Goal: Task Accomplishment & Management: Manage account settings

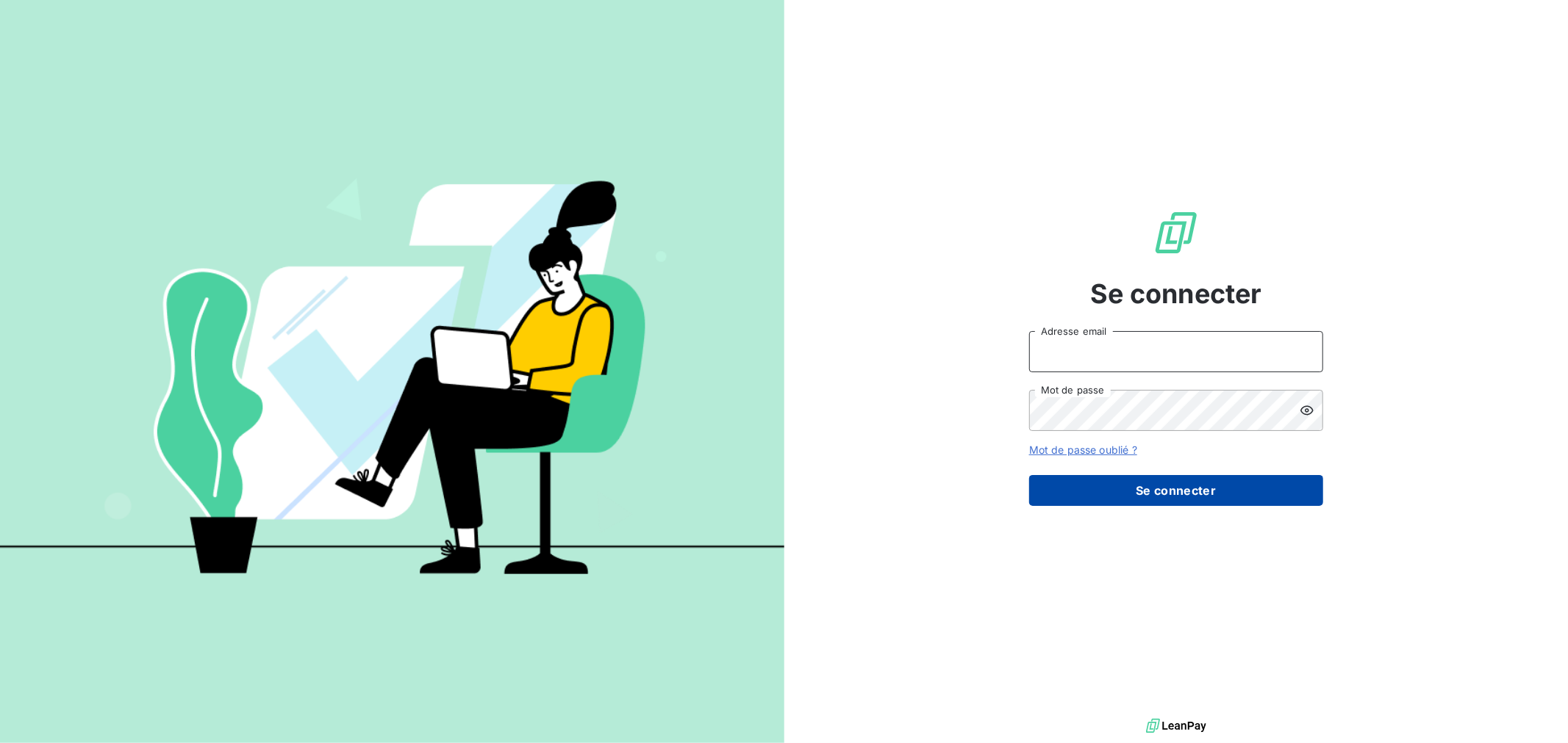
type input "[PERSON_NAME][EMAIL_ADDRESS][DOMAIN_NAME]"
click at [1123, 489] on button "Se connecter" at bounding box center [1176, 490] width 294 height 31
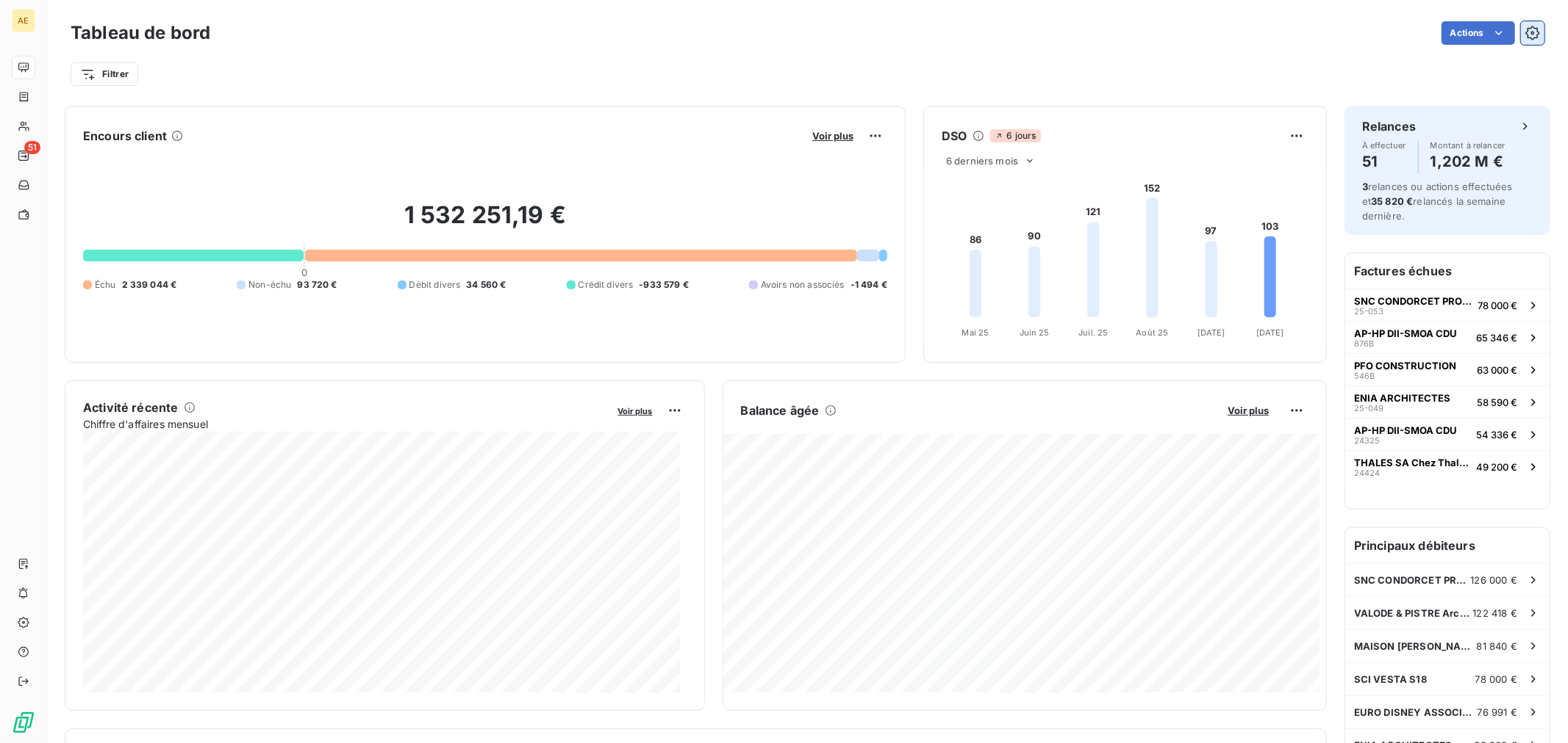
click at [1525, 36] on icon "button" at bounding box center [1532, 33] width 15 height 15
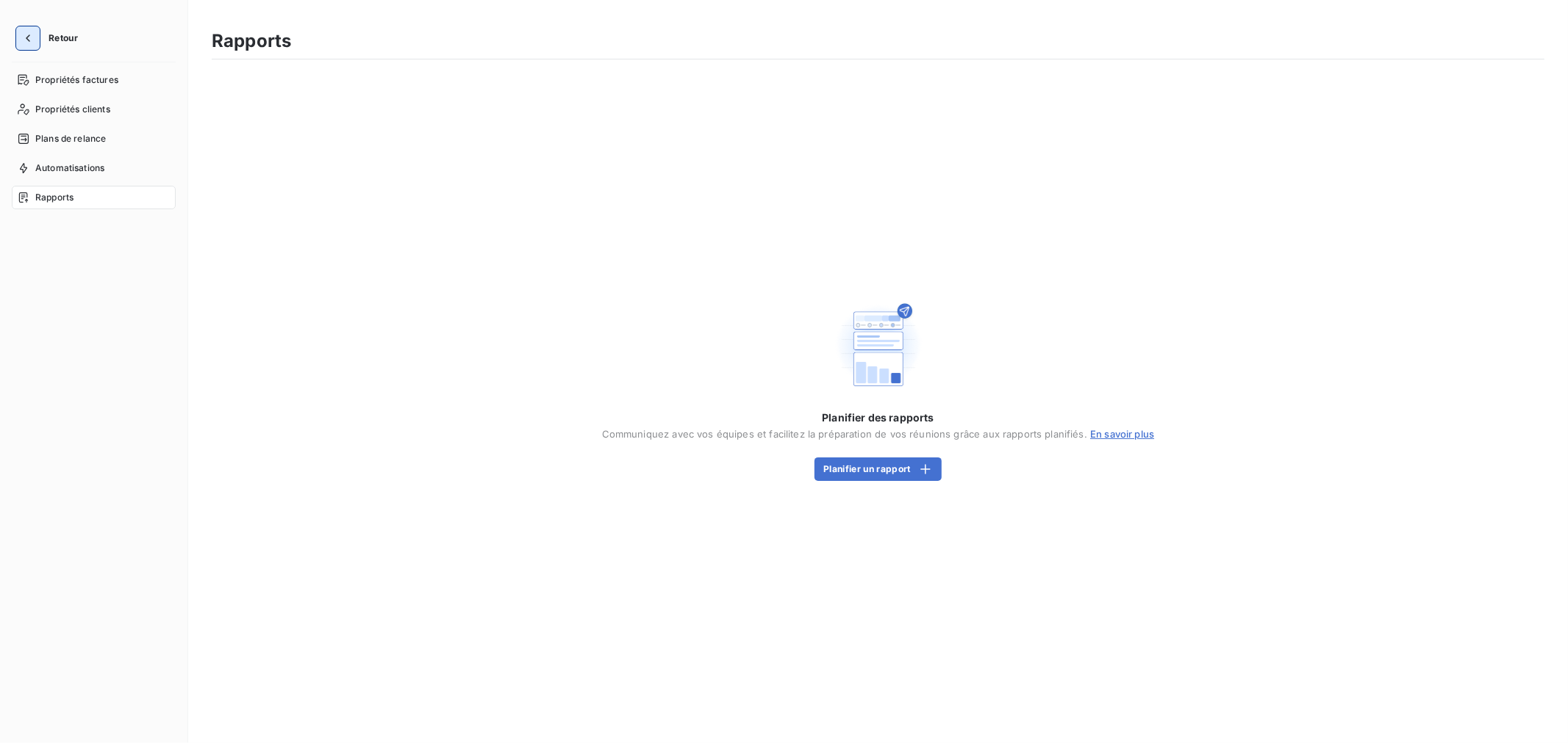
click at [31, 33] on icon "button" at bounding box center [28, 38] width 15 height 15
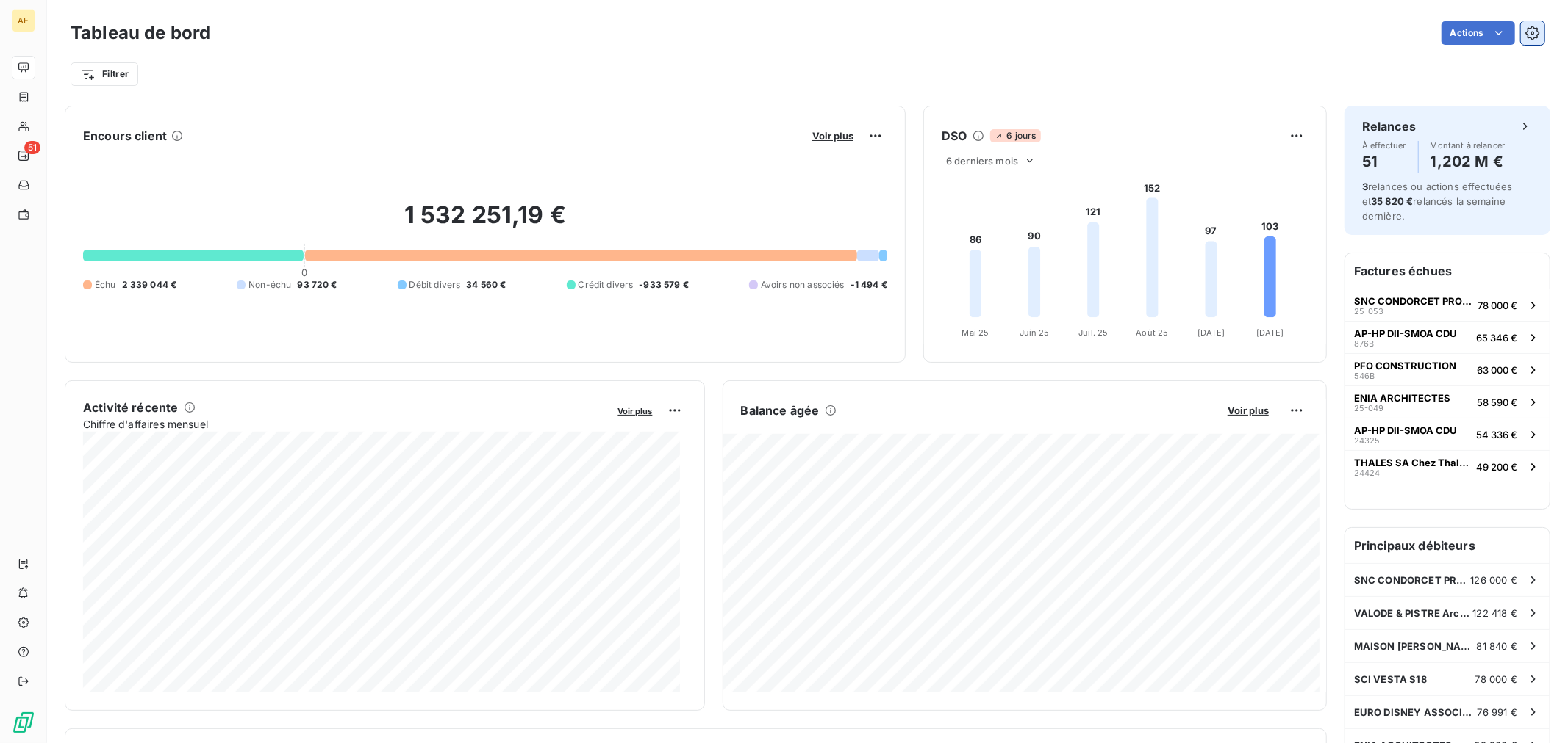
click at [1525, 32] on icon "button" at bounding box center [1532, 33] width 15 height 15
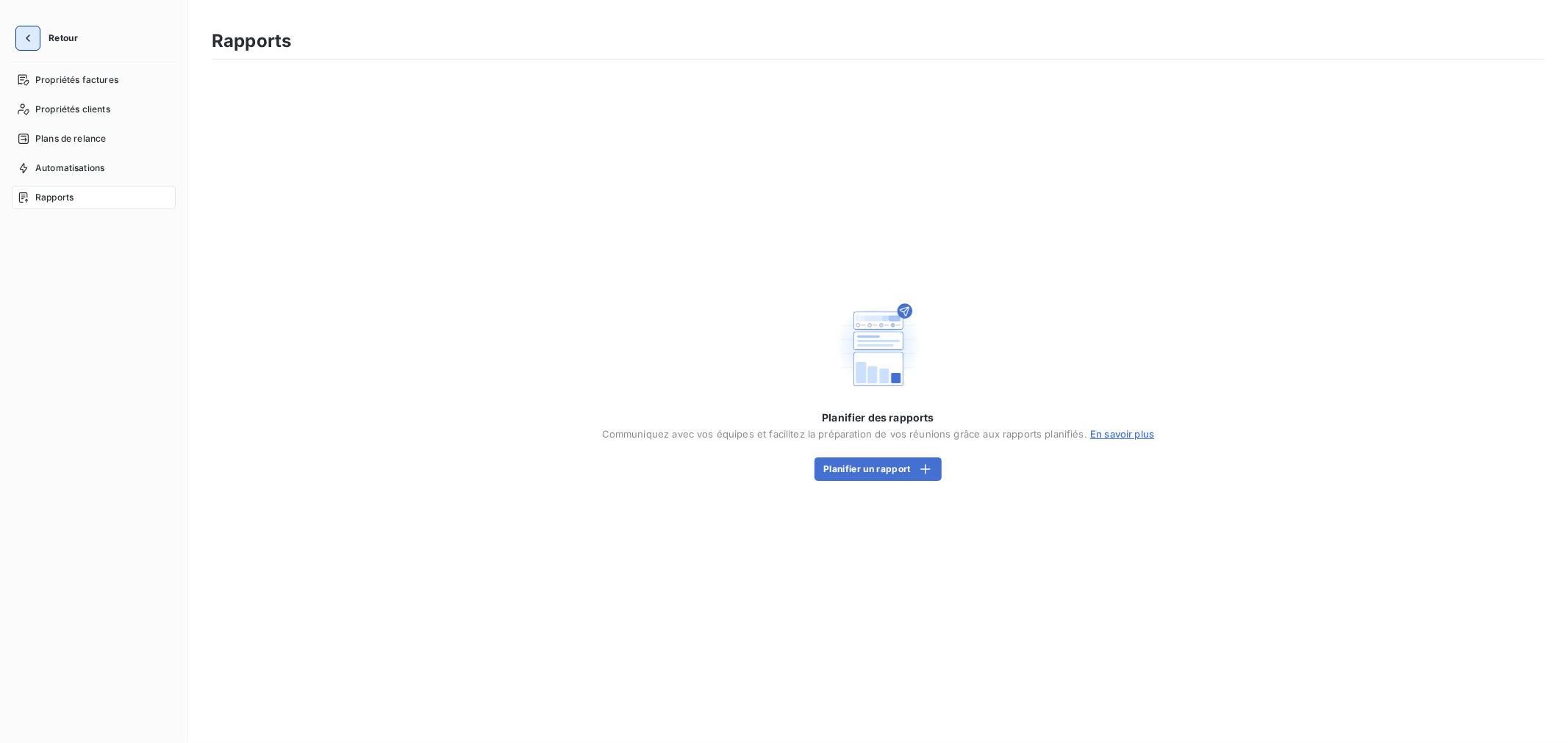
click at [30, 42] on icon "button" at bounding box center [28, 38] width 15 height 15
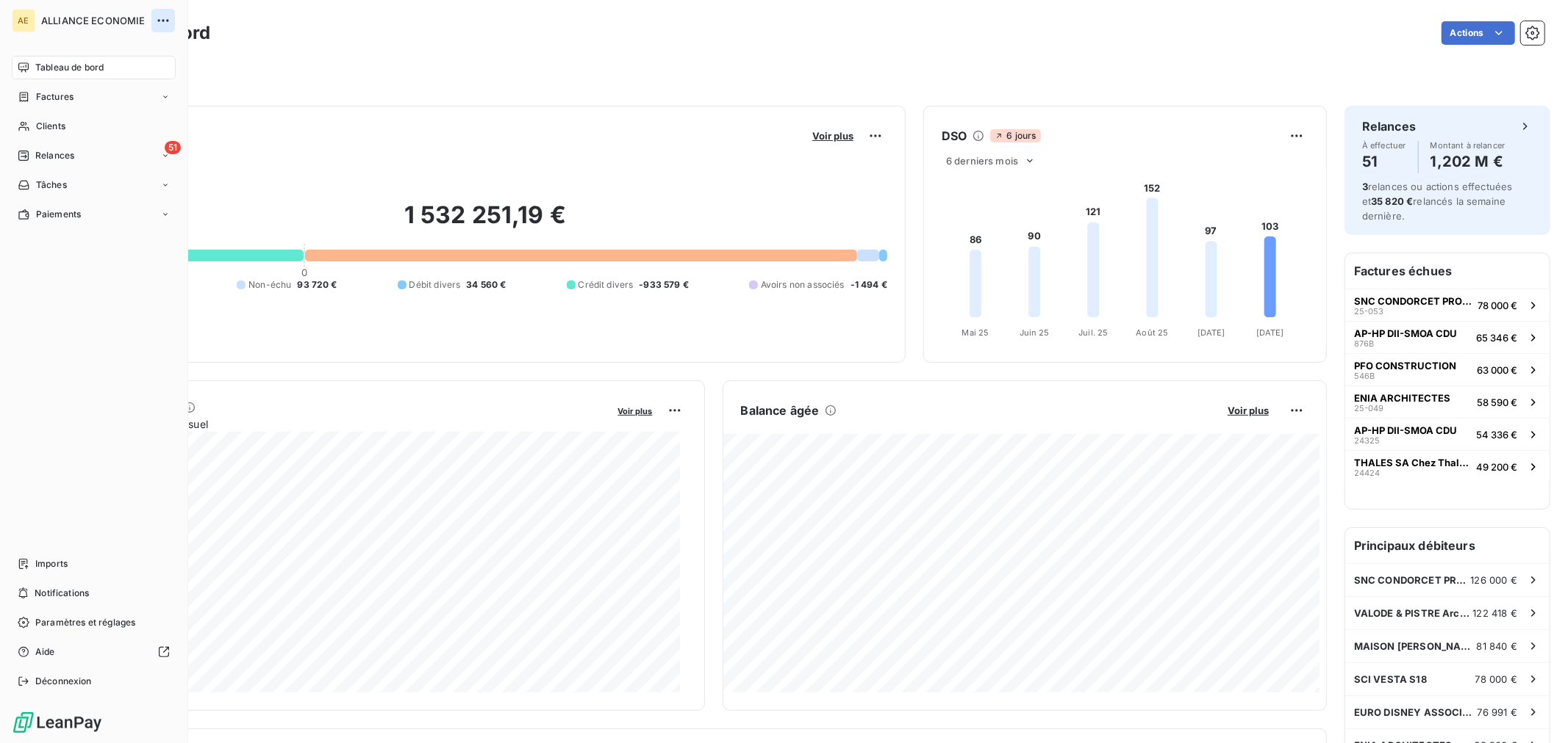
click at [164, 22] on icon "button" at bounding box center [163, 21] width 15 height 15
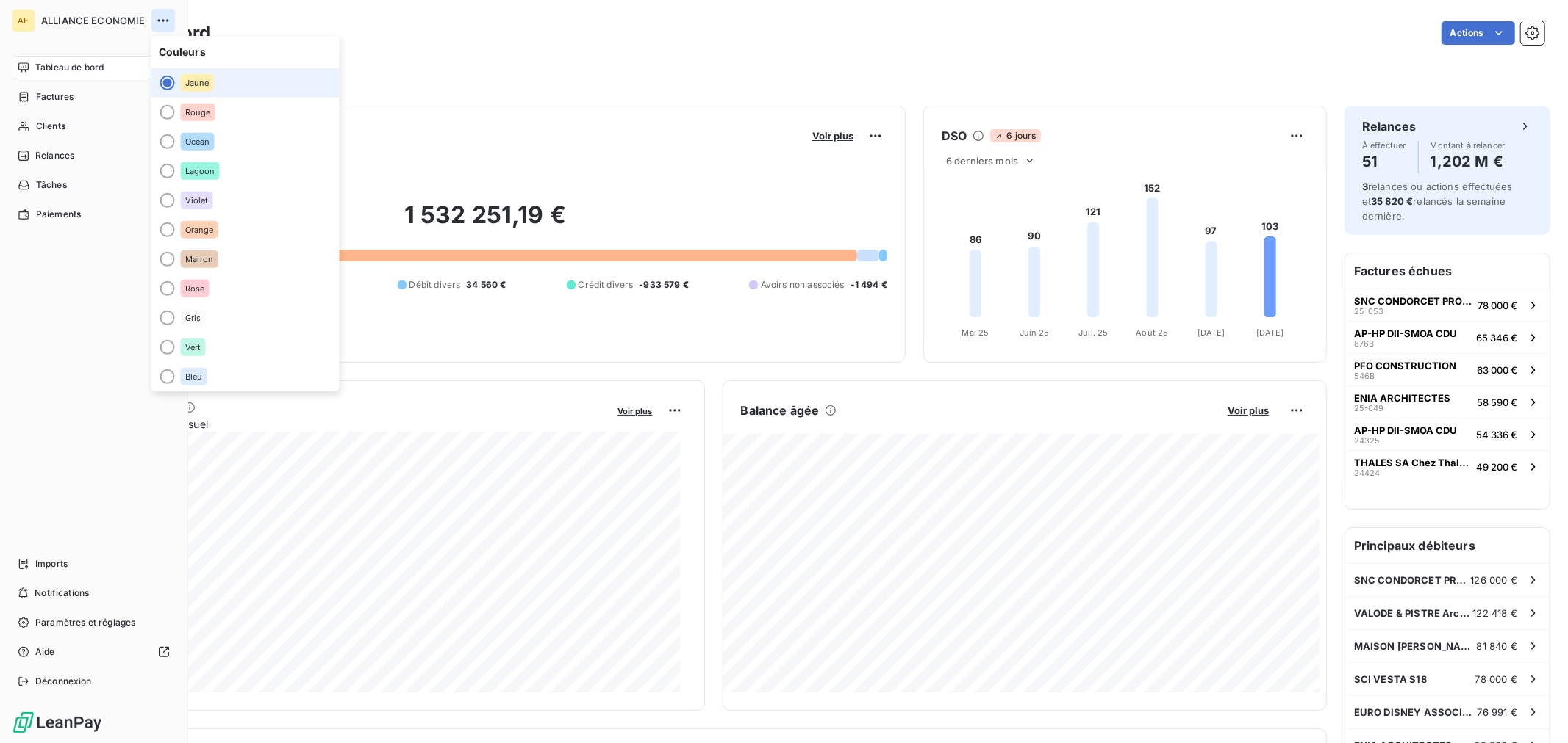
click at [164, 22] on icon "button" at bounding box center [163, 21] width 15 height 15
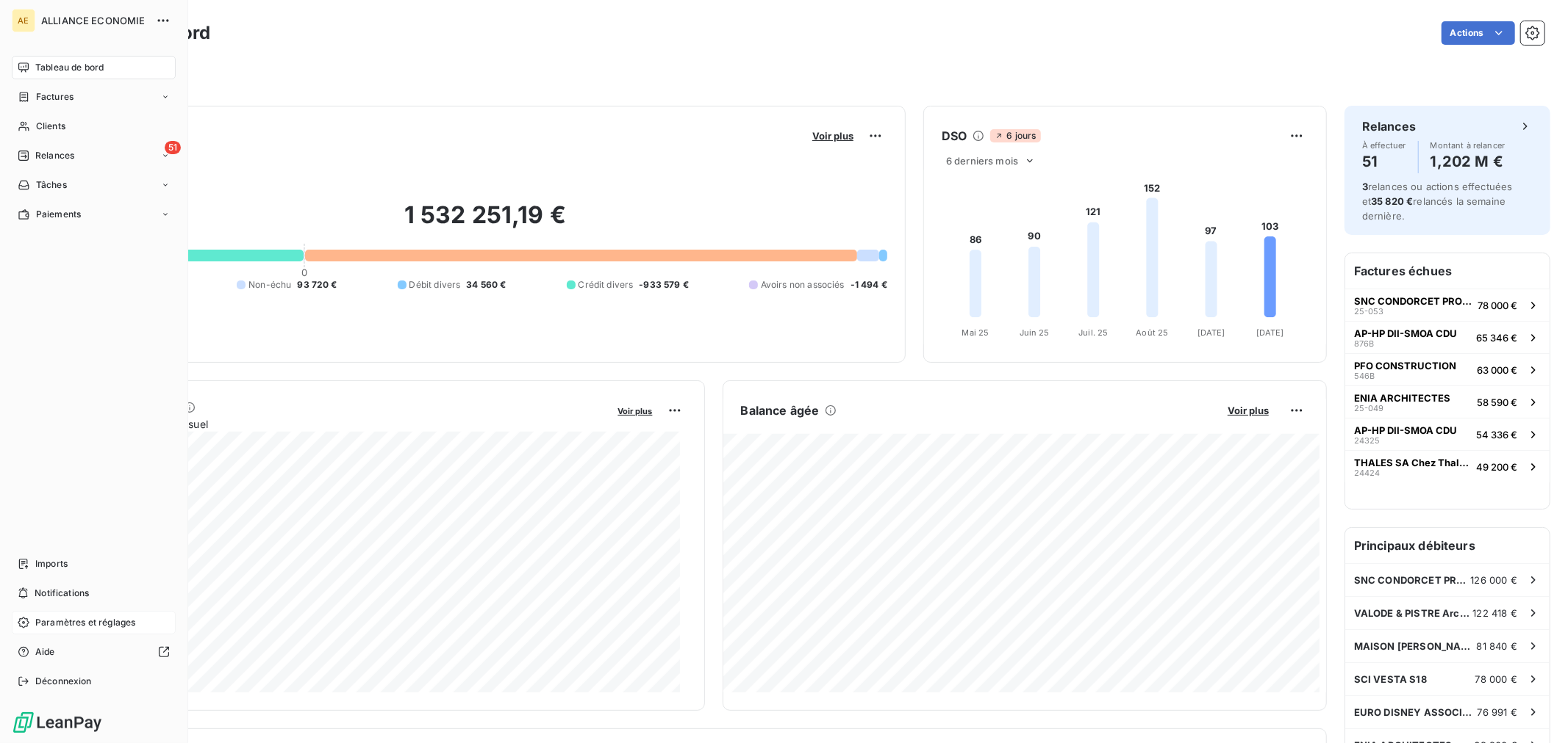
click at [93, 622] on span "Paramètres et réglages" at bounding box center [85, 623] width 100 height 13
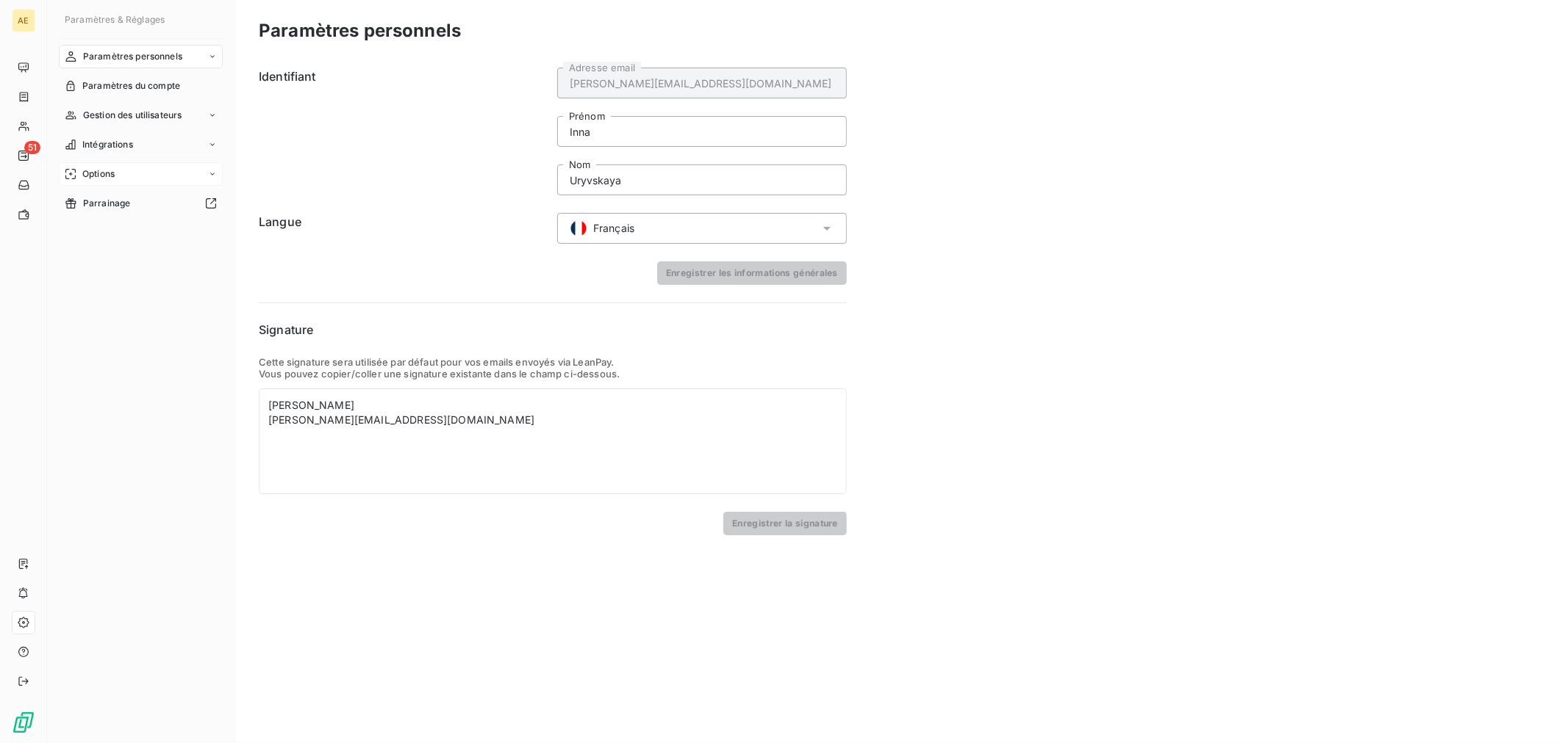
click at [128, 180] on div "Options" at bounding box center [140, 173] width 164 height 23
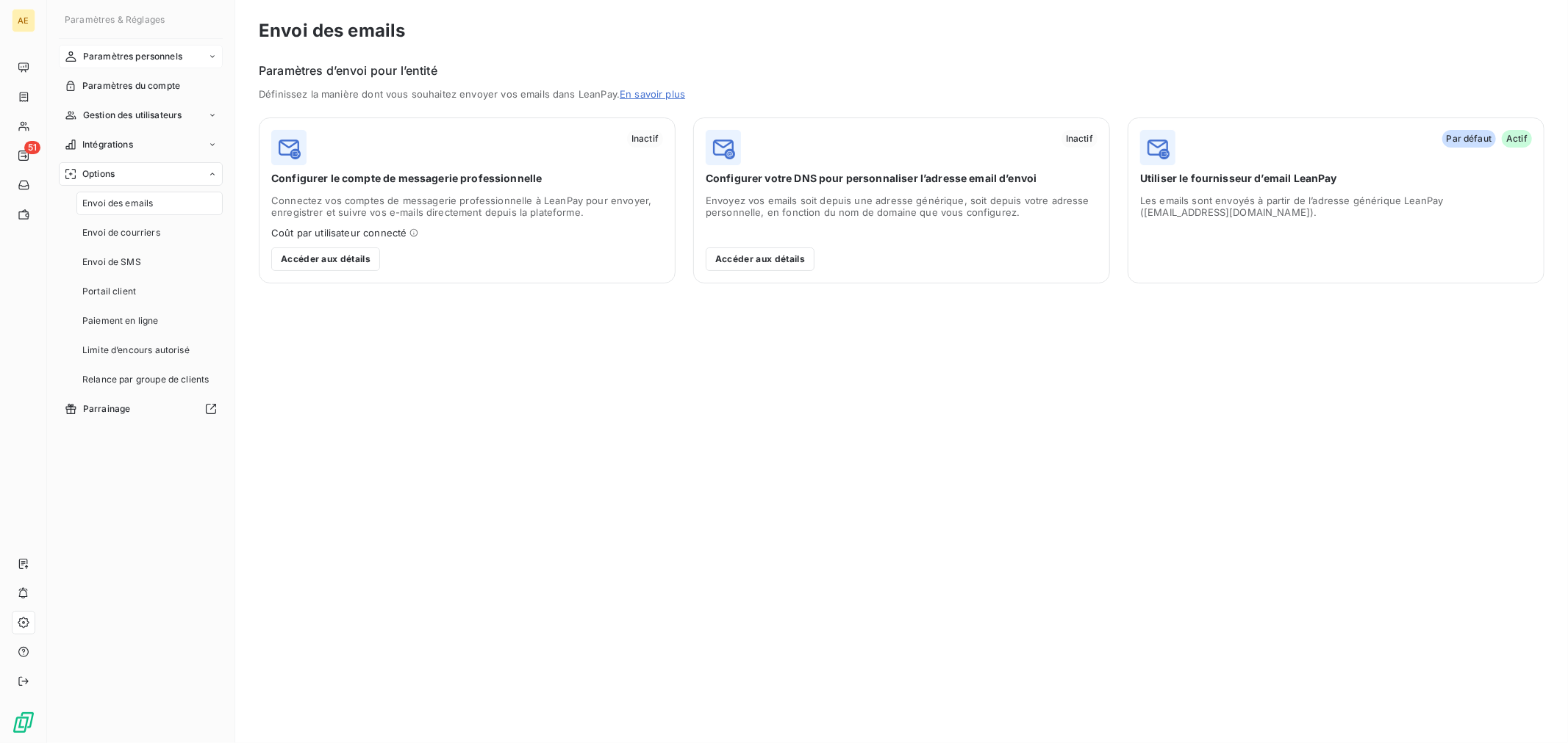
click at [169, 53] on span "Paramètres personnels" at bounding box center [133, 56] width 99 height 13
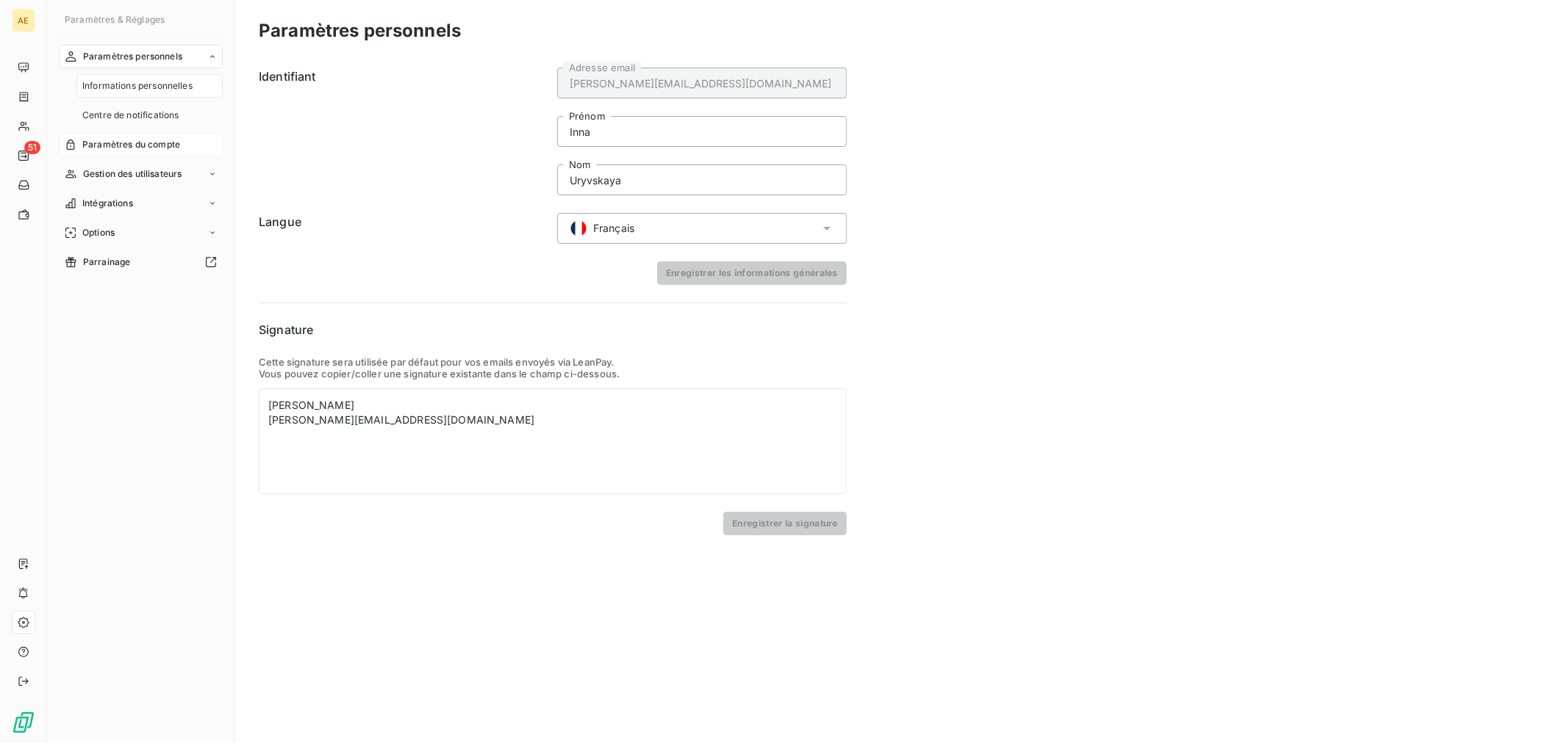
click at [136, 148] on span "Paramètres du compte" at bounding box center [131, 145] width 97 height 13
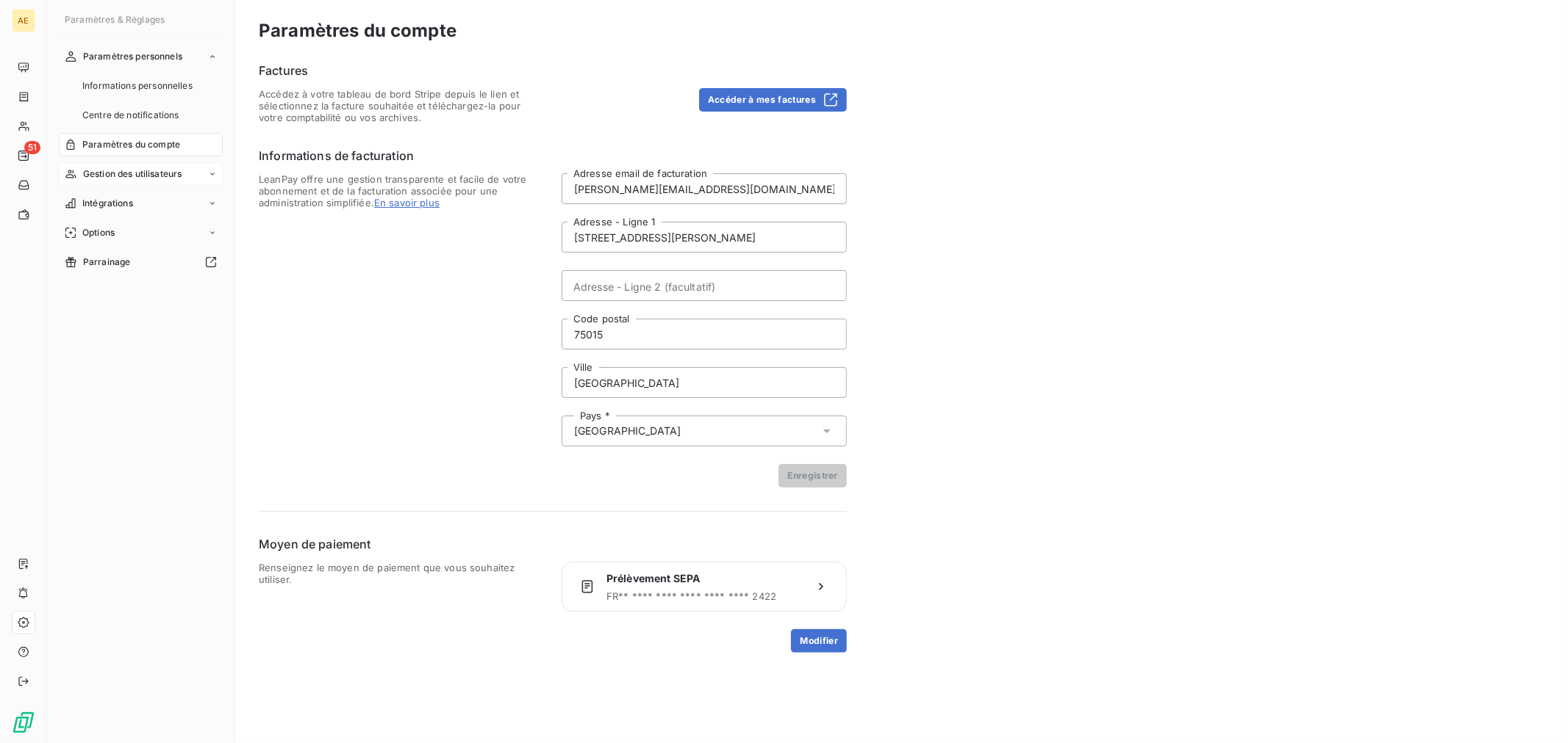
click at [139, 171] on span "Gestion des utilisateurs" at bounding box center [133, 174] width 99 height 13
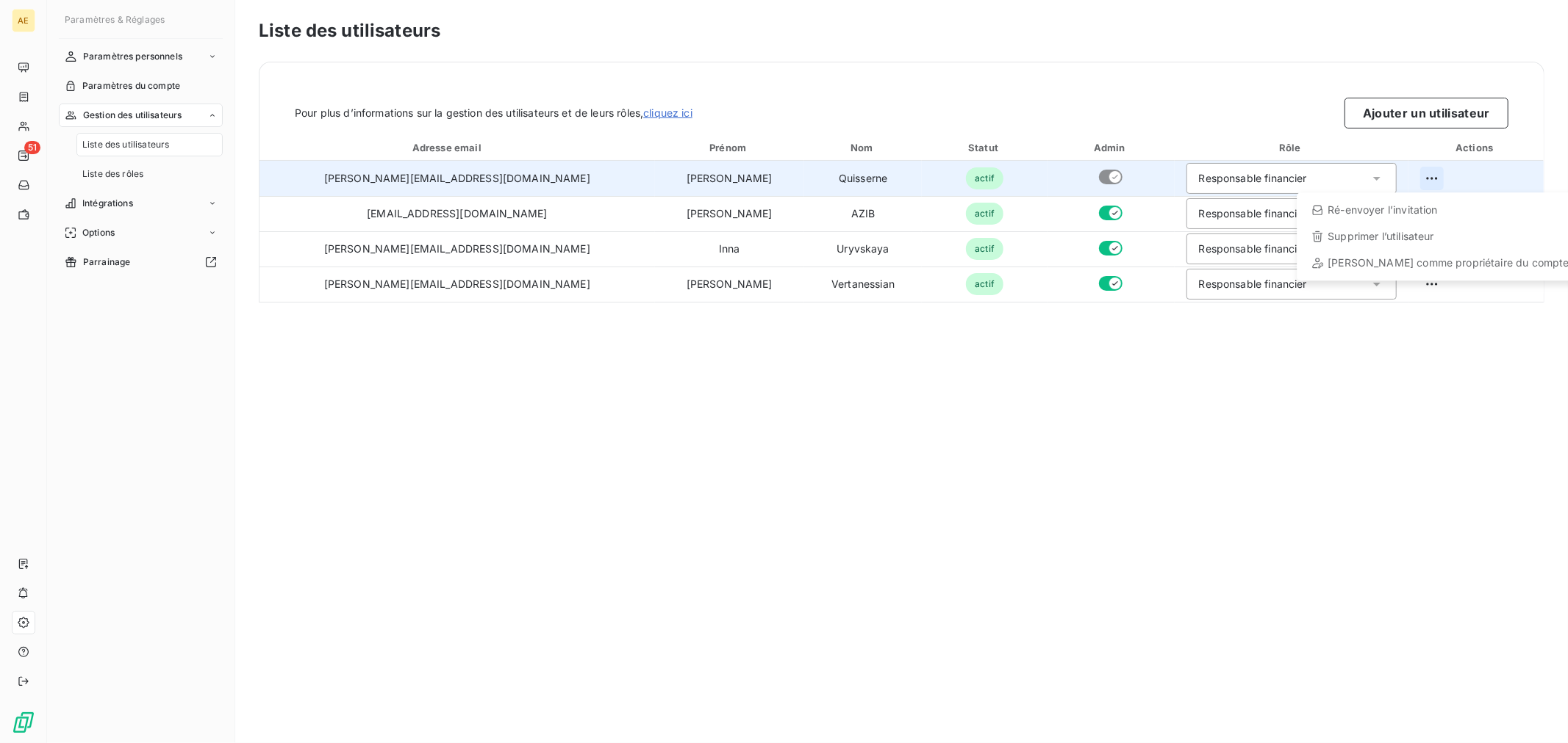
click at [1422, 180] on html "AE 51 Paramètres & Réglages Paramètres personnels Paramètres du compte Gestion …" at bounding box center [784, 372] width 1568 height 743
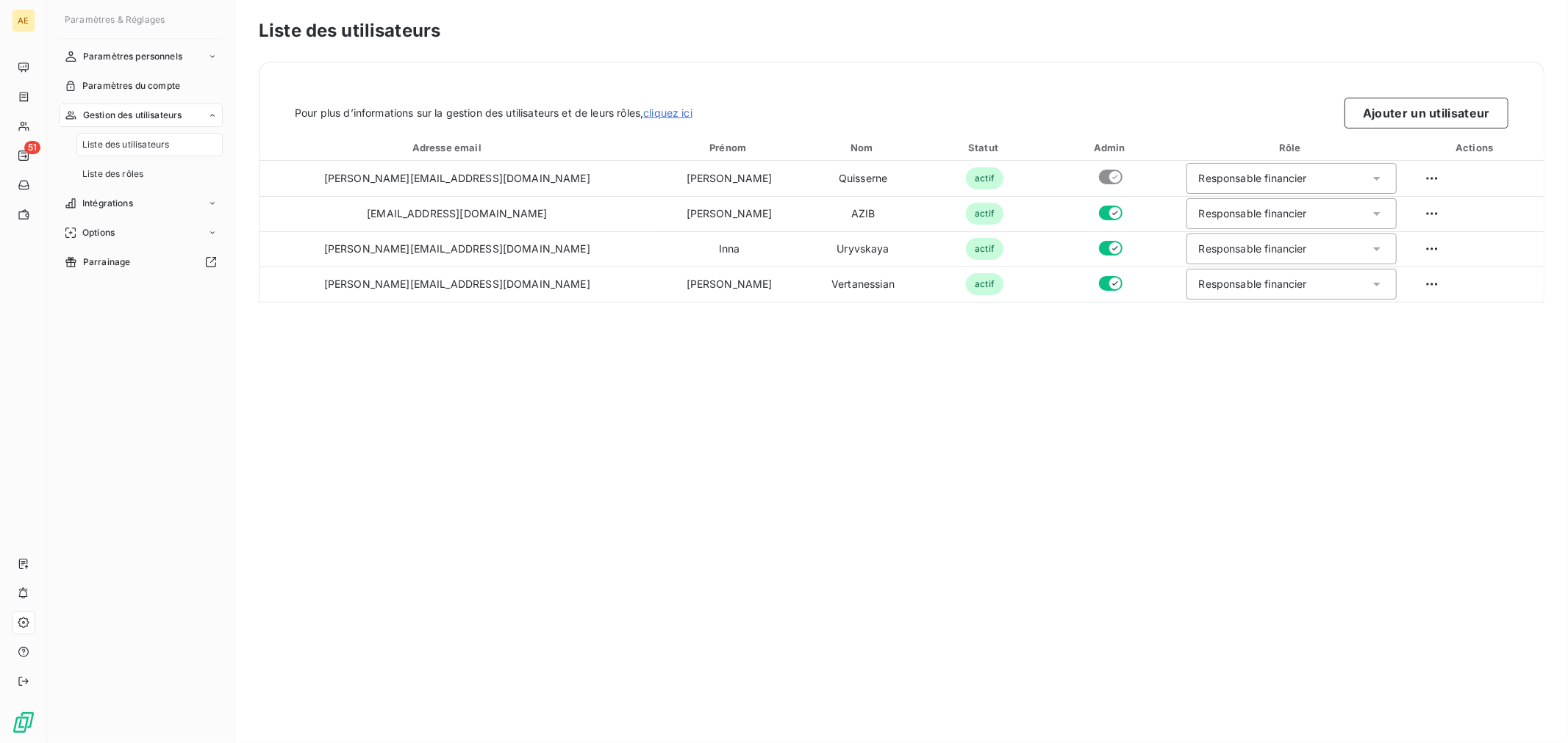
click at [1469, 389] on html "AE 51 Paramètres & Réglages Paramètres personnels Paramètres du compte Gestion …" at bounding box center [784, 372] width 1568 height 743
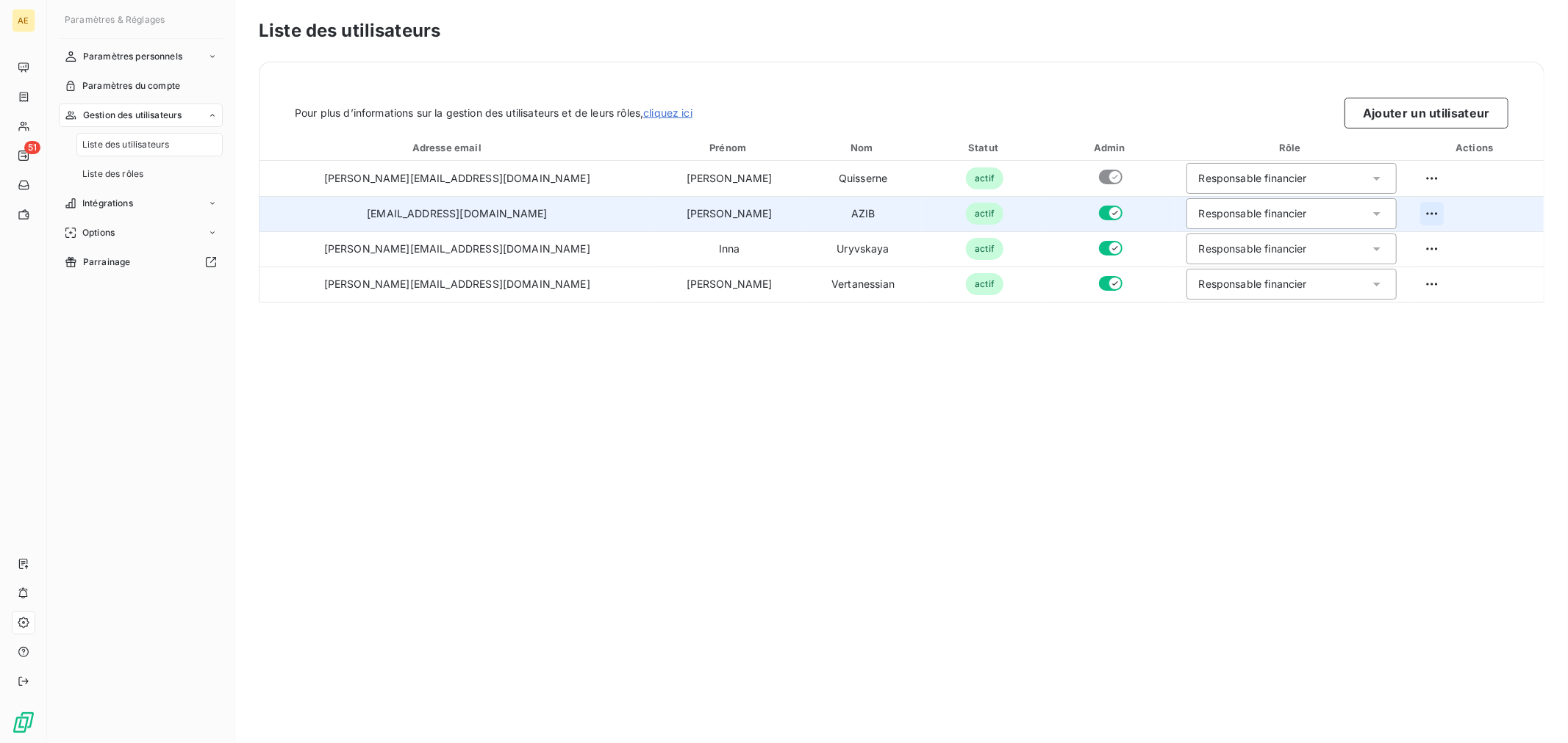
click at [1424, 215] on html "AE 51 Paramètres & Réglages Paramètres personnels Paramètres du compte Gestion …" at bounding box center [784, 372] width 1568 height 743
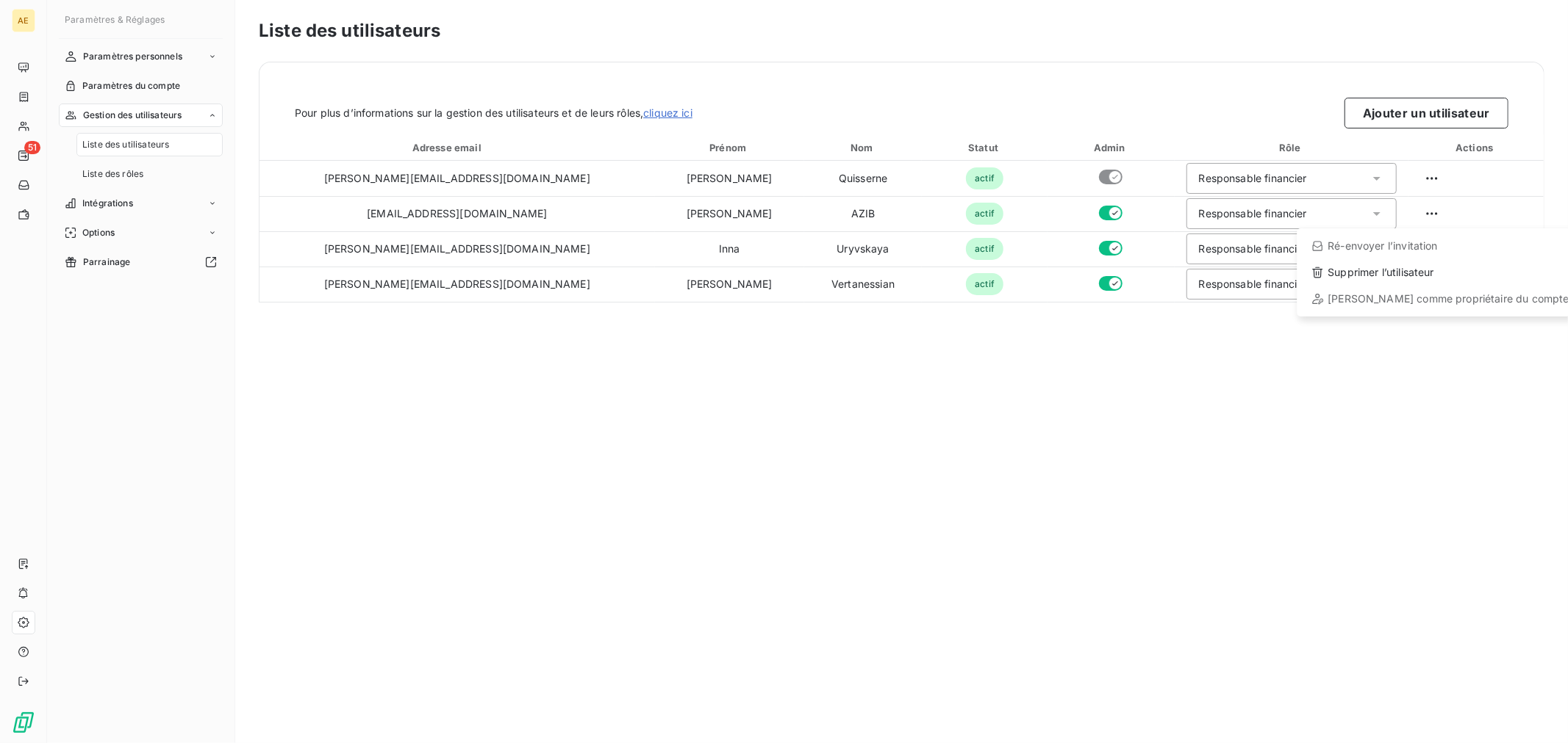
click at [1349, 364] on html "AE 51 Paramètres & Réglages Paramètres personnels Paramètres du compte Gestion …" at bounding box center [784, 372] width 1568 height 743
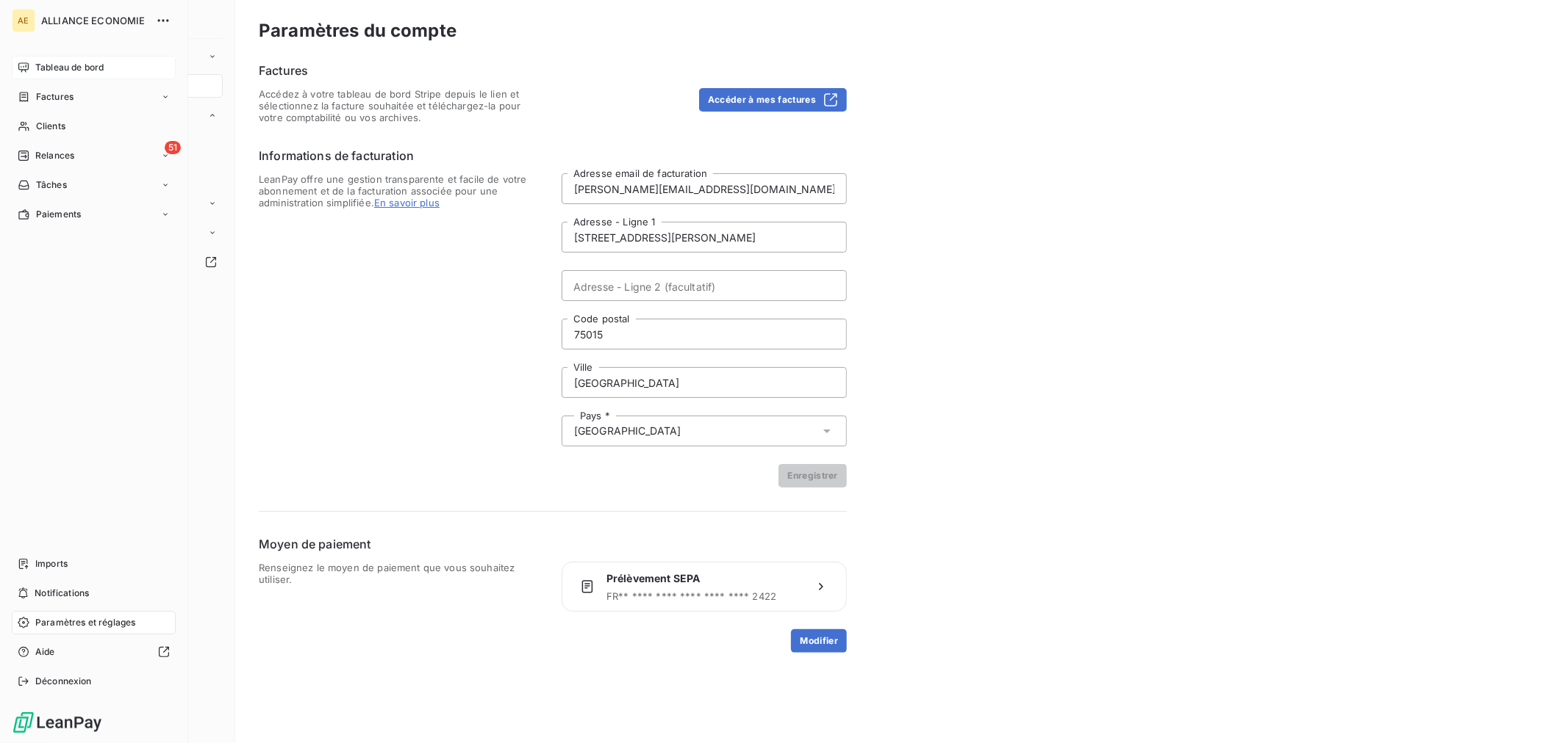
click at [60, 66] on span "Tableau de bord" at bounding box center [69, 67] width 68 height 13
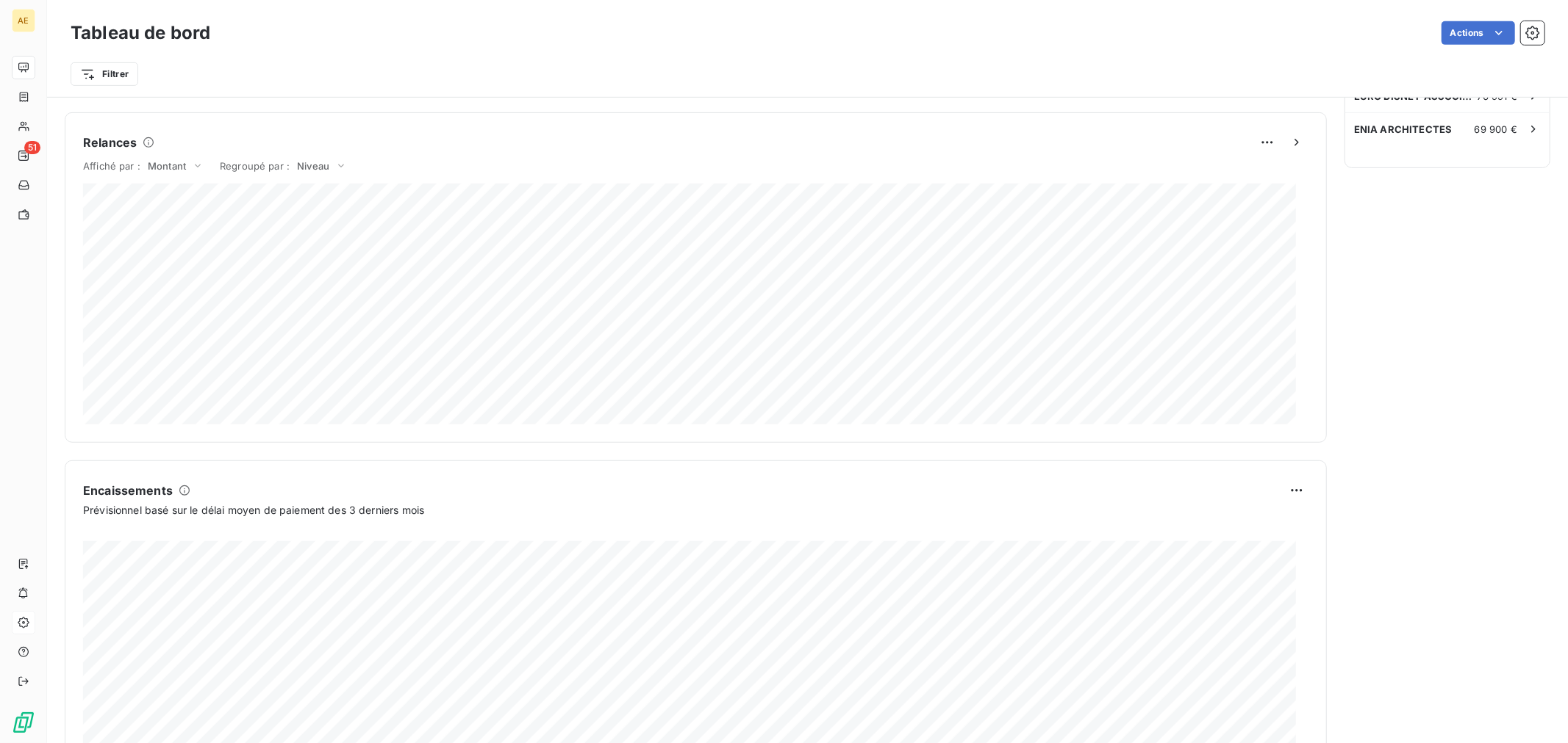
scroll to position [688, 0]
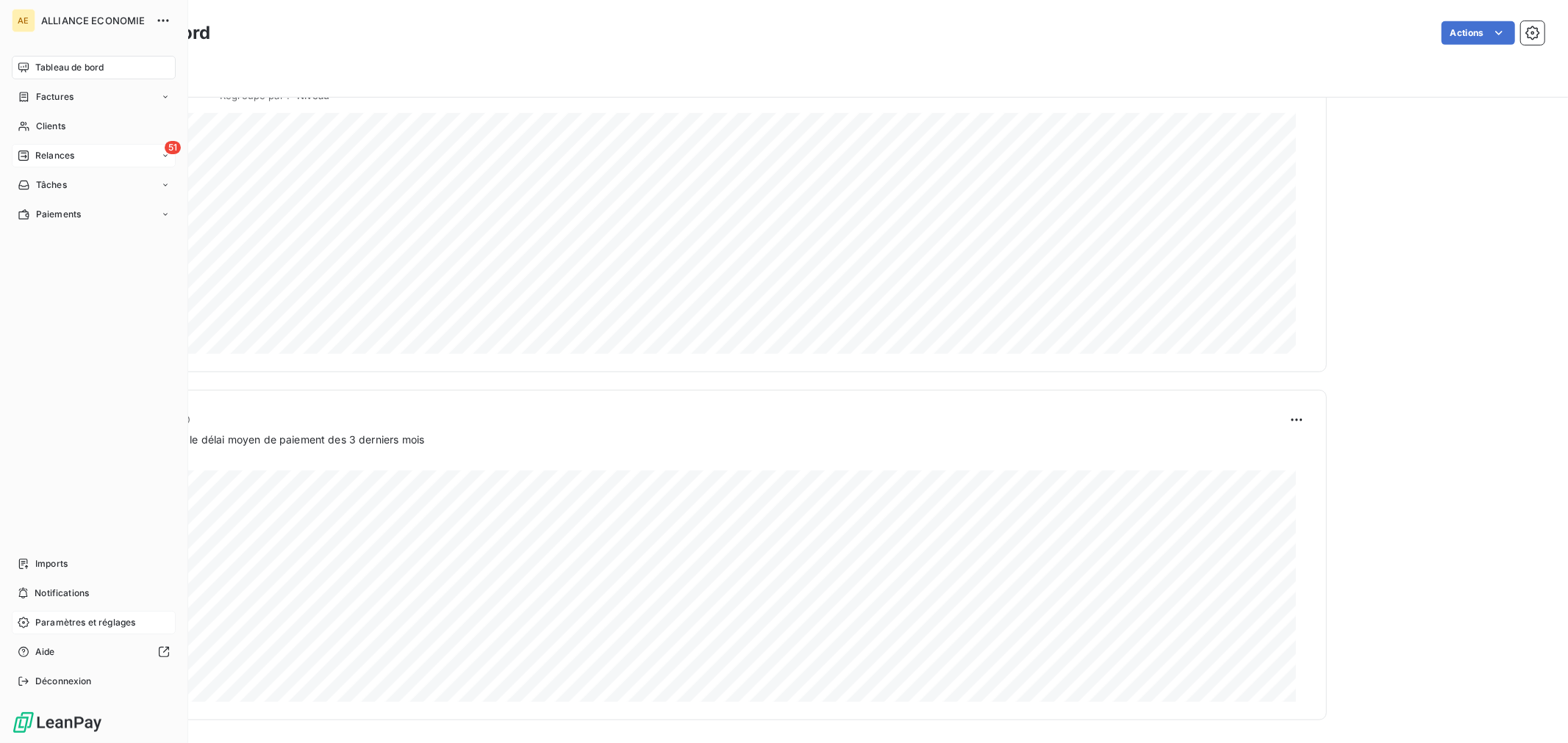
click at [61, 160] on span "Relances" at bounding box center [55, 155] width 39 height 13
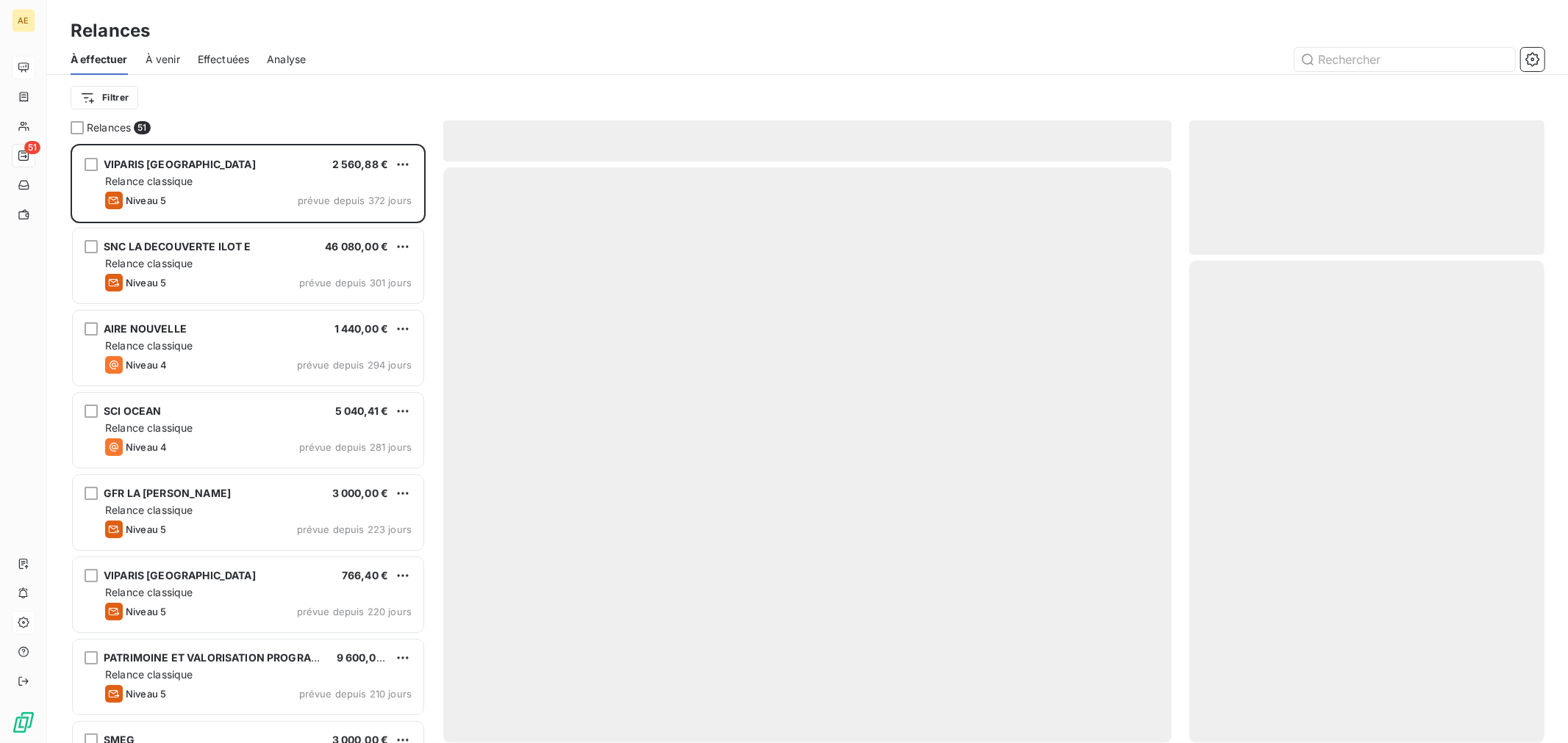
scroll to position [586, 343]
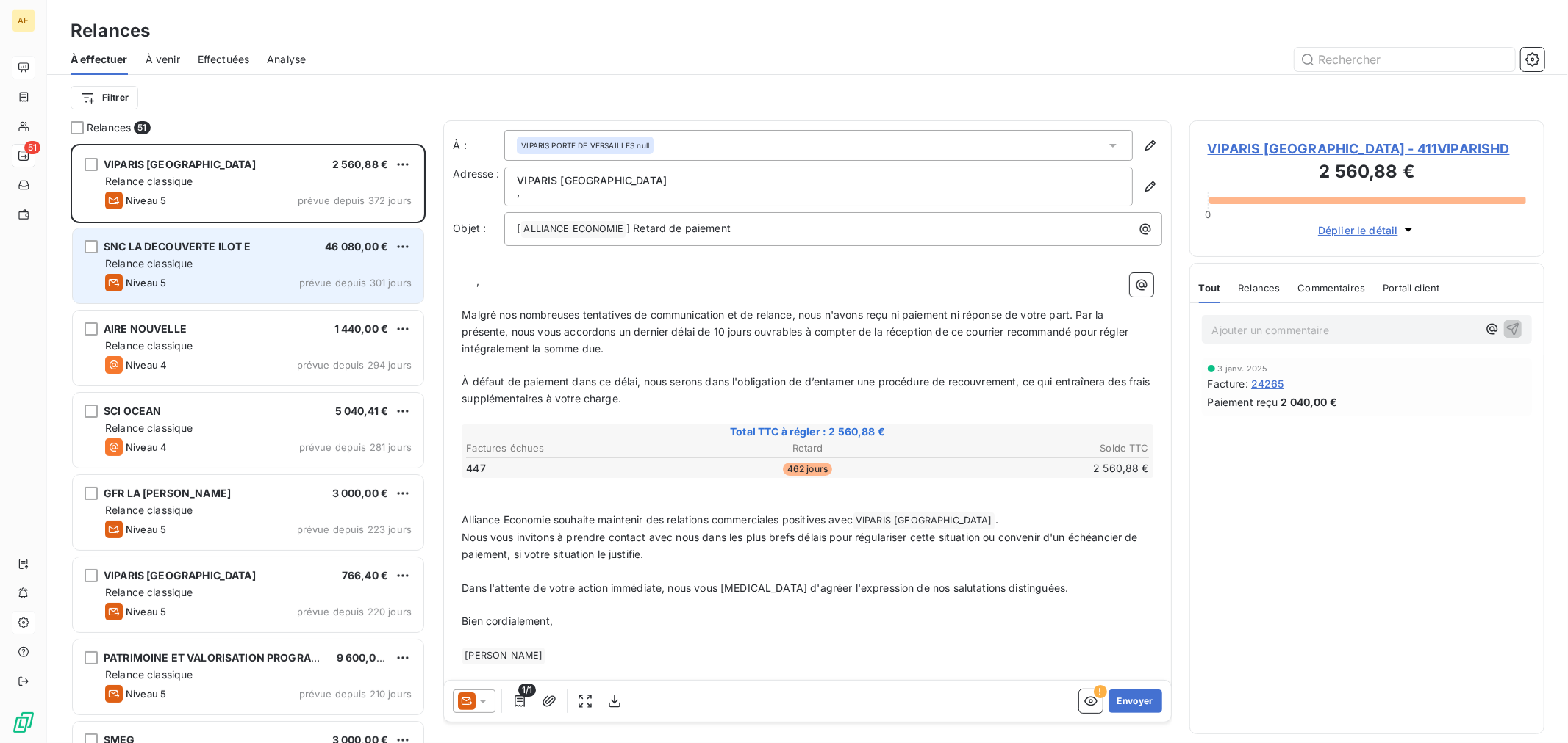
click at [222, 263] on div "Relance classique" at bounding box center [257, 264] width 306 height 15
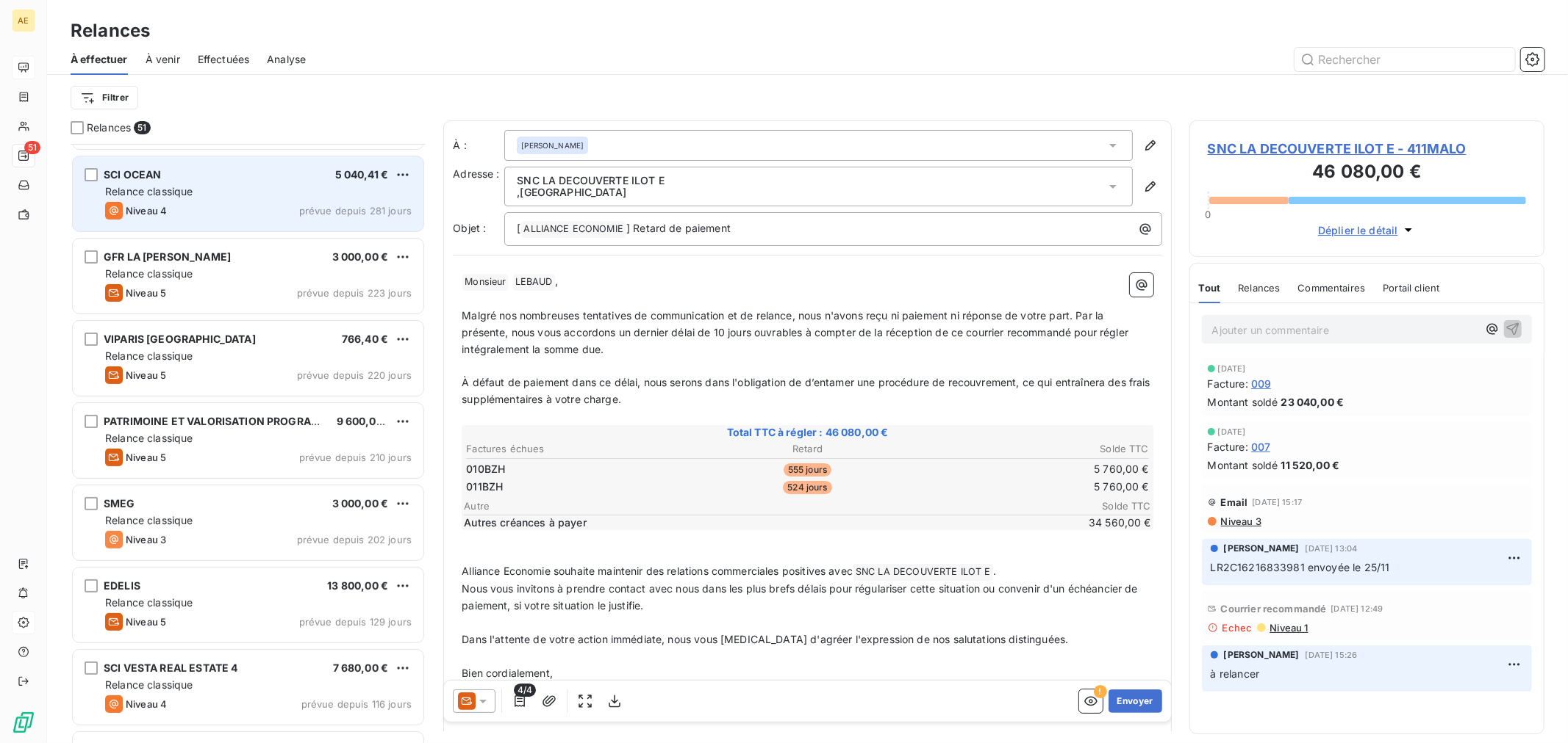
scroll to position [245, 0]
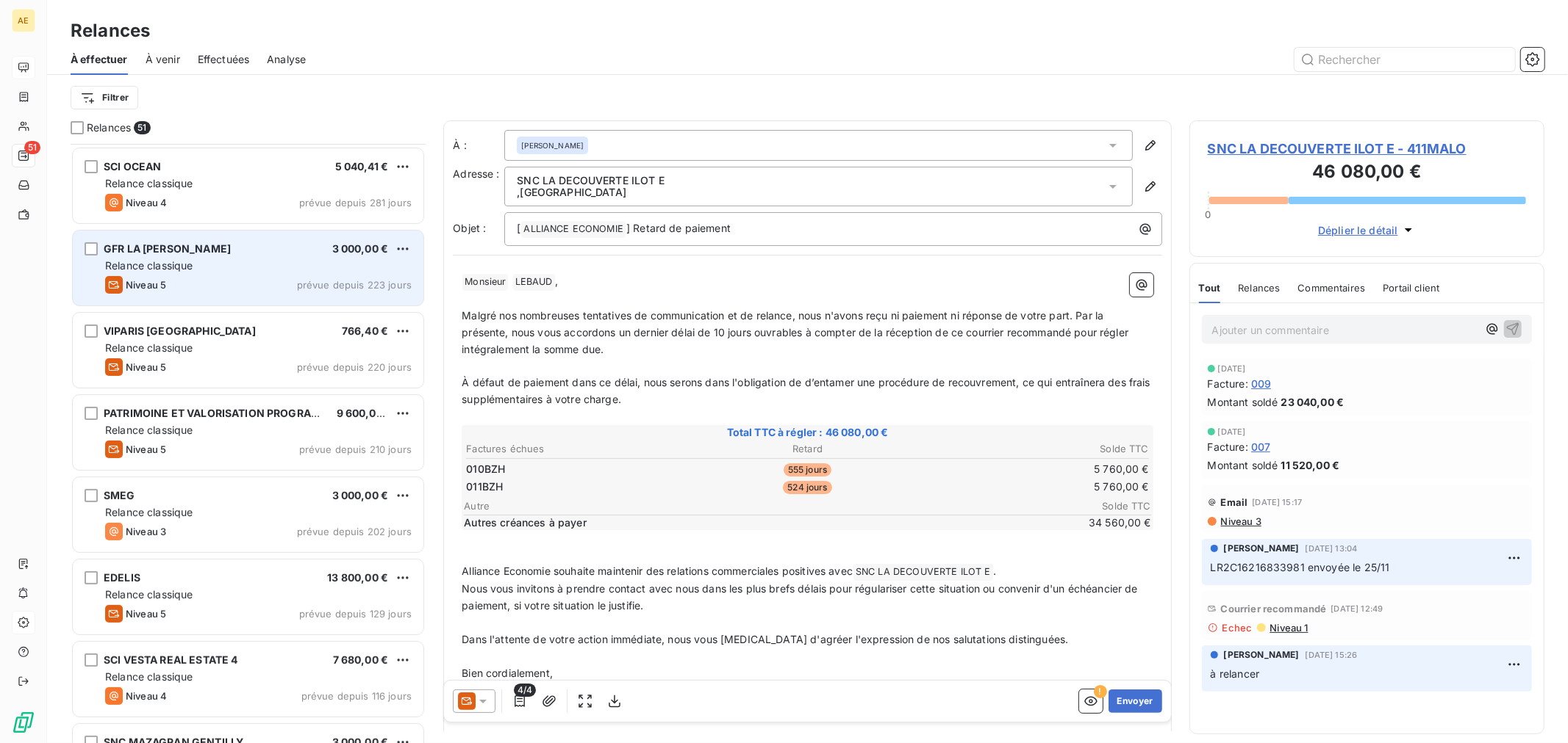
click at [227, 268] on div "Relance classique" at bounding box center [257, 266] width 306 height 15
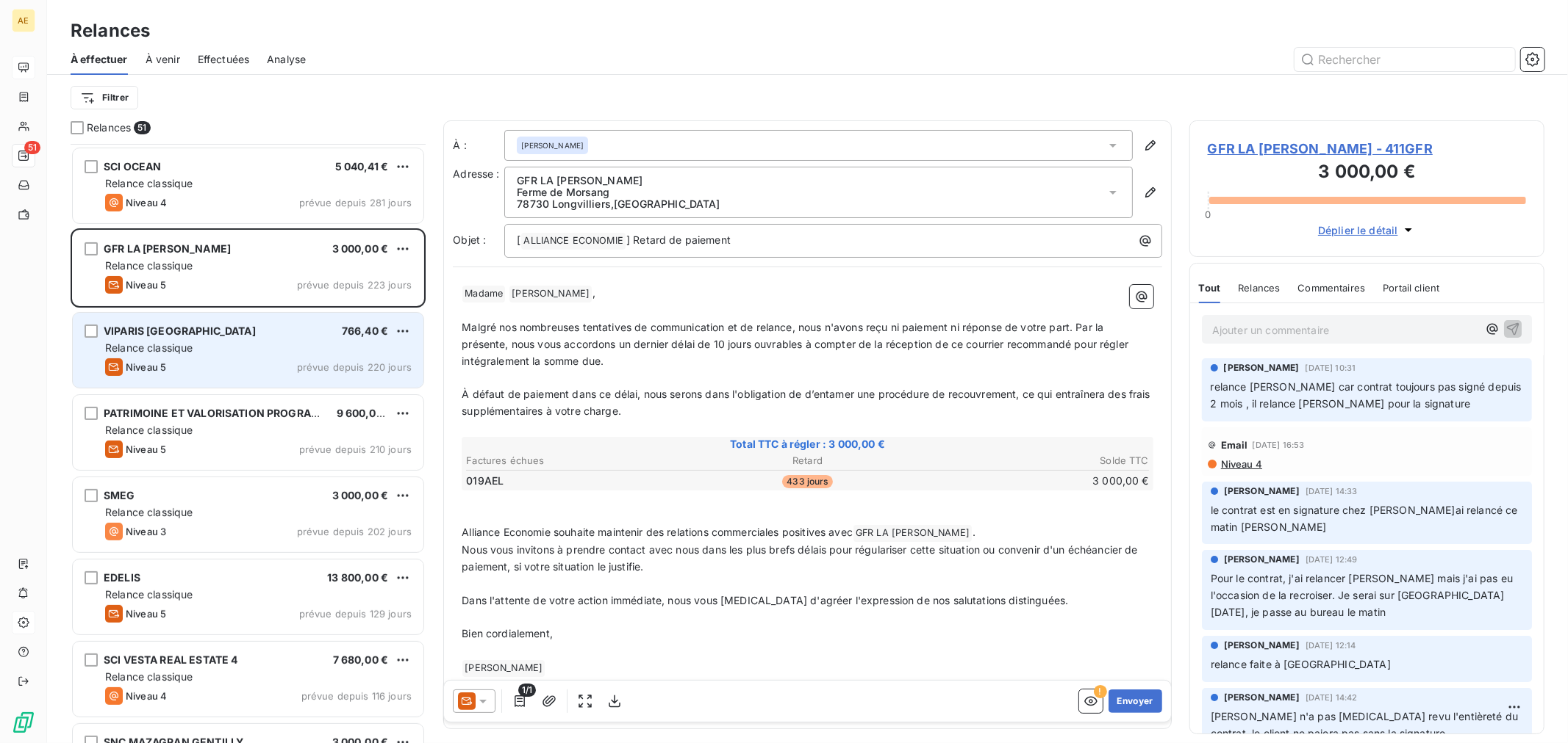
click at [245, 346] on div "Relance classique" at bounding box center [257, 348] width 306 height 15
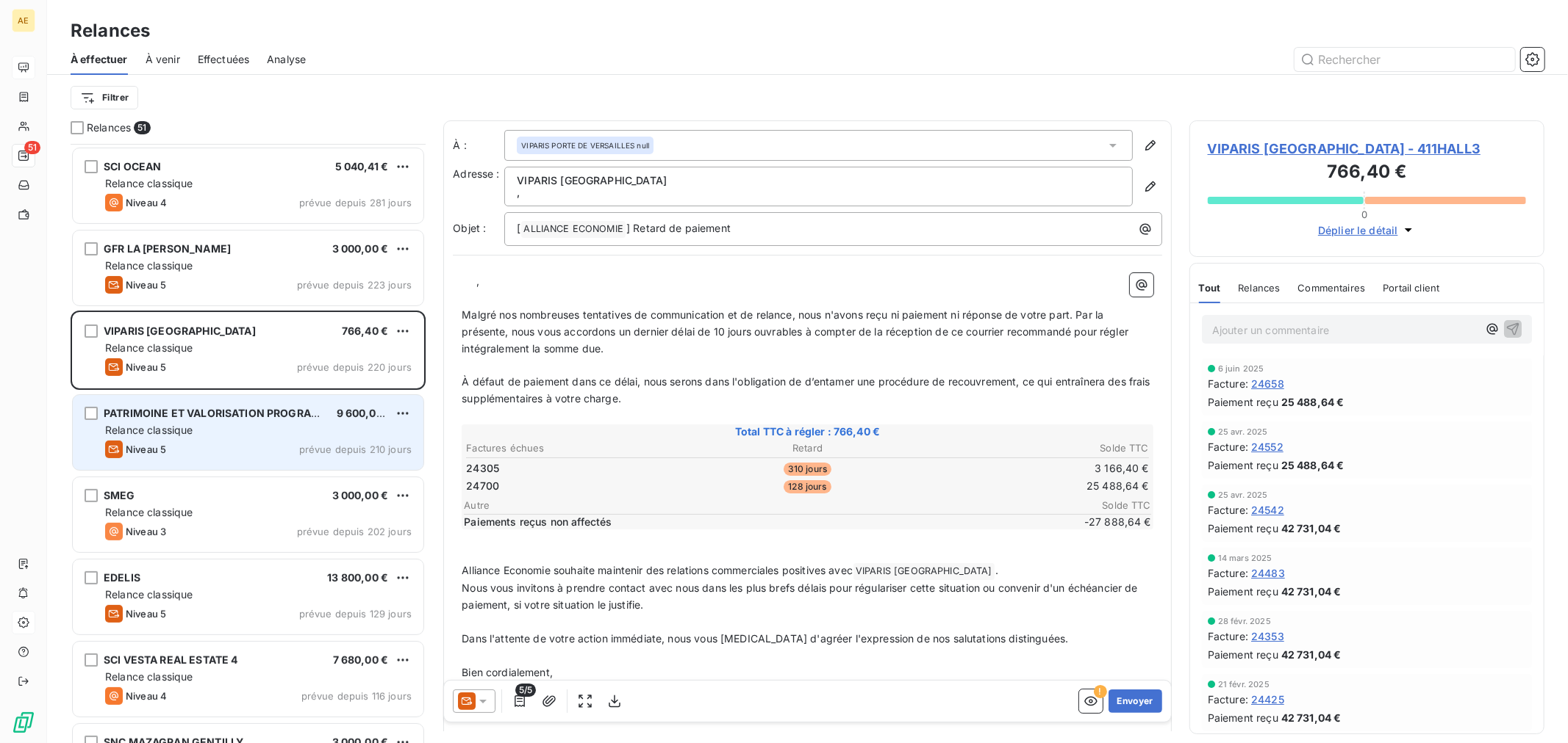
click at [224, 425] on div "Relance classique" at bounding box center [257, 430] width 306 height 15
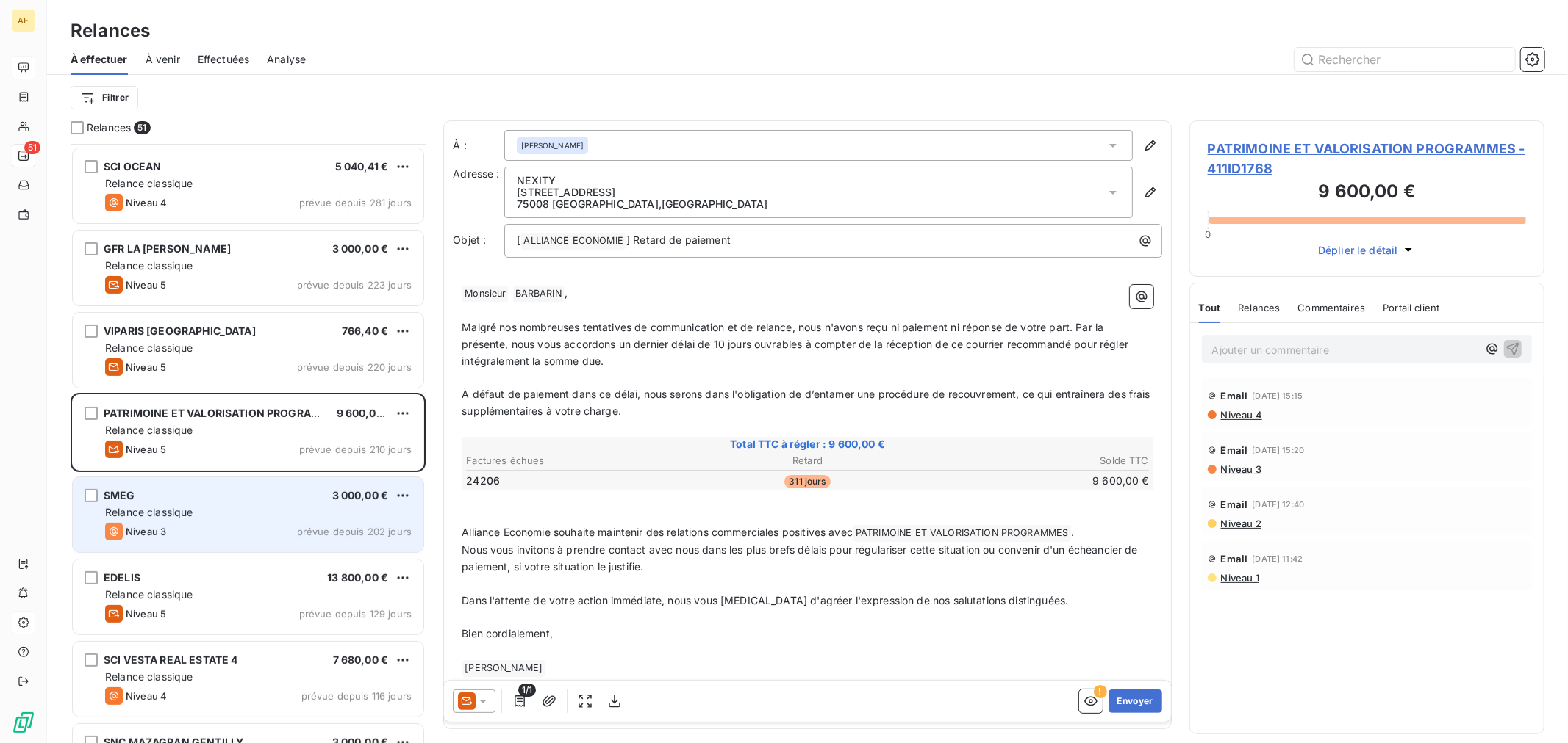
click at [227, 500] on div "SMEG 3 000,00 €" at bounding box center [257, 496] width 306 height 13
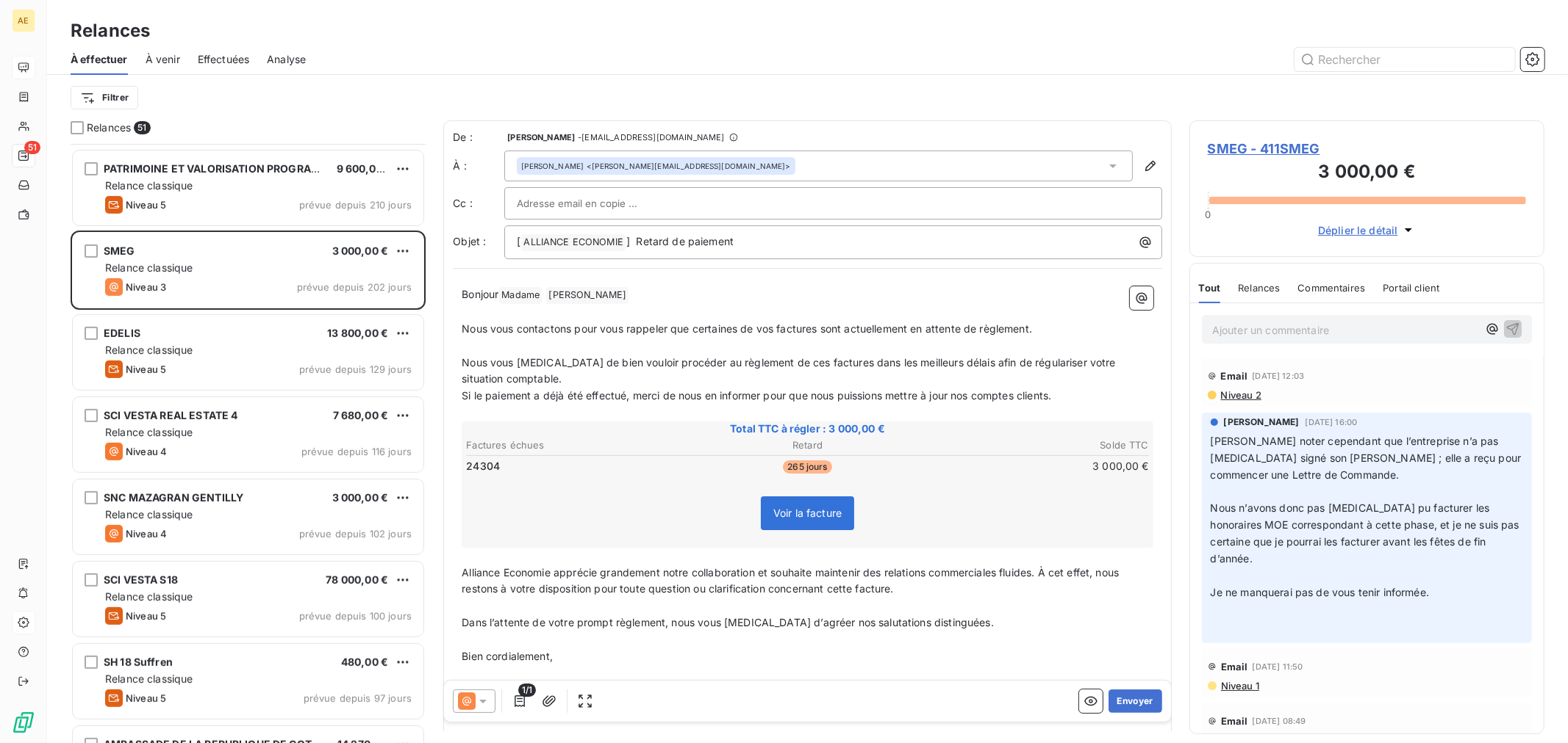
scroll to position [654, 0]
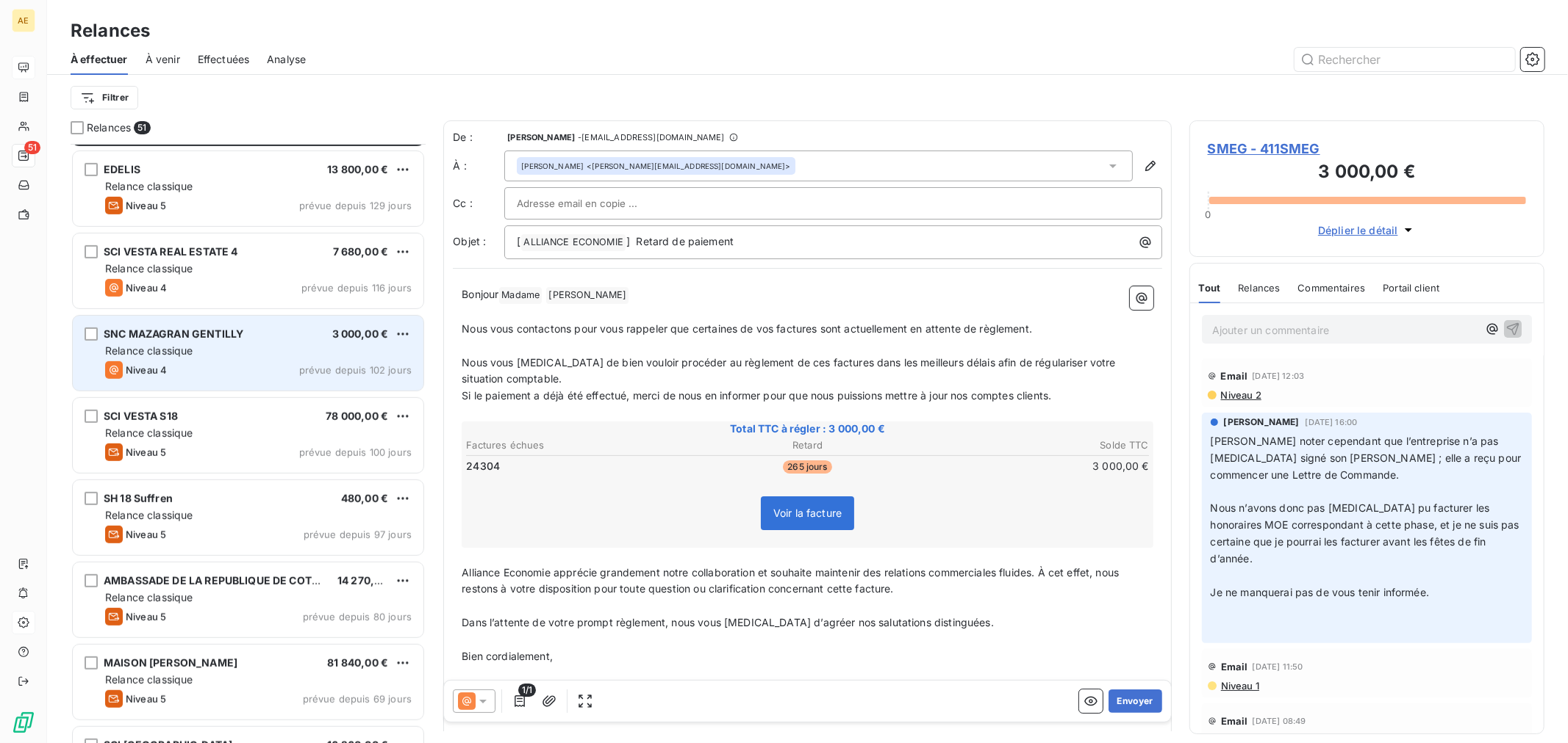
click at [244, 361] on div "Niveau 4 prévue depuis 102 jours" at bounding box center [257, 370] width 306 height 18
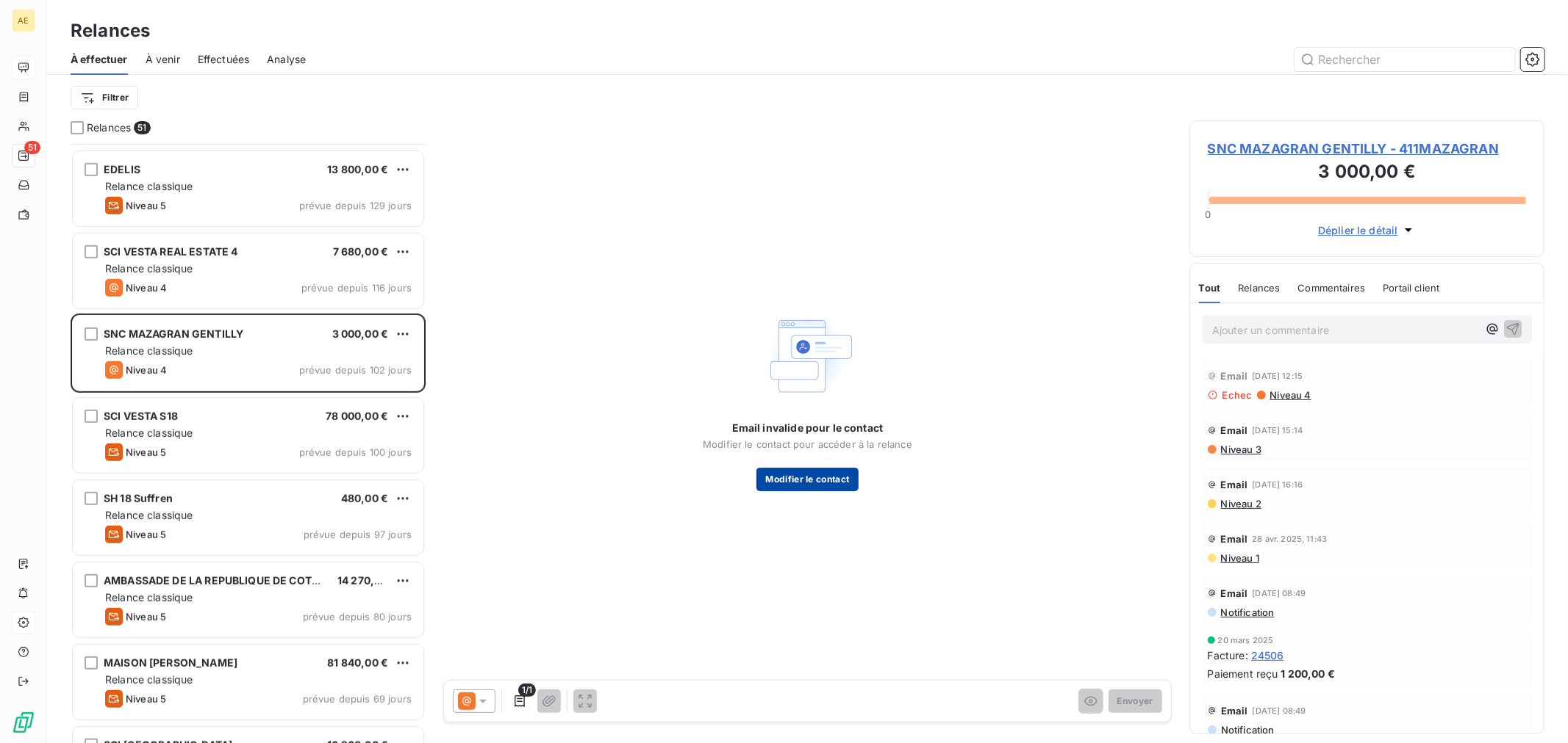
click at [804, 479] on button "Modifier le contact" at bounding box center [807, 479] width 101 height 23
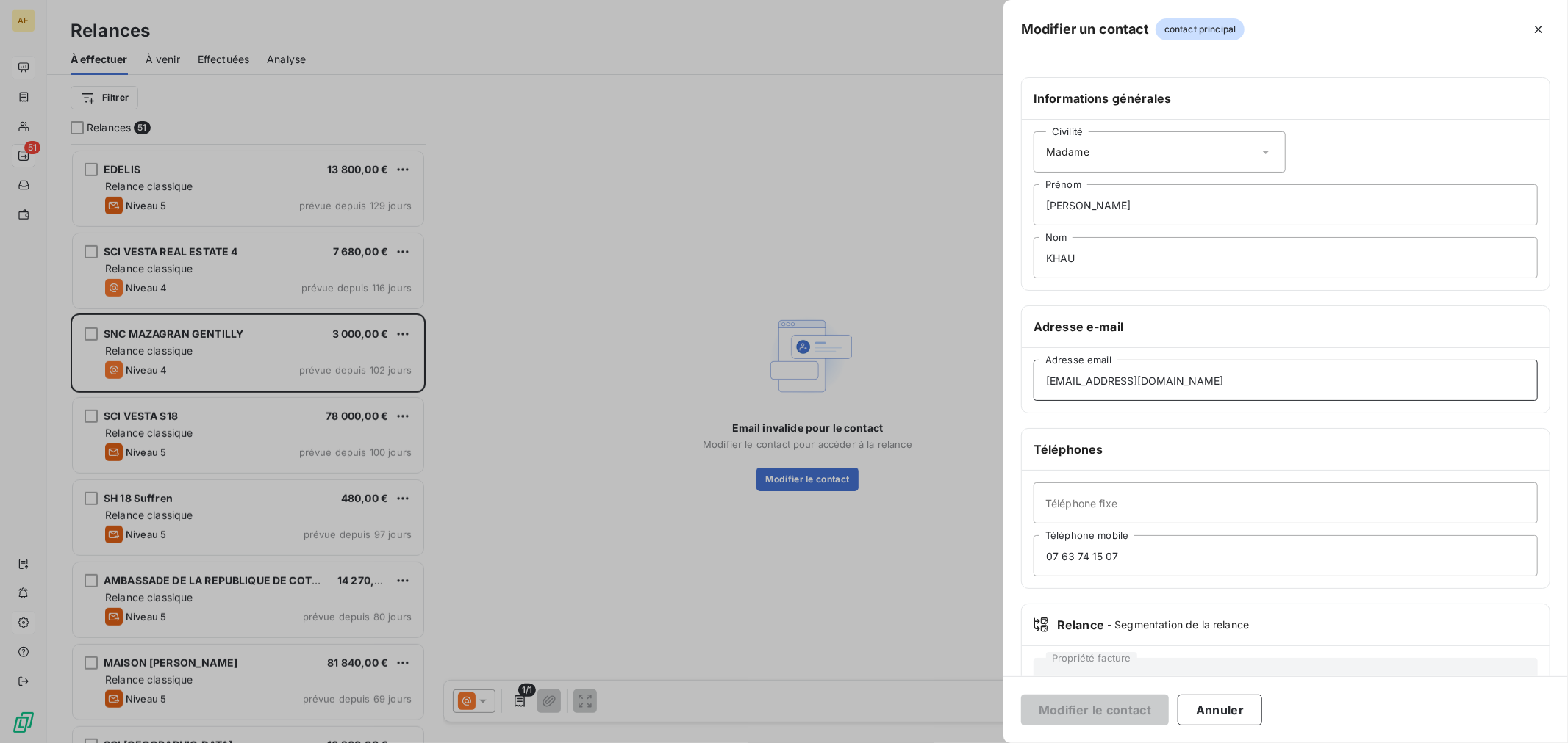
click at [1120, 379] on input "[EMAIL_ADDRESS][DOMAIN_NAME]" at bounding box center [1285, 381] width 505 height 41
click at [1045, 381] on input "[EMAIL_ADDRESS][DOMAIN_NAME]" at bounding box center [1285, 381] width 505 height 41
click at [1231, 395] on input "[EMAIL_ADDRESS][DOMAIN_NAME]" at bounding box center [1285, 381] width 505 height 41
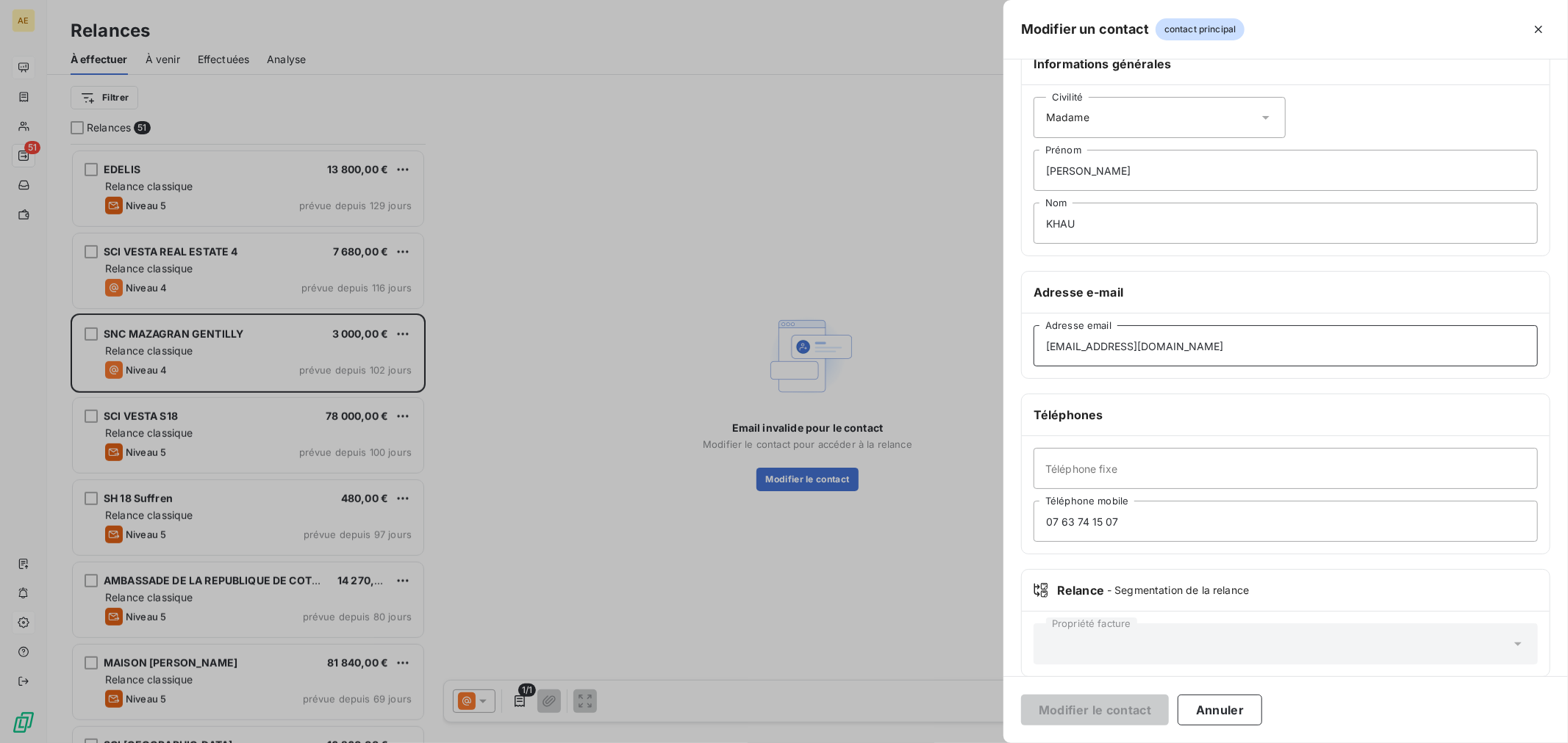
scroll to position [53, 0]
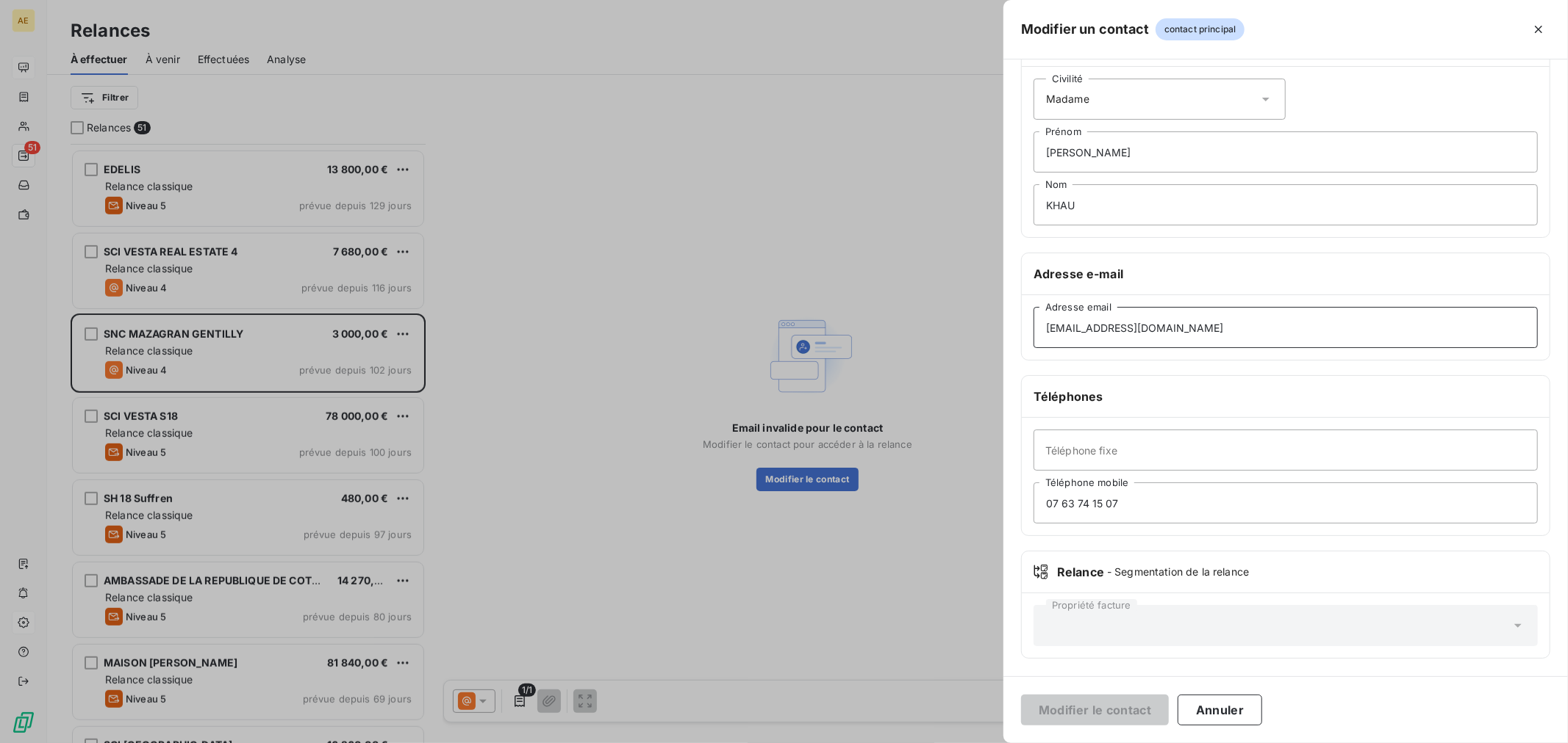
drag, startPoint x: 1122, startPoint y: 324, endPoint x: 901, endPoint y: 320, distance: 221.0
click at [901, 743] on div "Modifier un contact contact principal Informations générales Civilité Madame [P…" at bounding box center [784, 743] width 1568 height 0
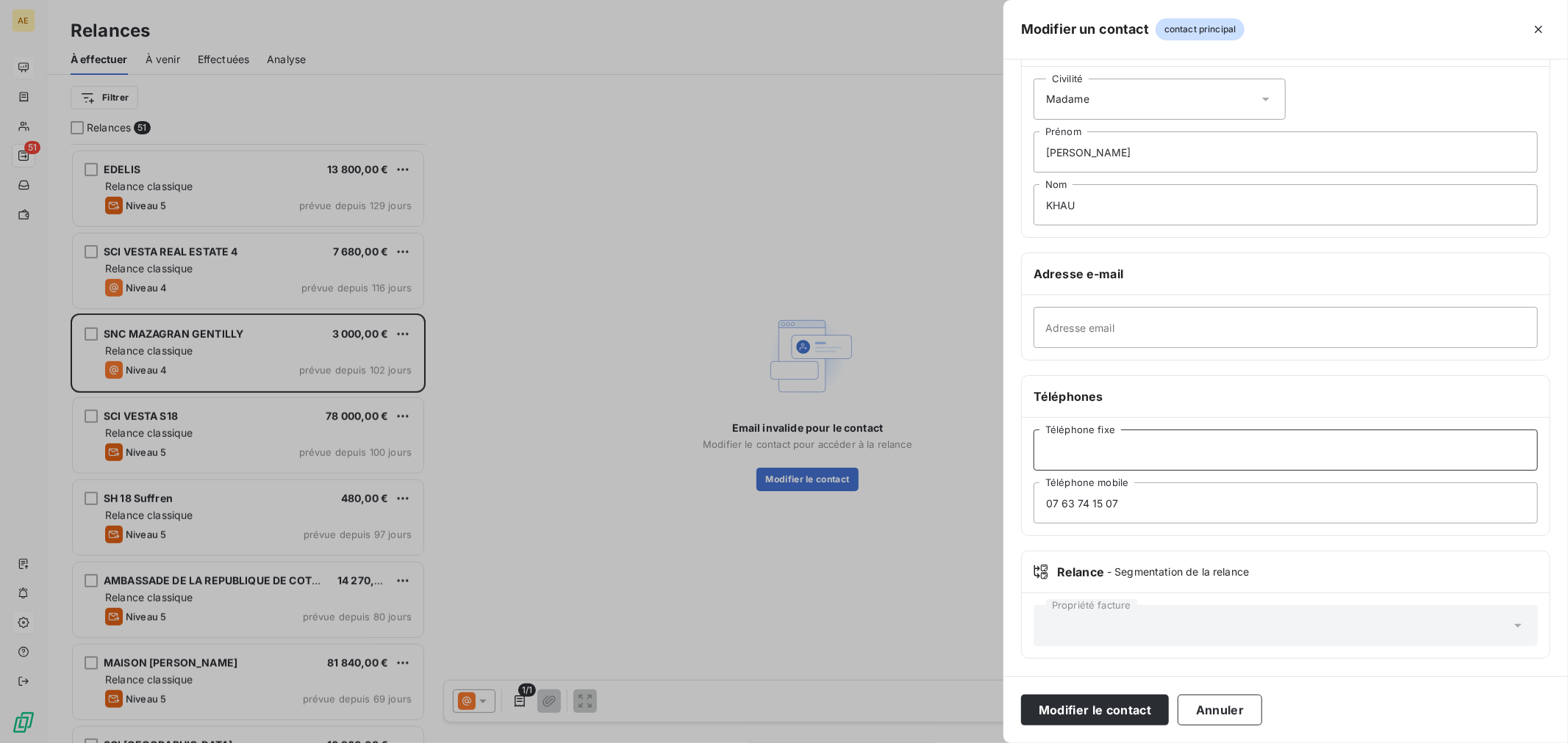
click at [1086, 453] on input "Téléphone fixe" at bounding box center [1285, 450] width 505 height 41
paste input "[EMAIL_ADDRESS][DOMAIN_NAME]"
click at [1125, 449] on input "[EMAIL_ADDRESS][DOMAIN_NAME]" at bounding box center [1285, 450] width 505 height 41
type input "[EMAIL_ADDRESS][DOMAIN_NAME]"
click at [1095, 328] on input "Adresse email" at bounding box center [1285, 328] width 505 height 41
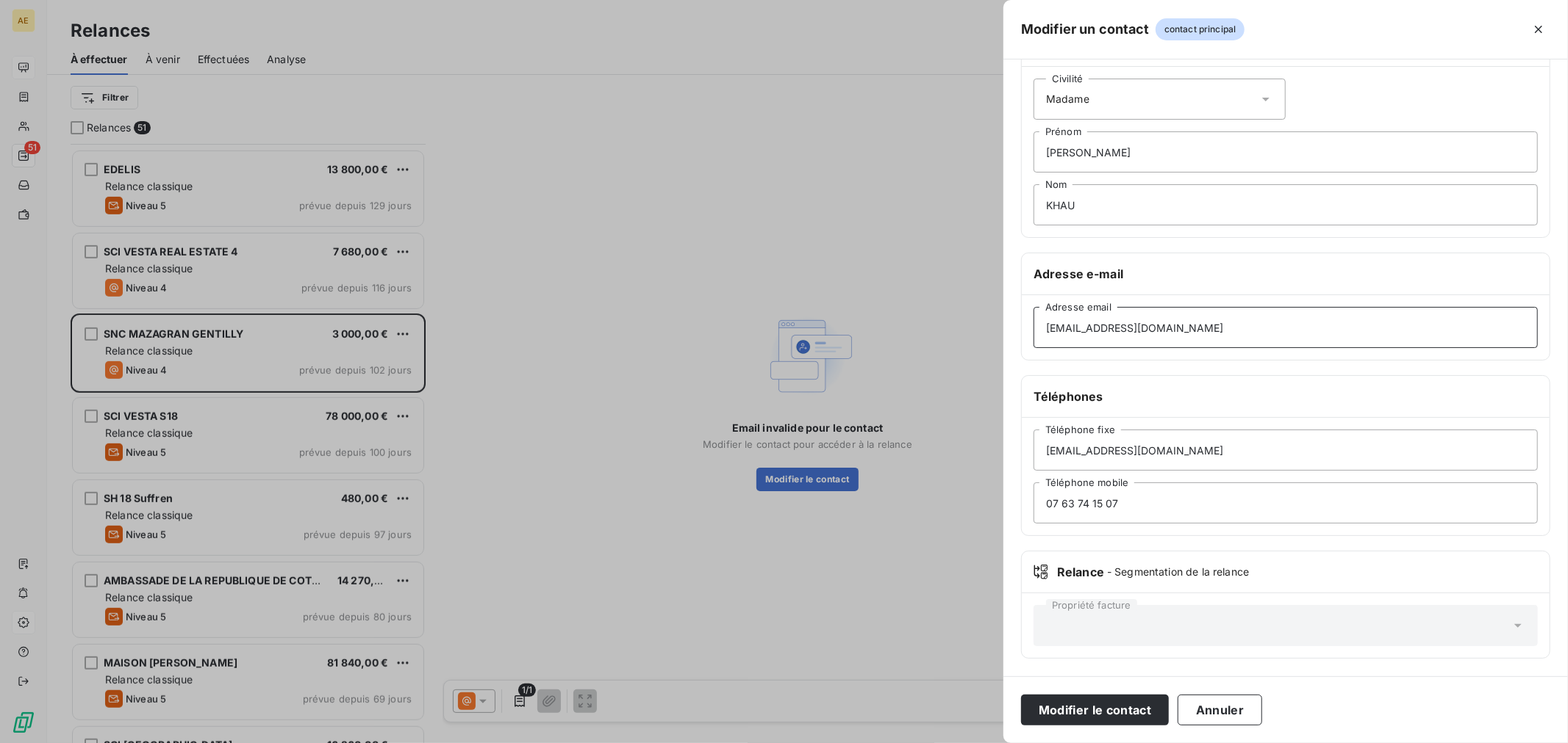
type input "[EMAIL_ADDRESS][DOMAIN_NAME]"
drag, startPoint x: 1130, startPoint y: 446, endPoint x: 989, endPoint y: 442, distance: 141.1
click at [989, 743] on div "Modifier un contact contact principal Informations générales Civilité Madame [P…" at bounding box center [784, 743] width 1568 height 0
click at [1061, 436] on input "Téléphone fixe" at bounding box center [1285, 450] width 505 height 41
paste input "[EMAIL_ADDRESS][DOMAIN_NAME]"
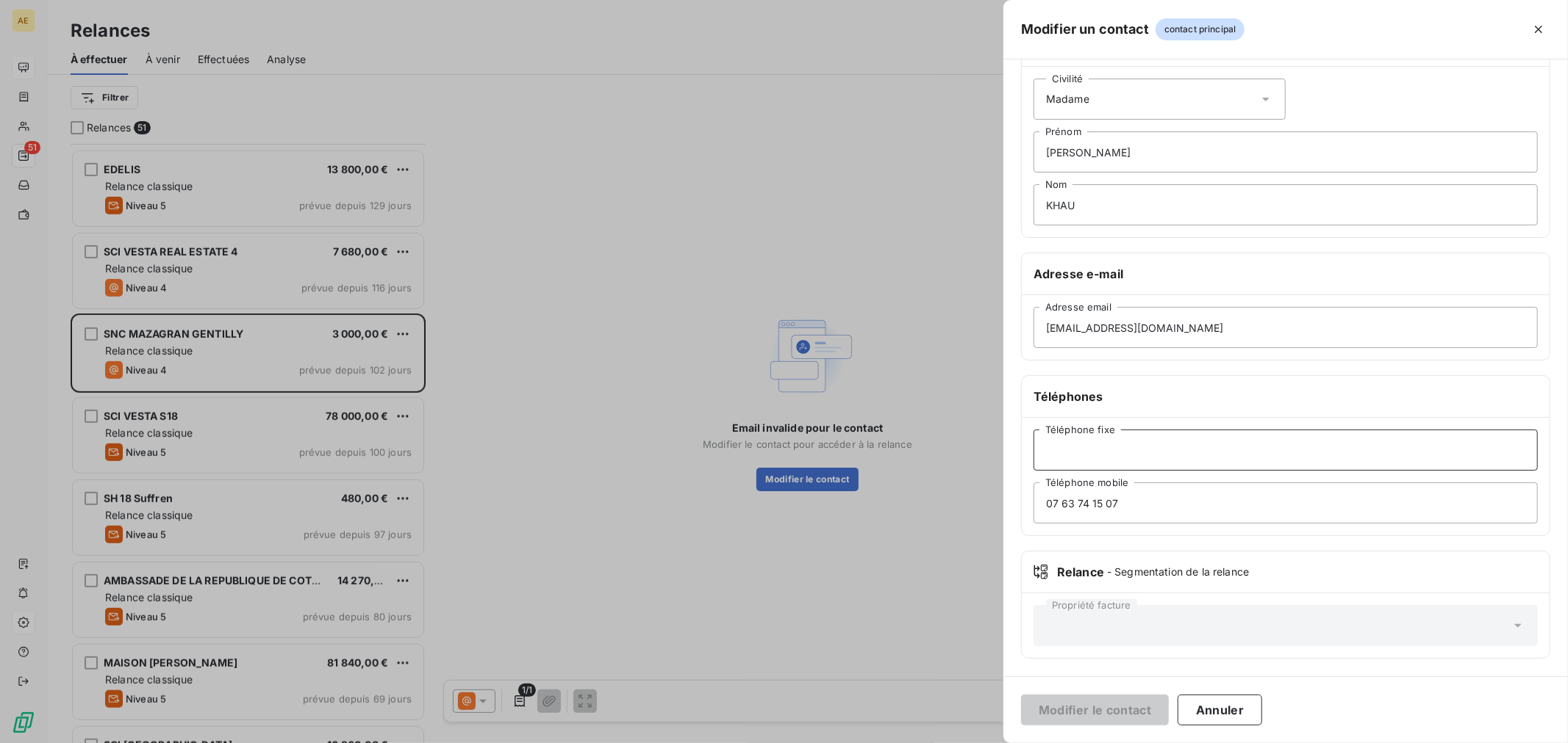
type input "[EMAIL_ADDRESS][DOMAIN_NAME]"
drag, startPoint x: 1118, startPoint y: 451, endPoint x: 935, endPoint y: 451, distance: 183.0
click at [935, 743] on div "Modifier un contact contact principal Informations générales Civilité Madame [P…" at bounding box center [784, 743] width 1568 height 0
click at [1157, 326] on input "[EMAIL_ADDRESS][DOMAIN_NAME]" at bounding box center [1285, 328] width 505 height 41
click at [1223, 692] on div "Modifier le contact Annuler" at bounding box center [1285, 709] width 564 height 66
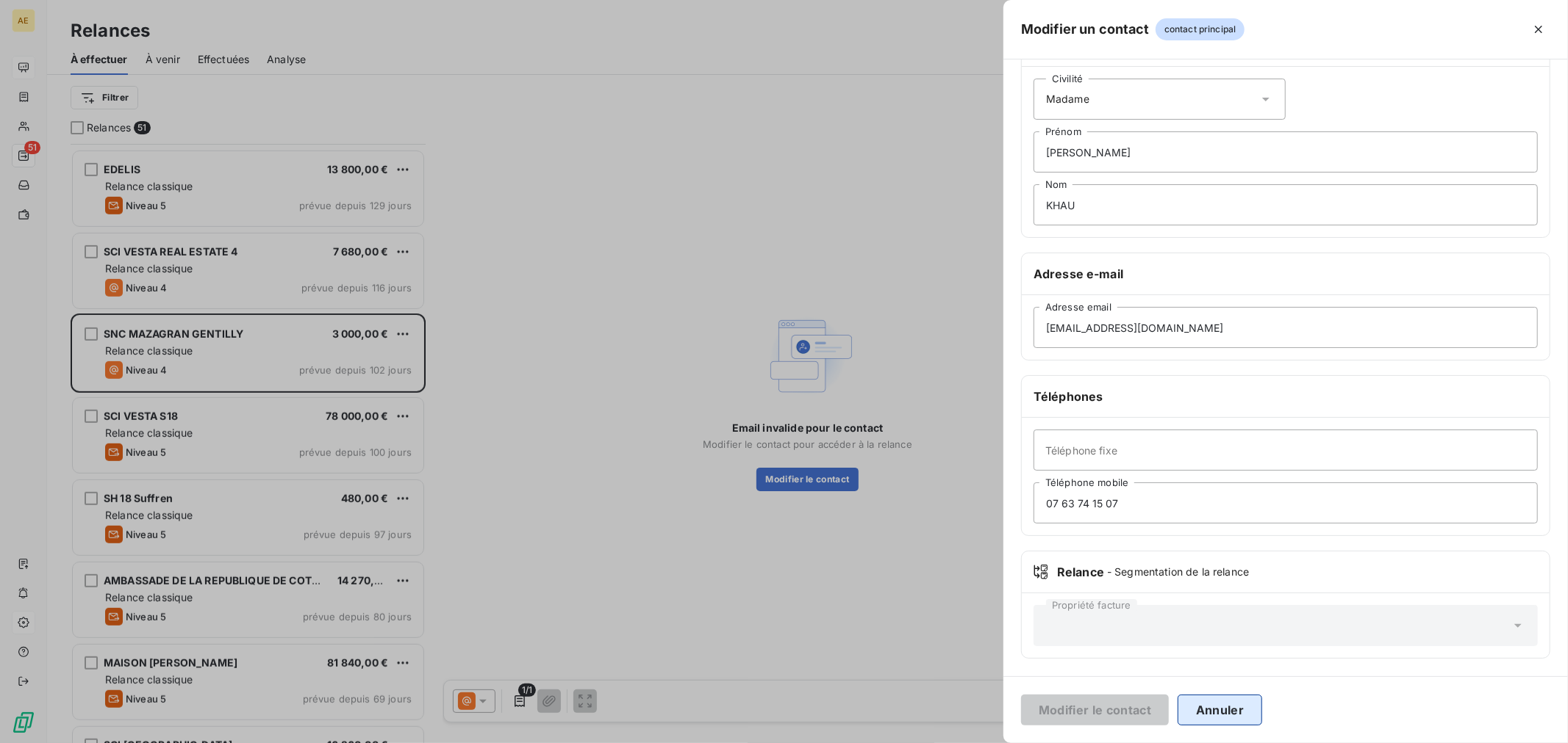
click at [1201, 721] on button "Annuler" at bounding box center [1220, 710] width 84 height 31
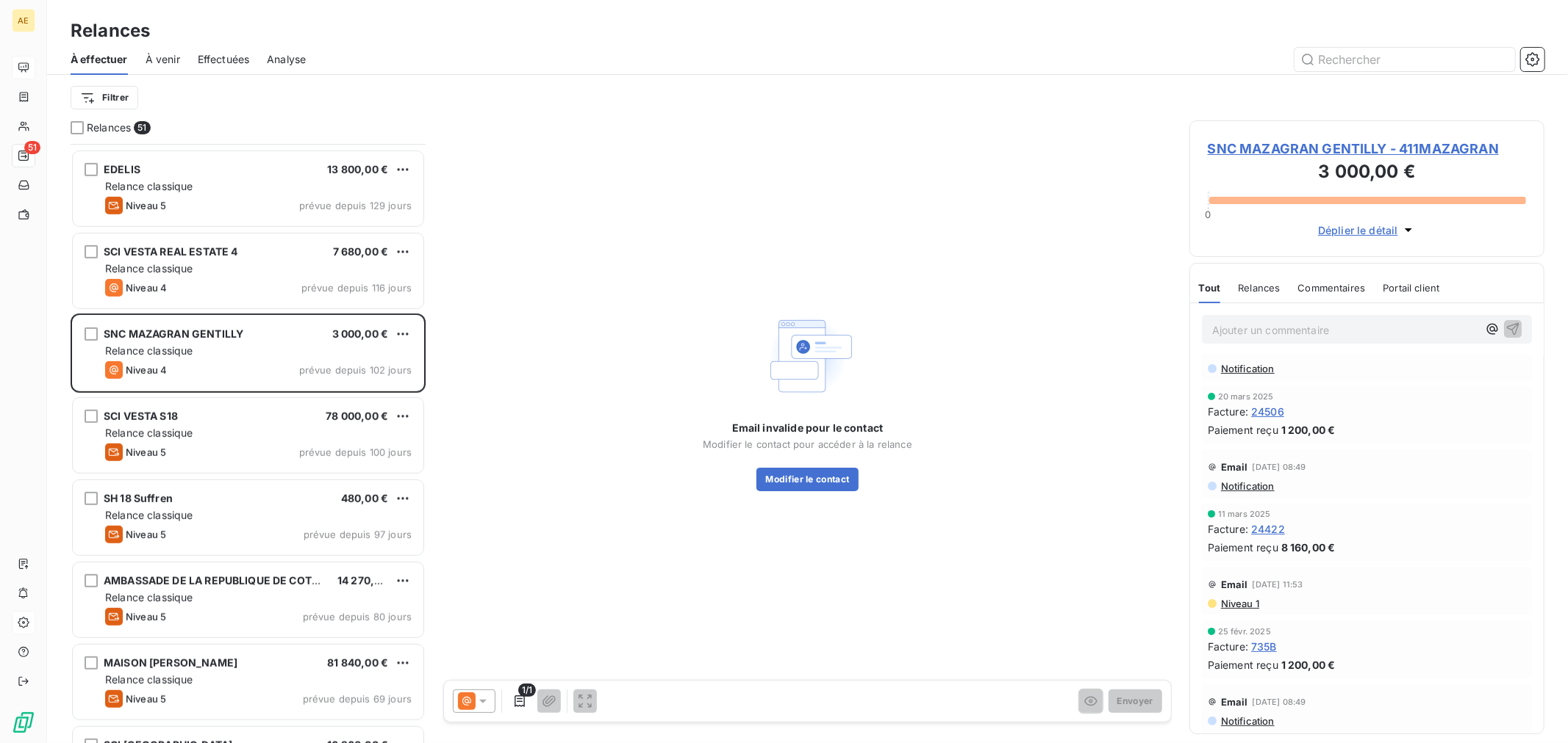
scroll to position [244, 0]
click at [1244, 488] on span "Notification" at bounding box center [1246, 486] width 55 height 12
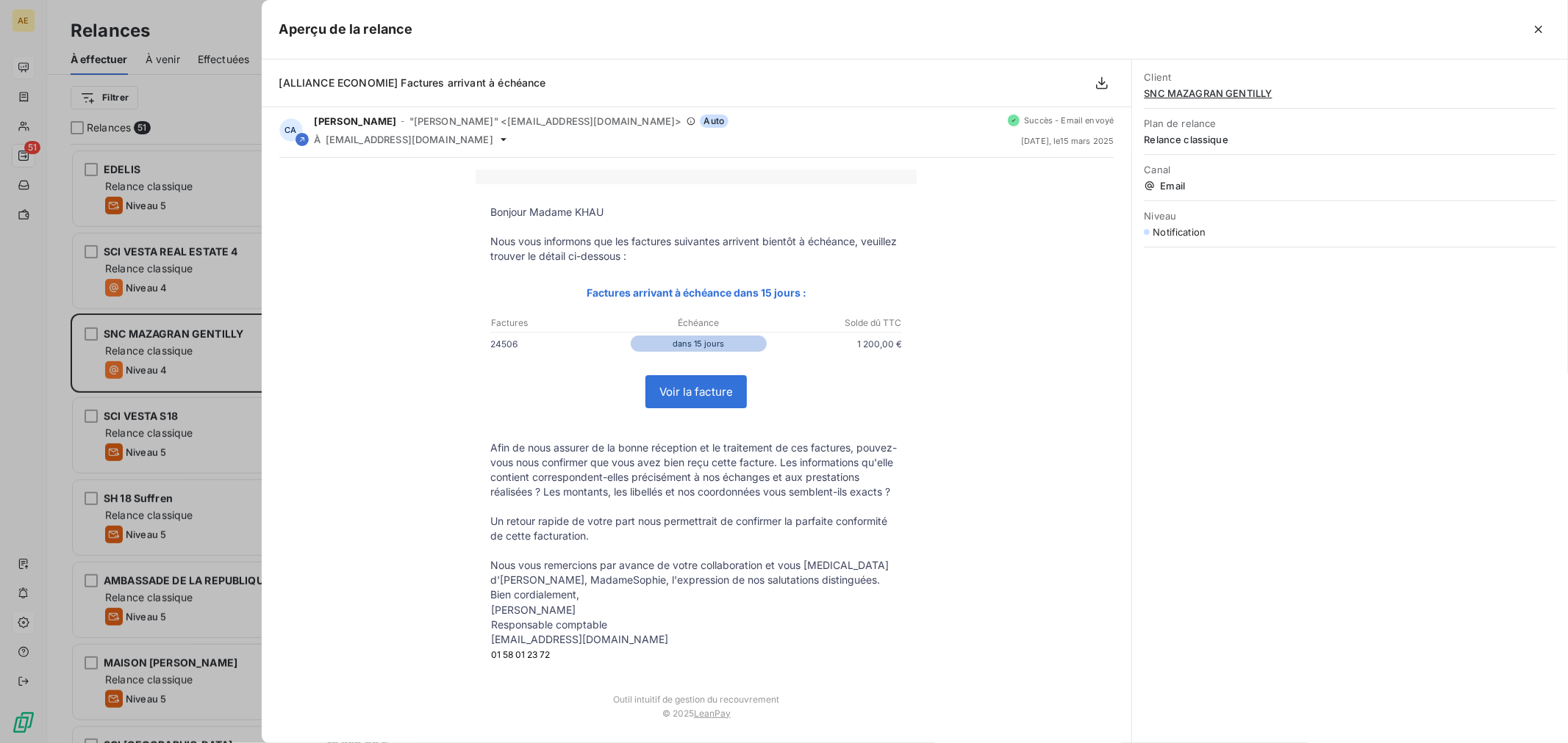
scroll to position [5, 0]
click at [1540, 33] on icon "button" at bounding box center [1538, 30] width 15 height 15
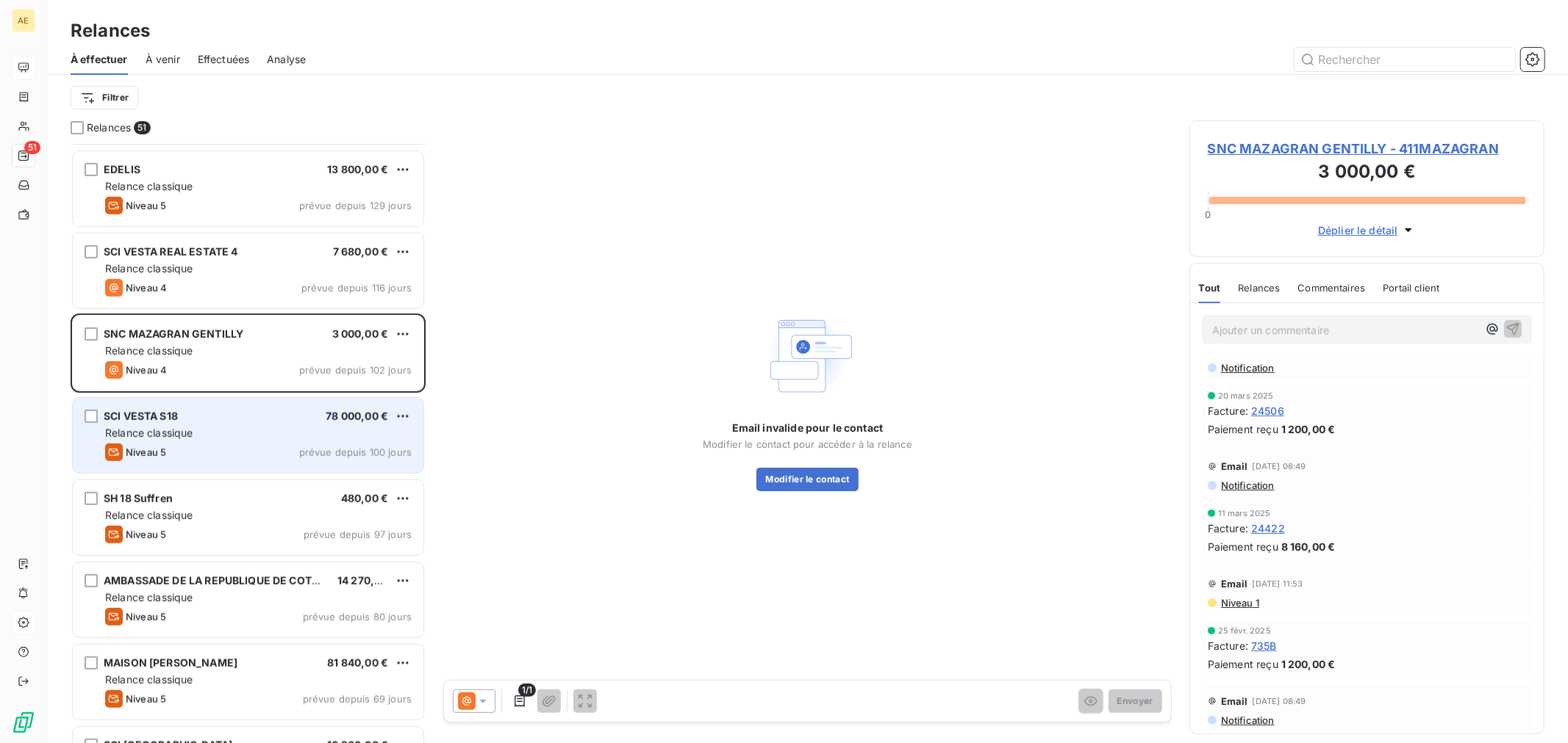
click at [208, 434] on div "Relance classique" at bounding box center [257, 433] width 306 height 15
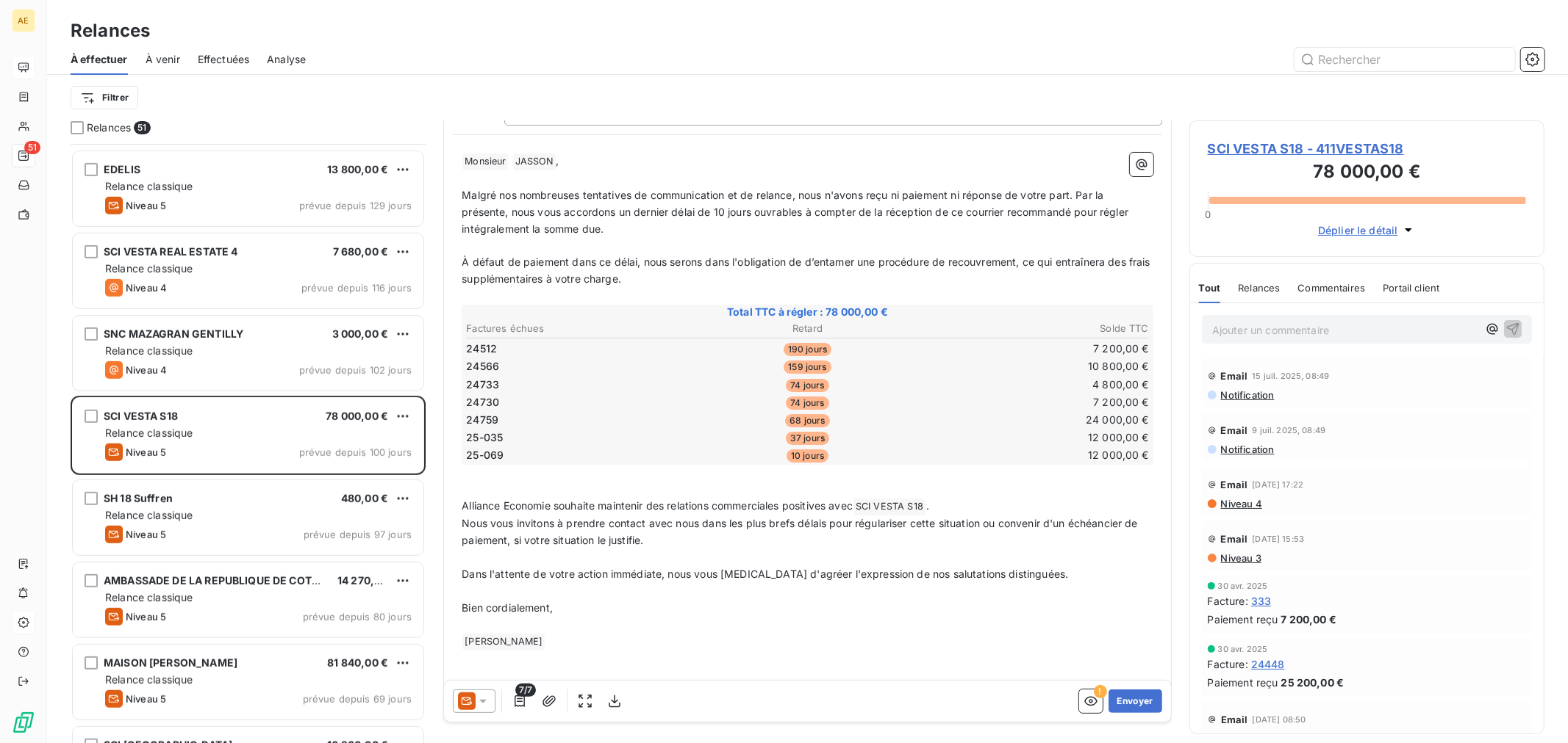
scroll to position [154, 0]
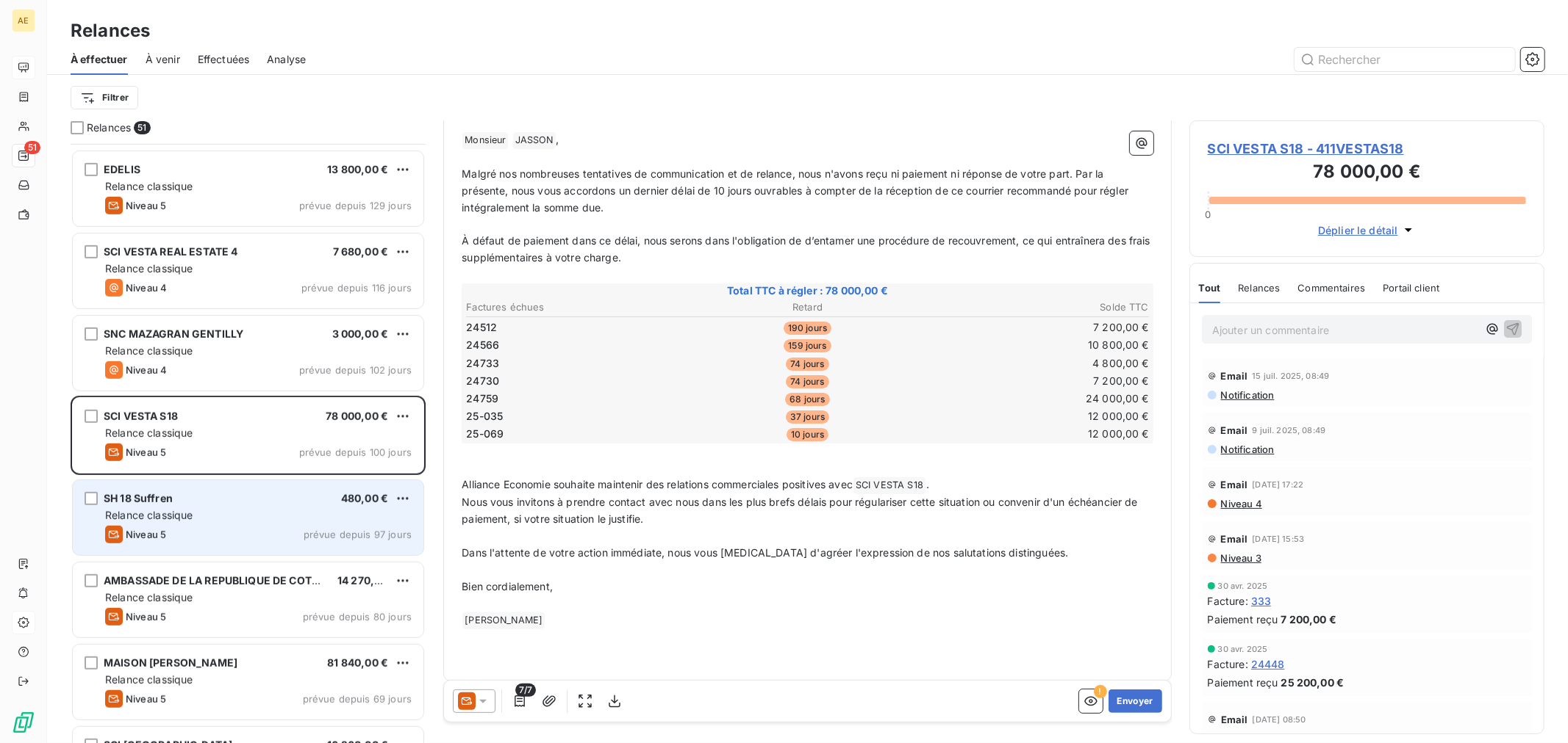
click at [222, 524] on div "SH 18 Suffren 480,00 € Relance classique Niveau 5 prévue depuis 97 jours" at bounding box center [248, 517] width 350 height 75
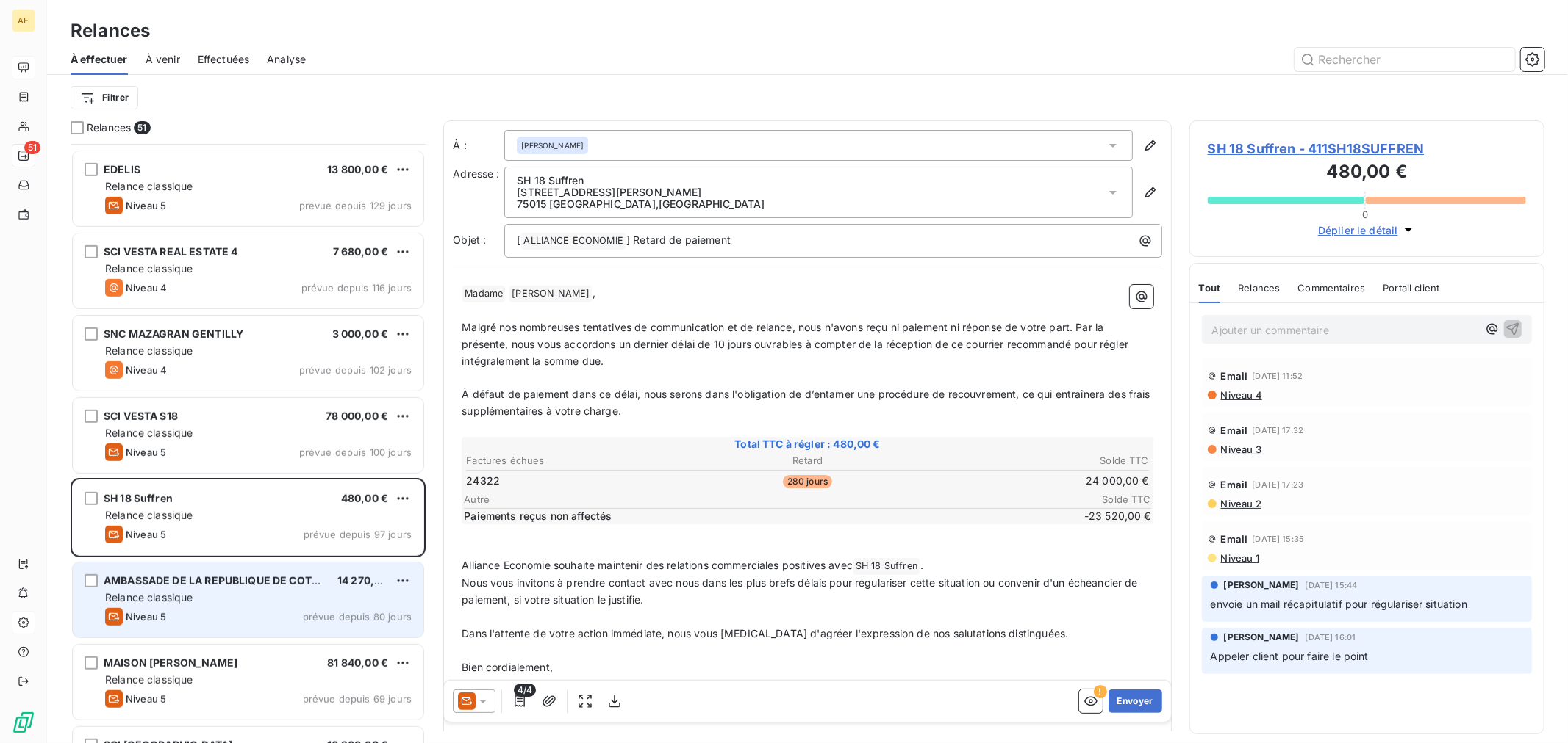
click at [248, 599] on div "Relance classique" at bounding box center [257, 598] width 306 height 15
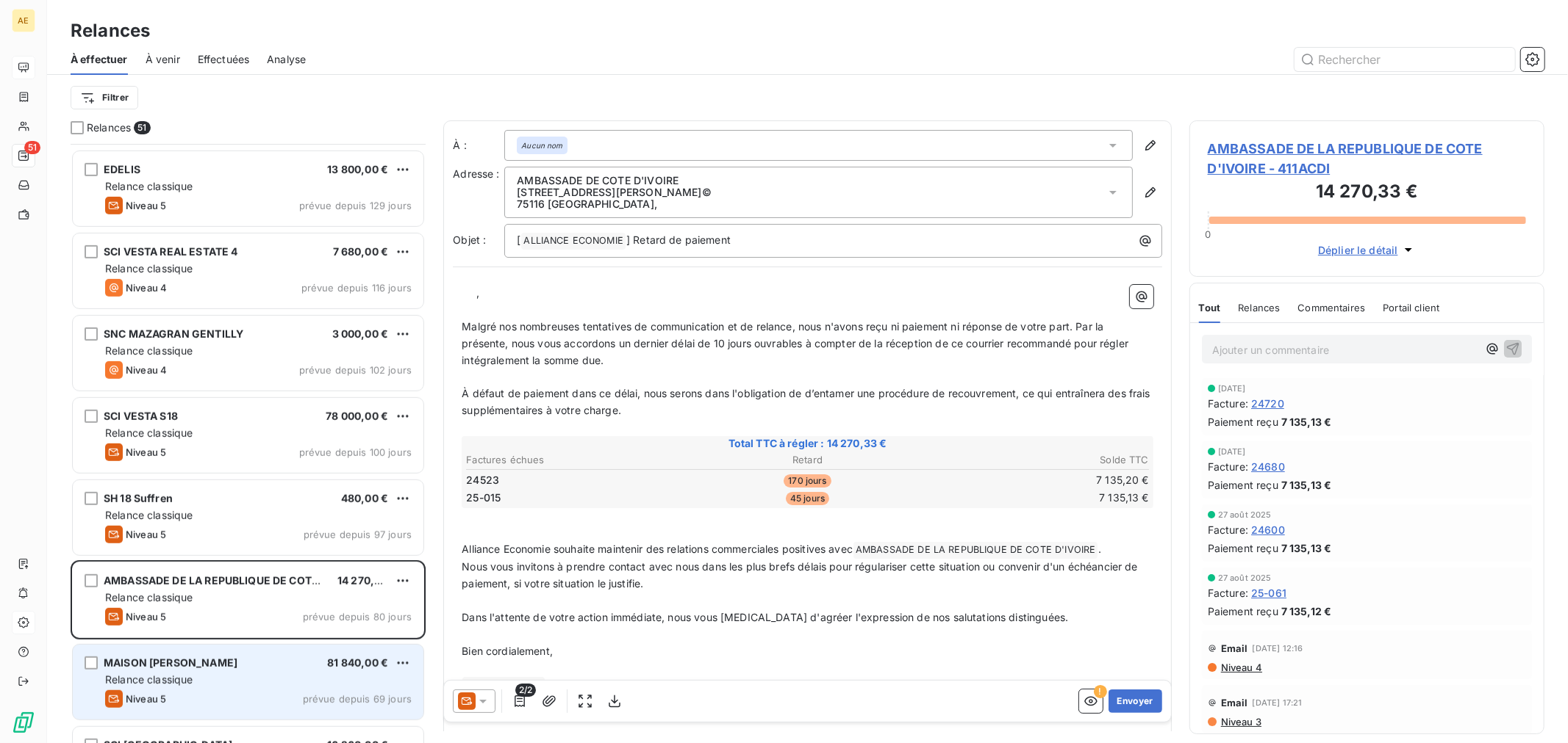
click at [234, 677] on div "Relance classique" at bounding box center [257, 680] width 306 height 15
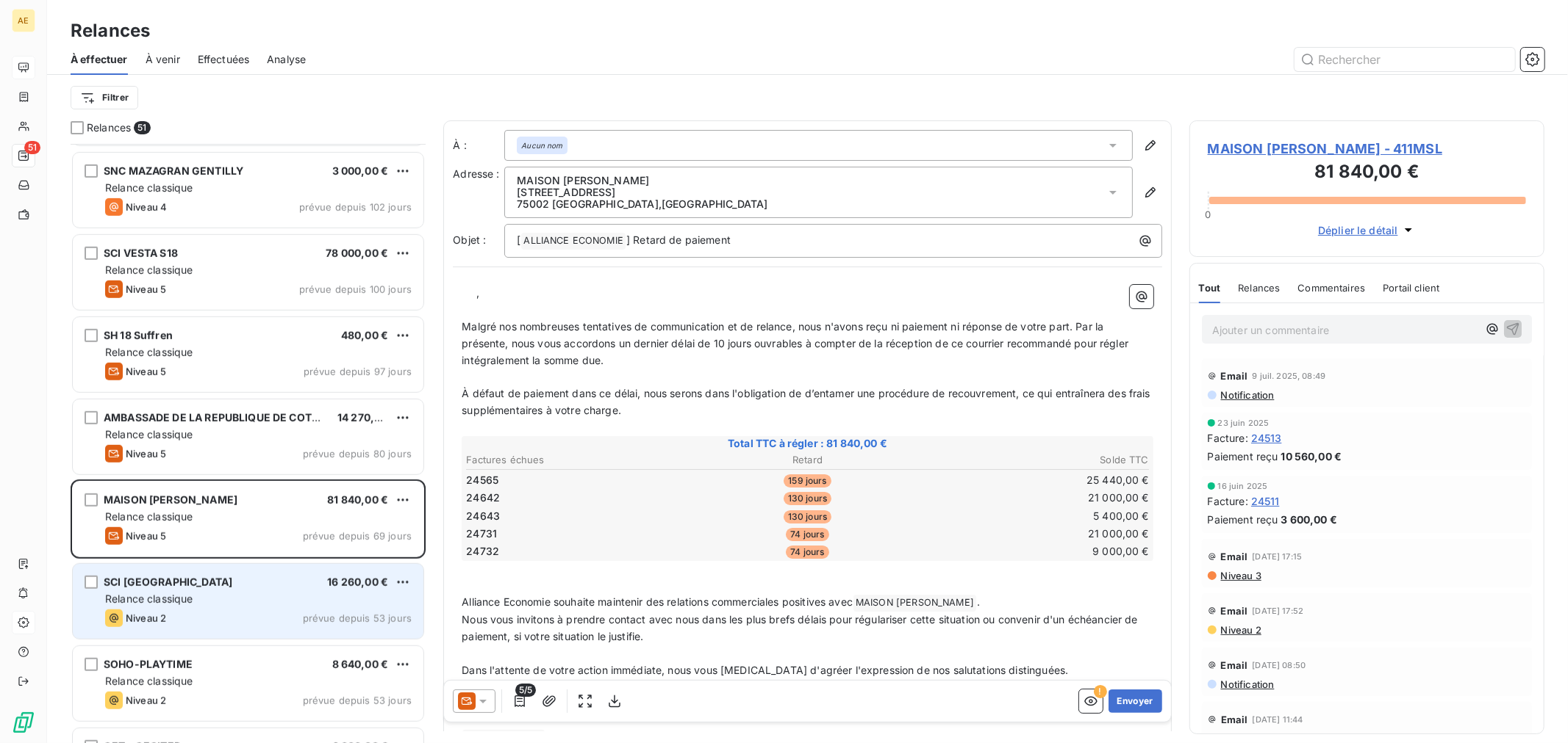
scroll to position [898, 0]
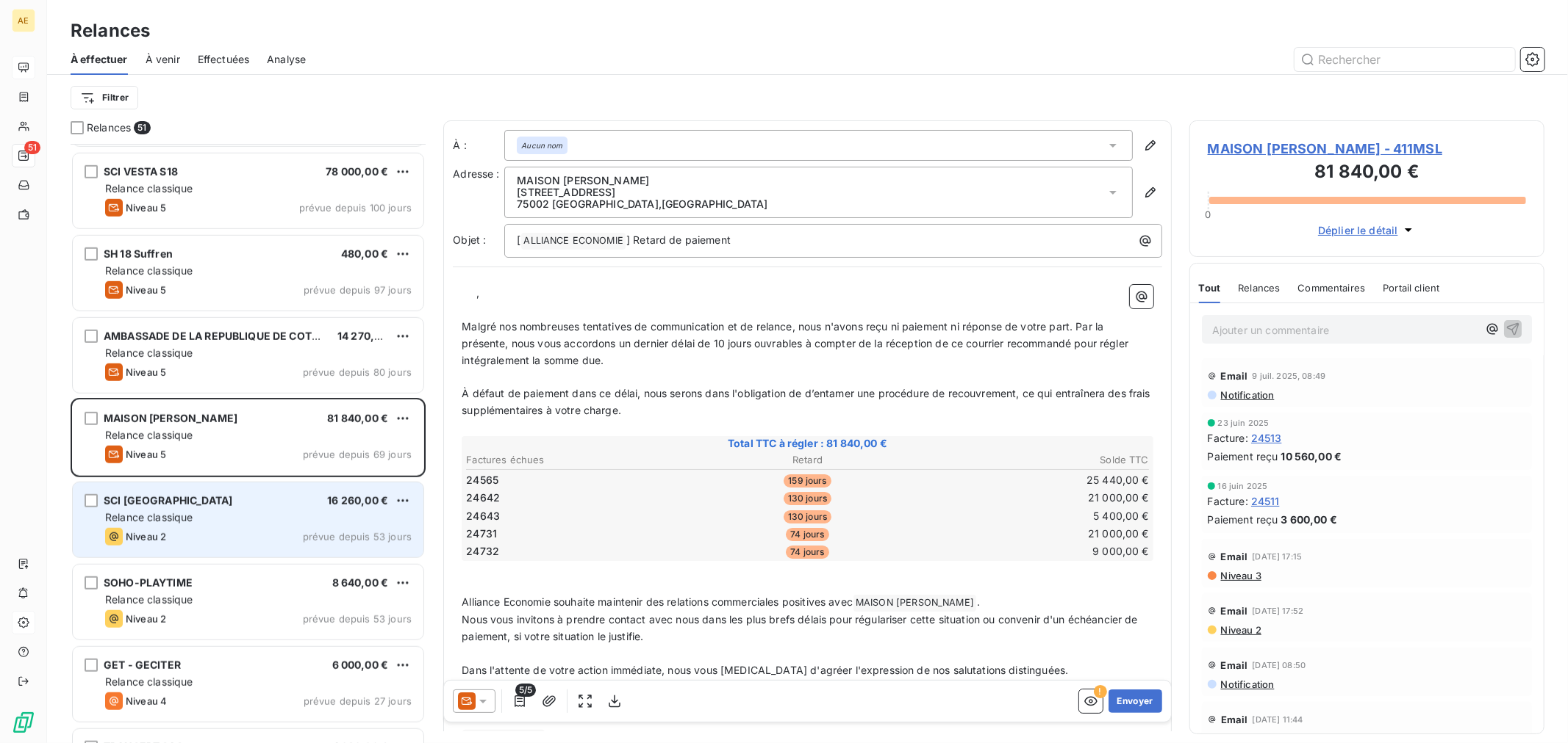
click at [251, 537] on div "Niveau 2 prévue depuis 53 jours" at bounding box center [257, 536] width 306 height 18
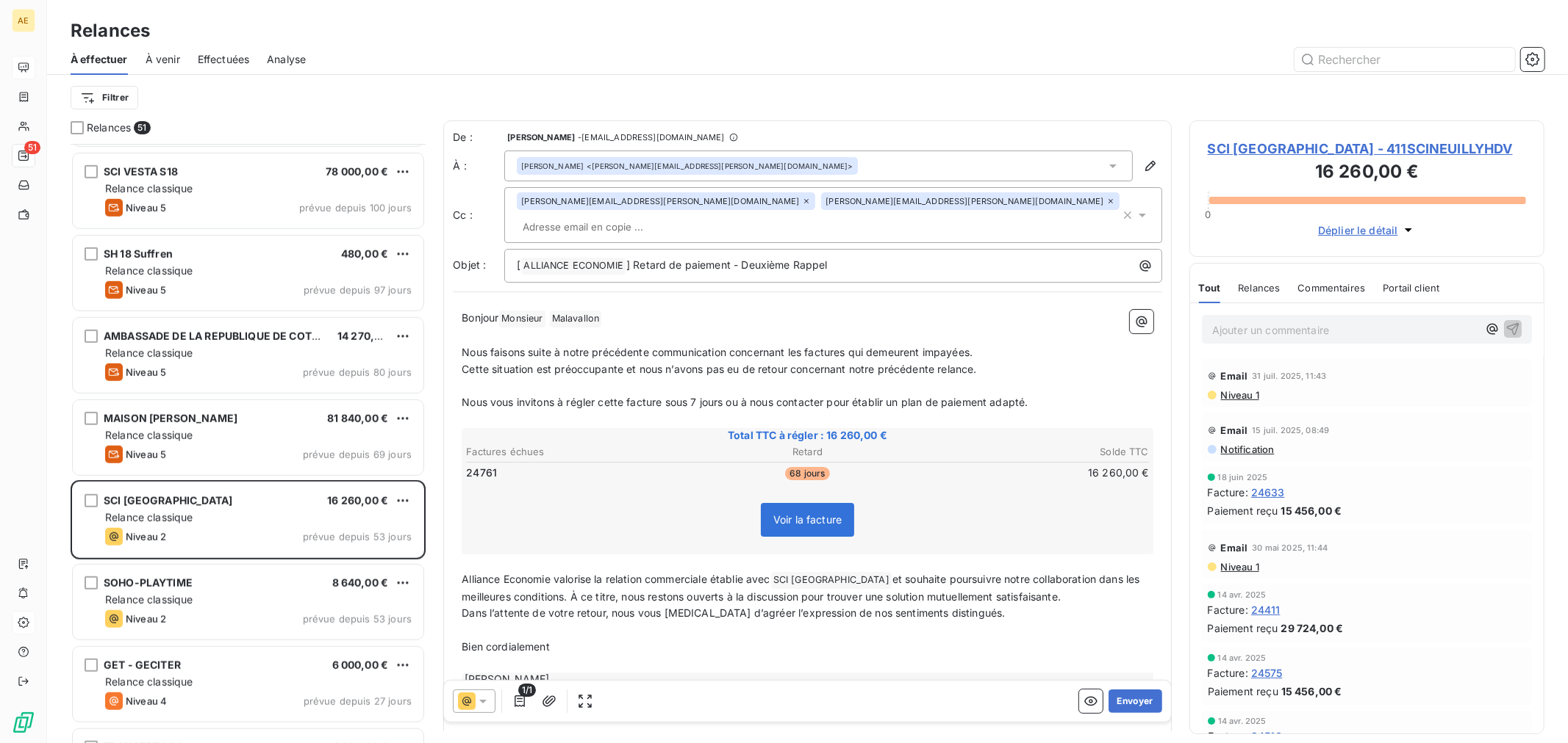
click at [158, 62] on span "À venir" at bounding box center [162, 60] width 35 height 15
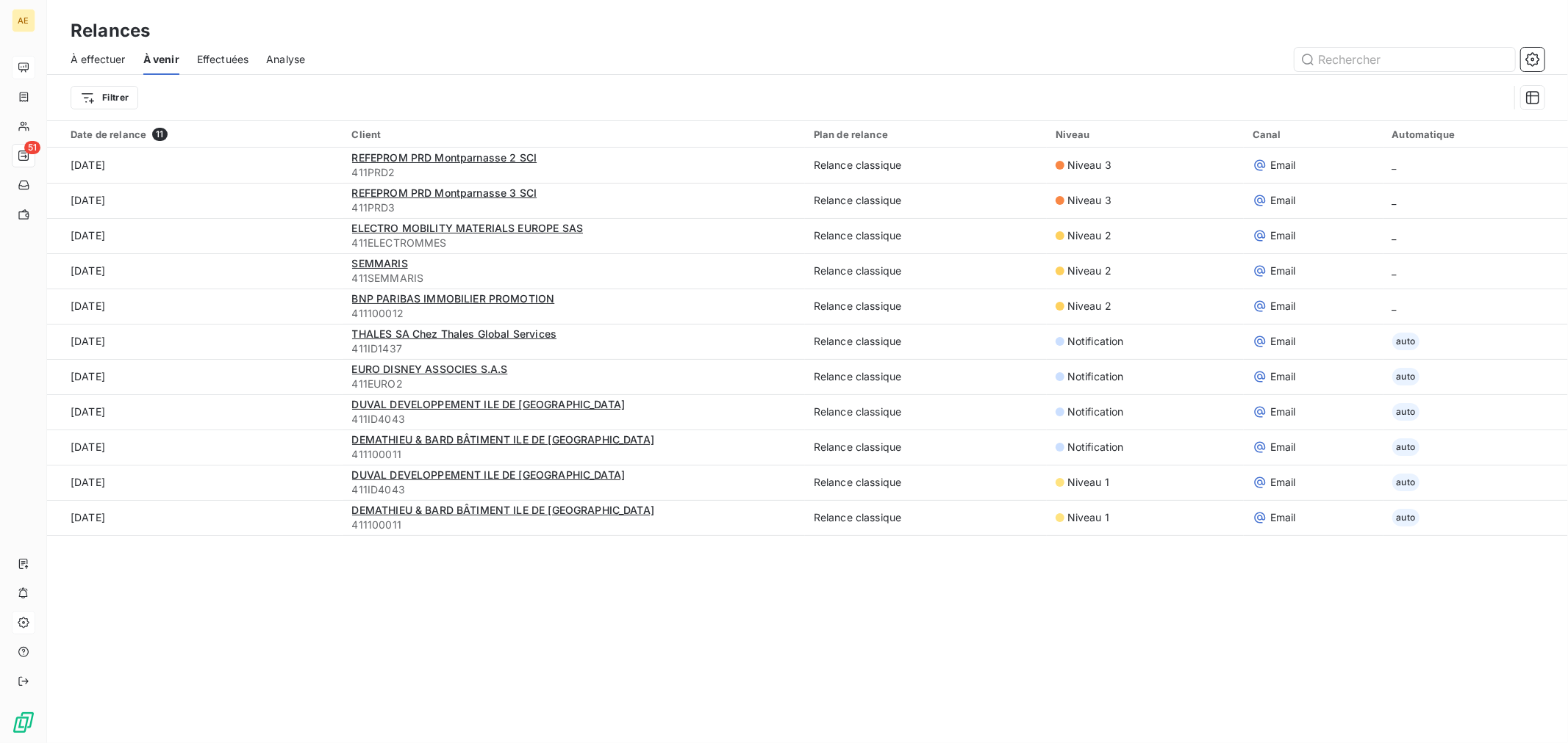
click at [101, 56] on span "À effectuer" at bounding box center [97, 60] width 55 height 15
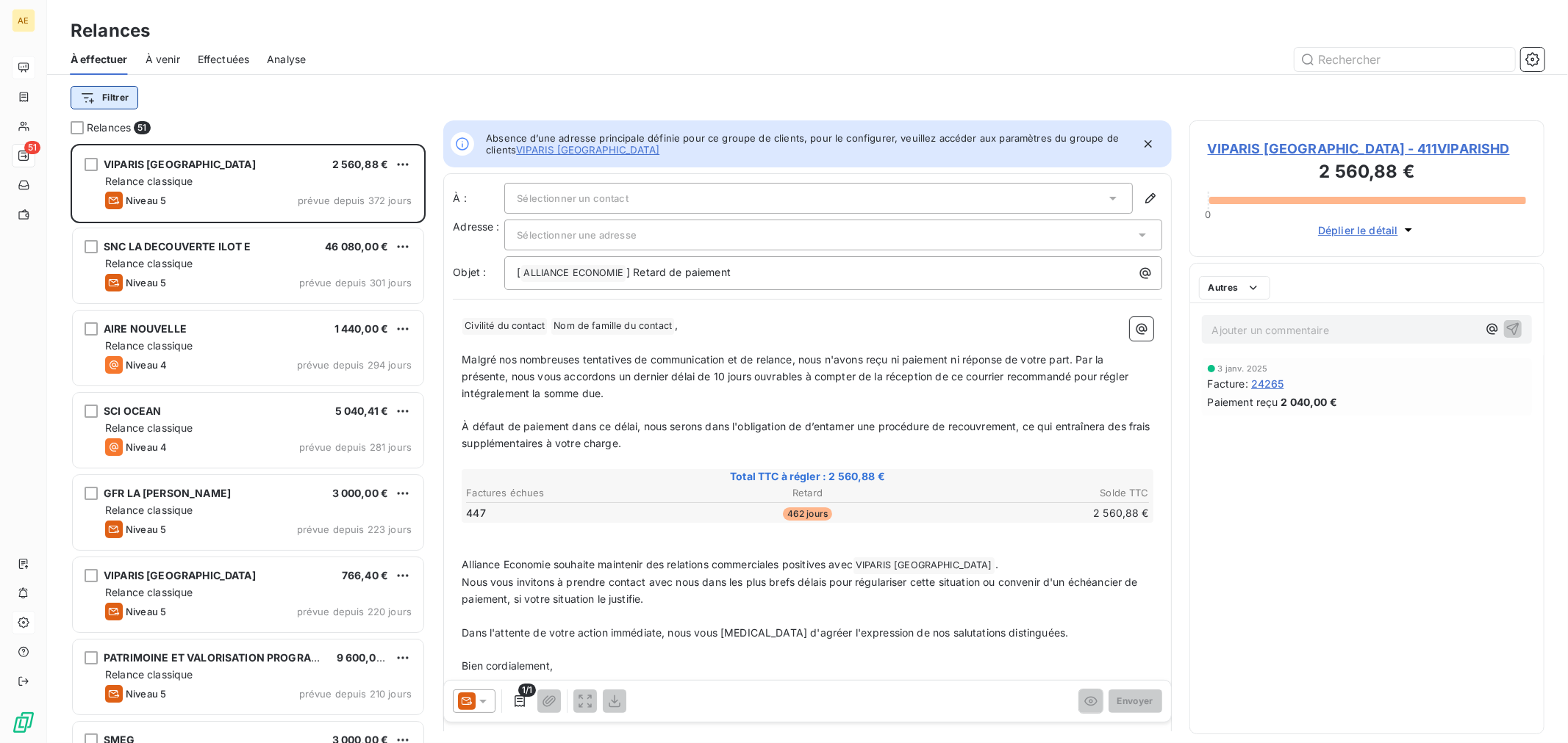
click at [104, 98] on html "AE 51 Relances À effectuer À venir Effectuées Analyse Filtrer Relances 51 VIPAR…" at bounding box center [784, 372] width 1568 height 743
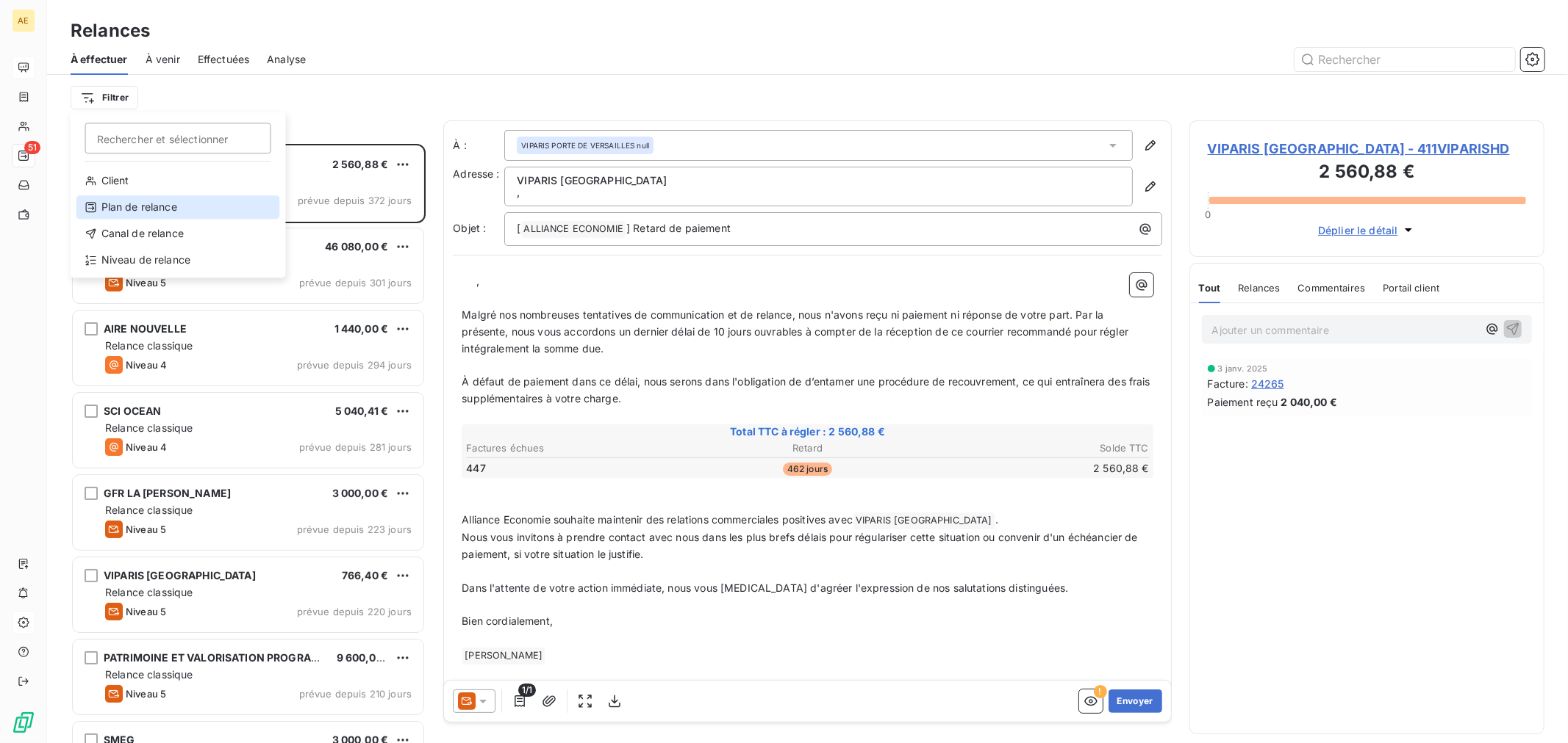
click at [140, 197] on div "Plan de relance" at bounding box center [178, 207] width 203 height 23
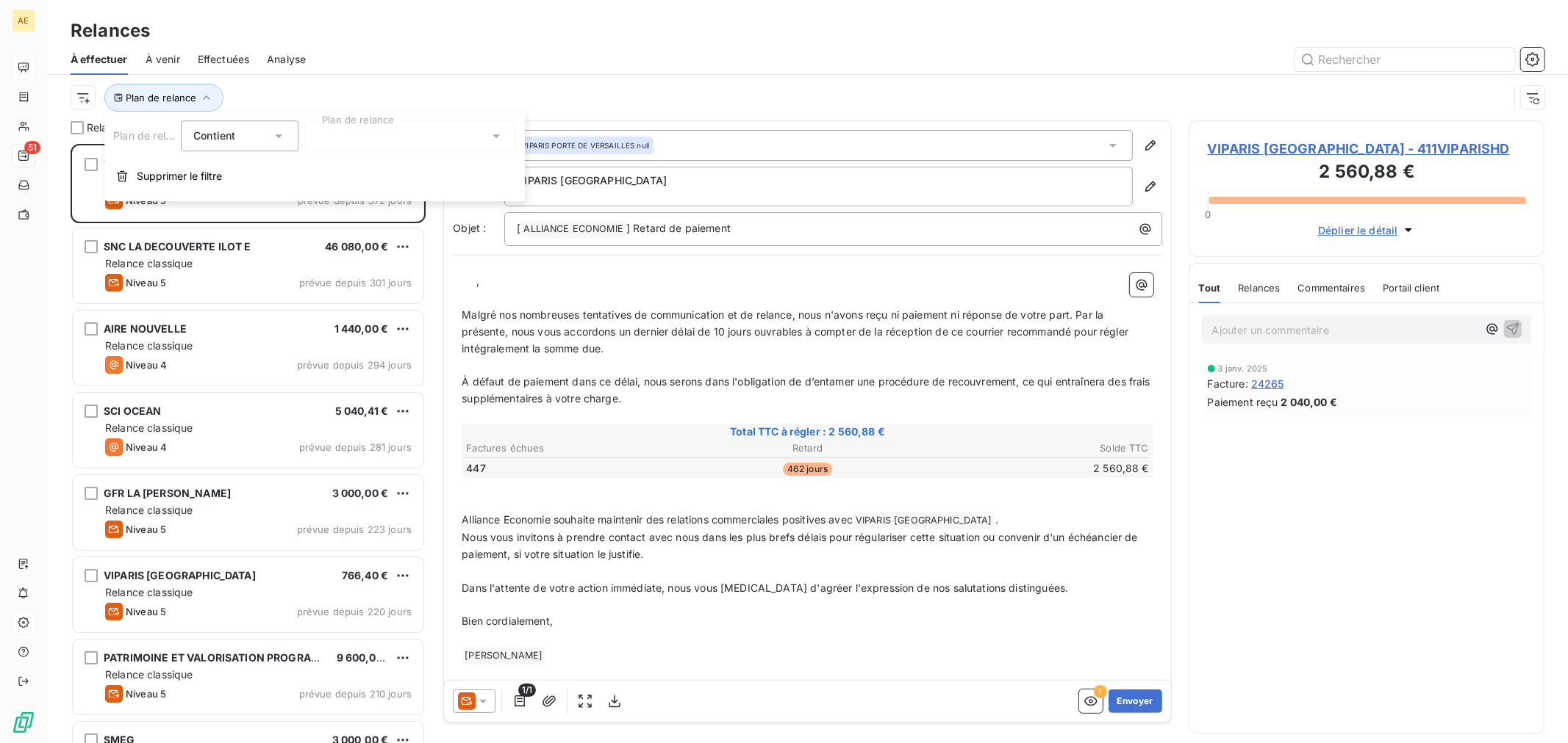
click at [258, 140] on div "Contient" at bounding box center [231, 136] width 78 height 21
click at [259, 140] on div "Contient" at bounding box center [231, 136] width 78 height 21
click at [418, 129] on div at bounding box center [410, 136] width 212 height 31
click at [632, 104] on div "Plan de relance" at bounding box center [789, 97] width 1438 height 28
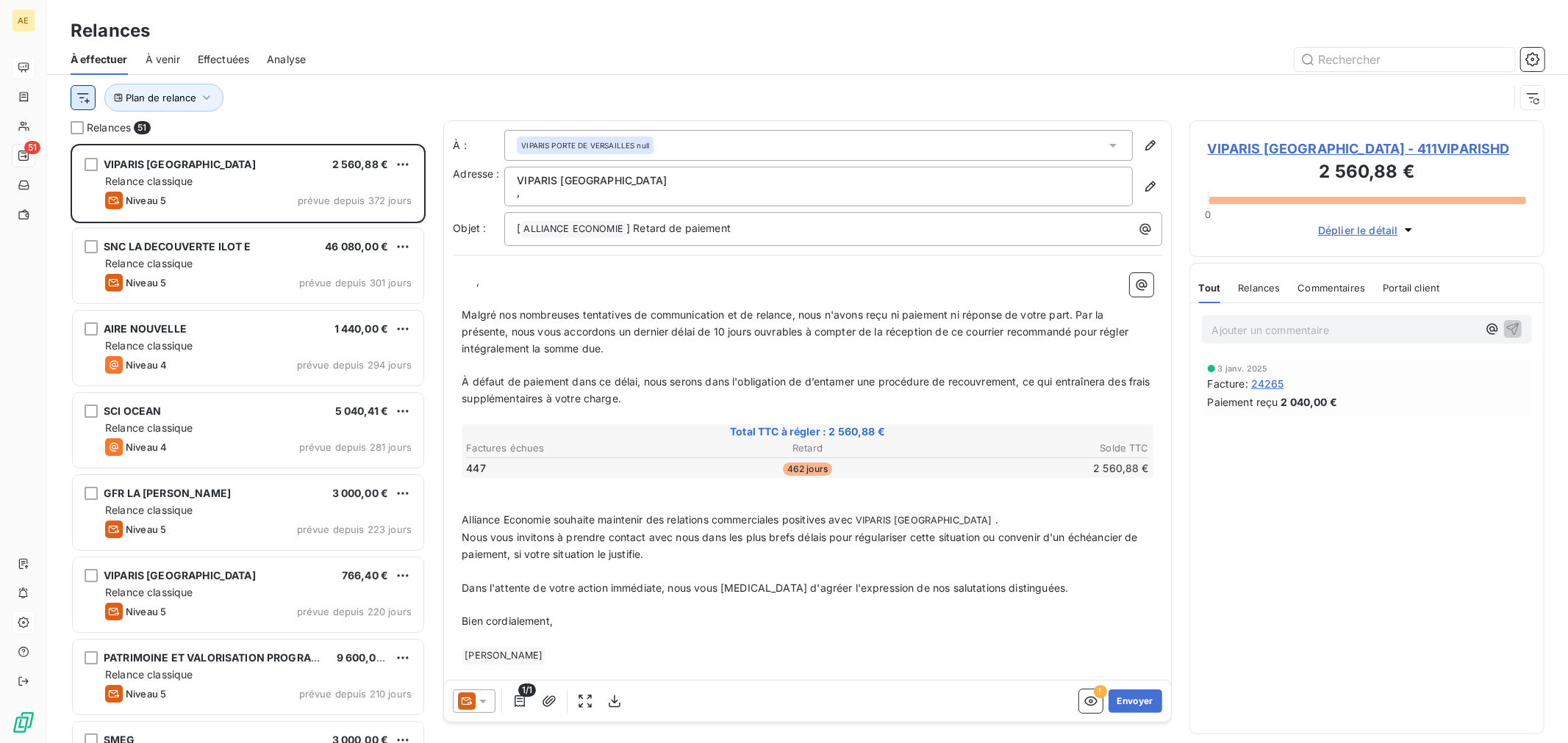
click at [89, 104] on html "AE 51 Relances À effectuer À venir Effectuées Analyse Plan de relance Relances …" at bounding box center [784, 372] width 1568 height 743
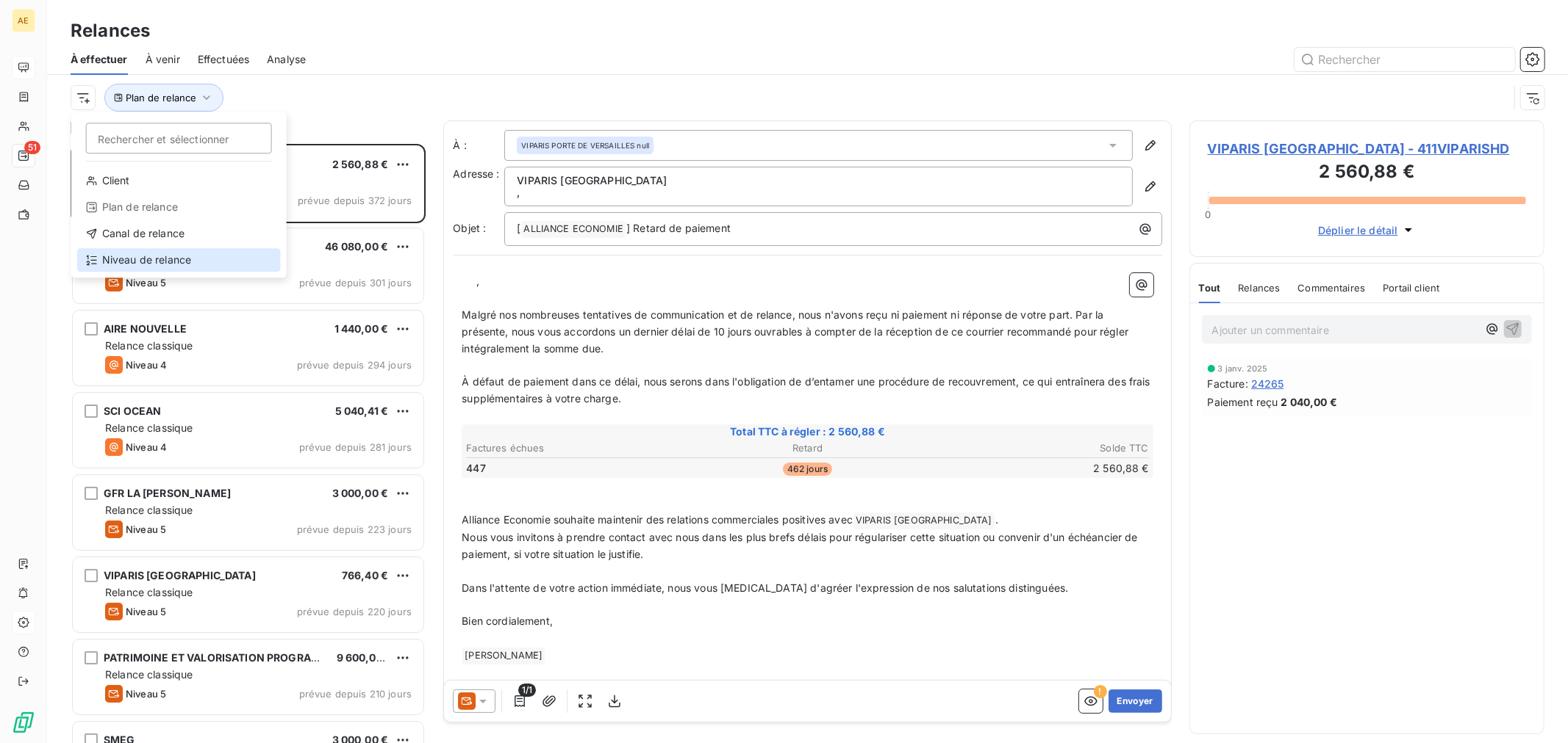
click at [122, 266] on div "Niveau de relance" at bounding box center [178, 259] width 203 height 23
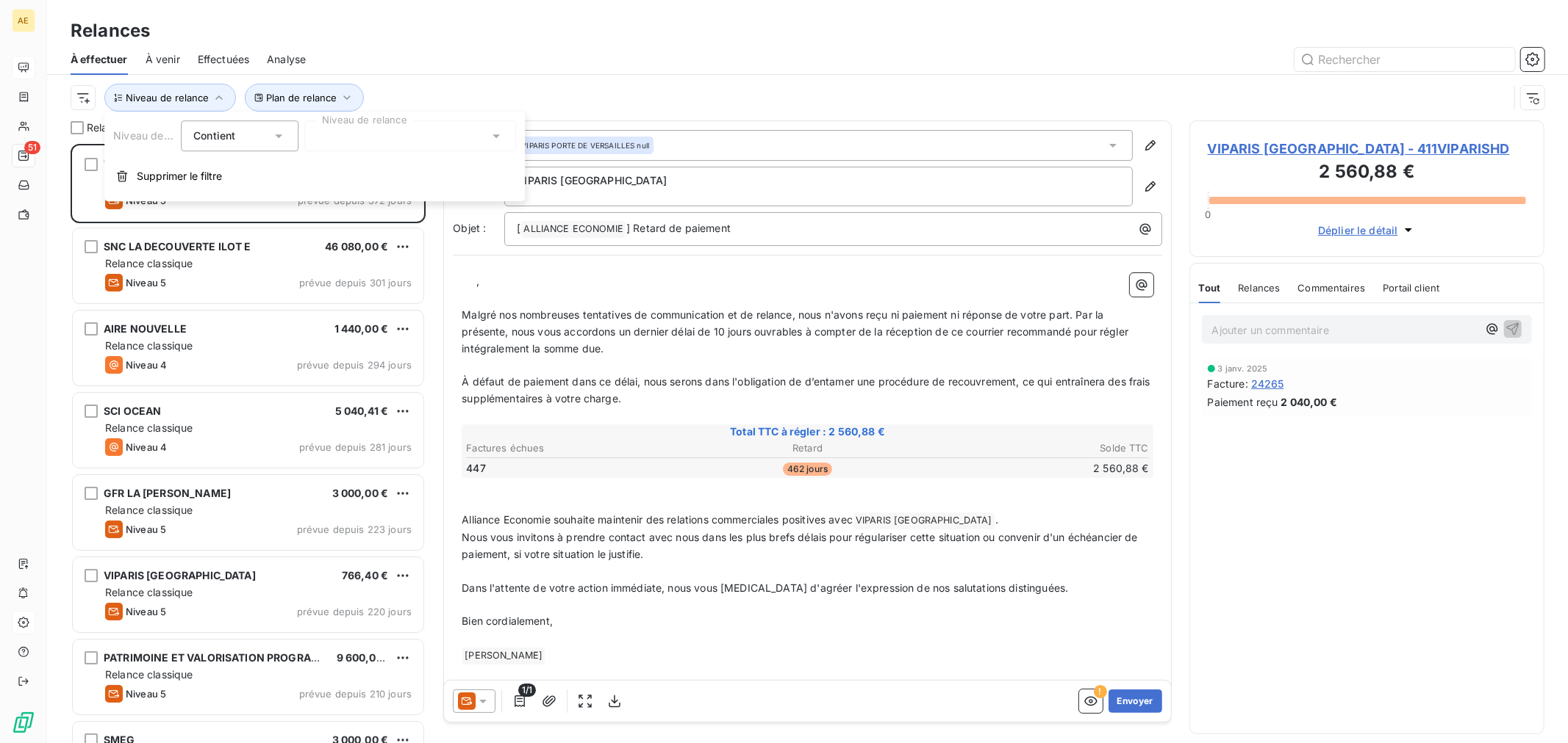
click at [269, 133] on div "Contient is" at bounding box center [231, 136] width 78 height 21
click at [270, 133] on div "Contient" at bounding box center [231, 136] width 78 height 21
click at [377, 128] on div at bounding box center [410, 136] width 212 height 31
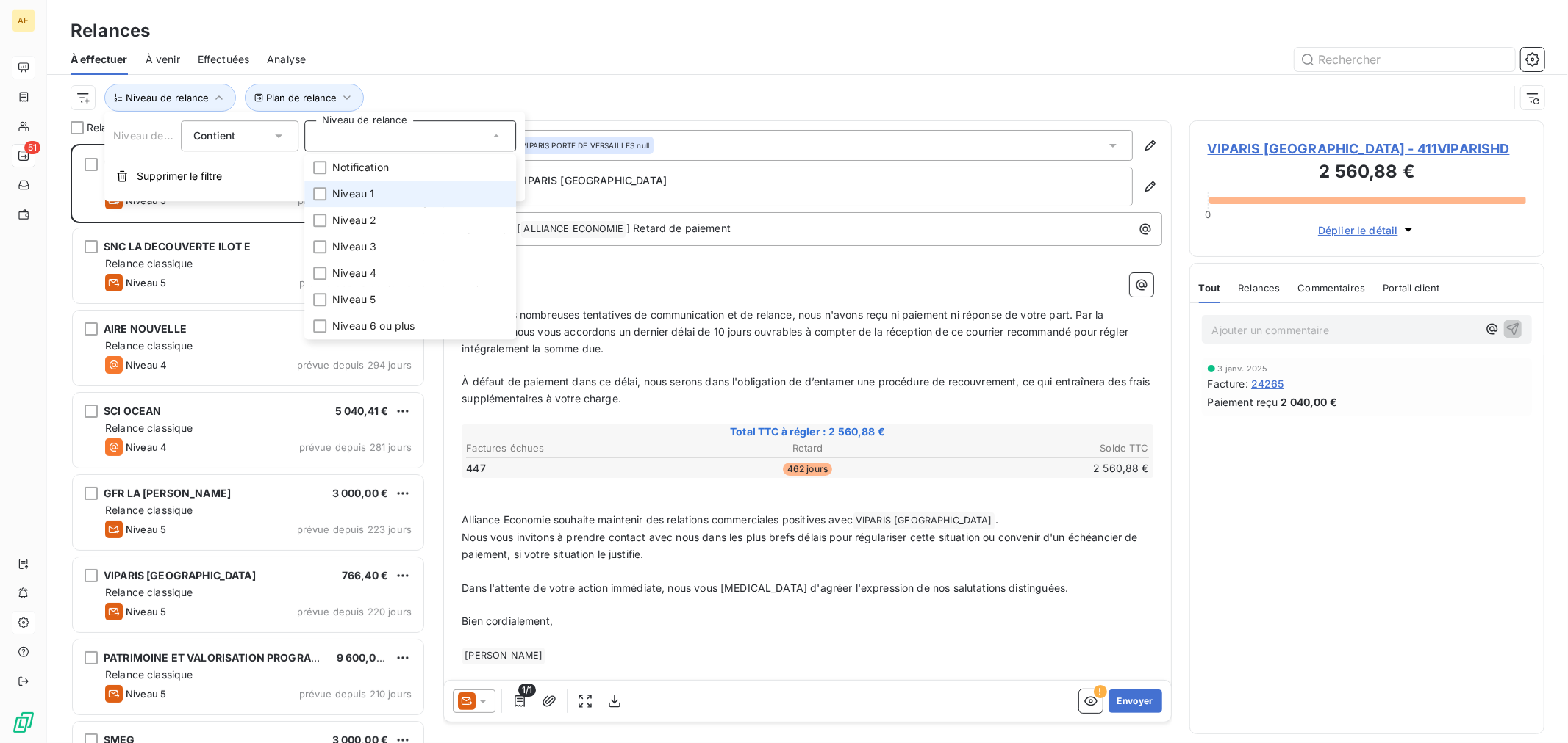
click at [373, 200] on span "Niveau 1" at bounding box center [353, 194] width 42 height 15
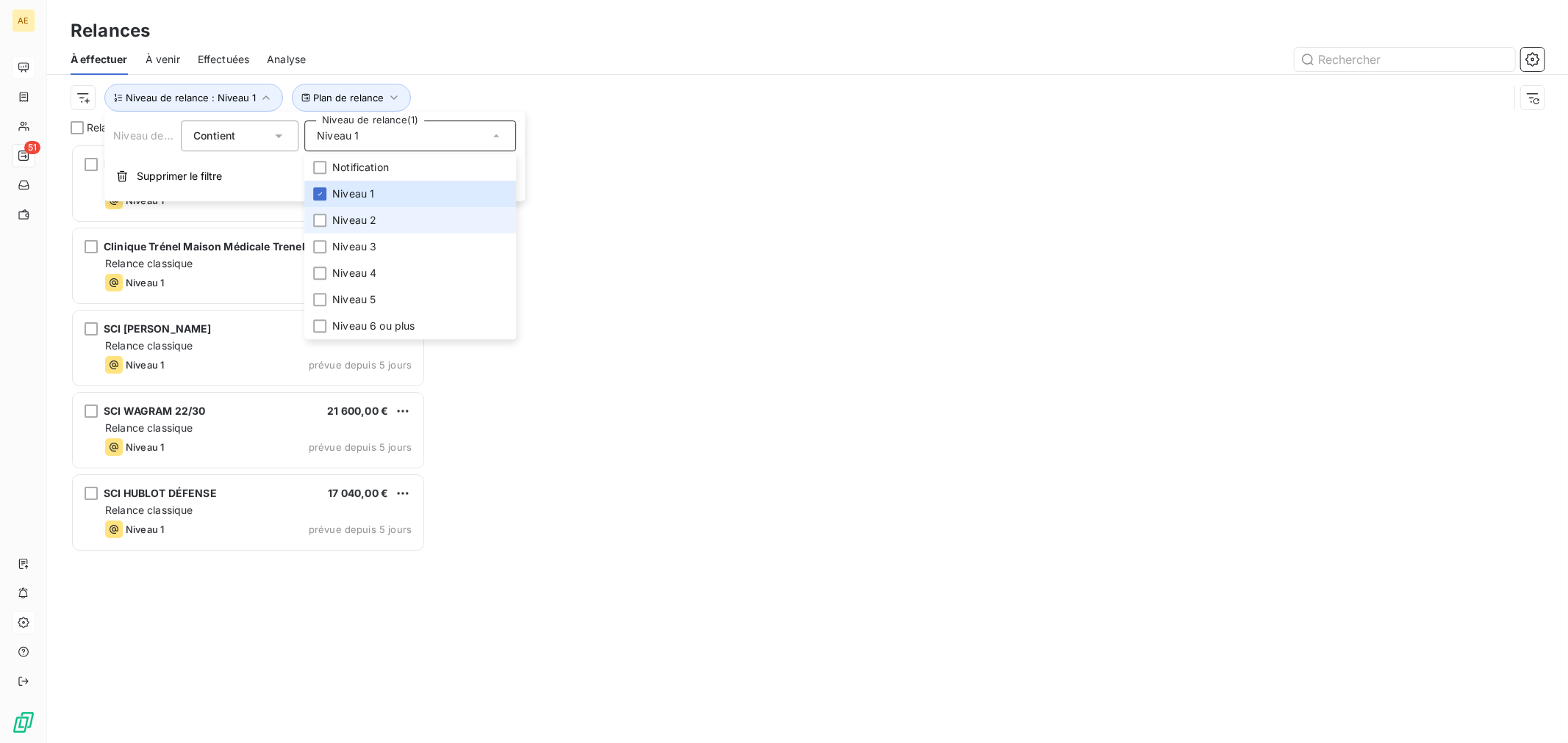
scroll to position [588, 343]
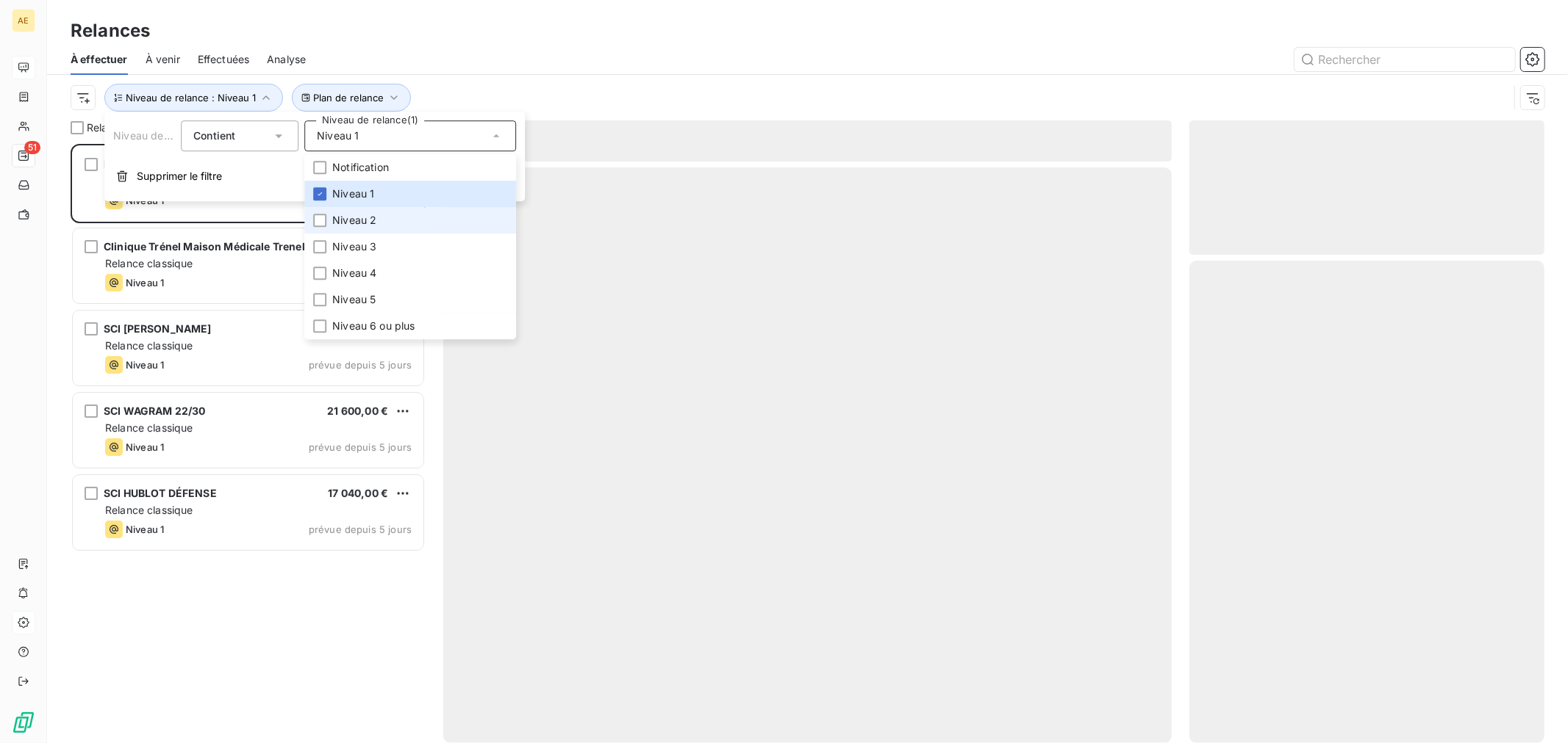
click at [365, 218] on span "Niveau 2" at bounding box center [354, 221] width 44 height 15
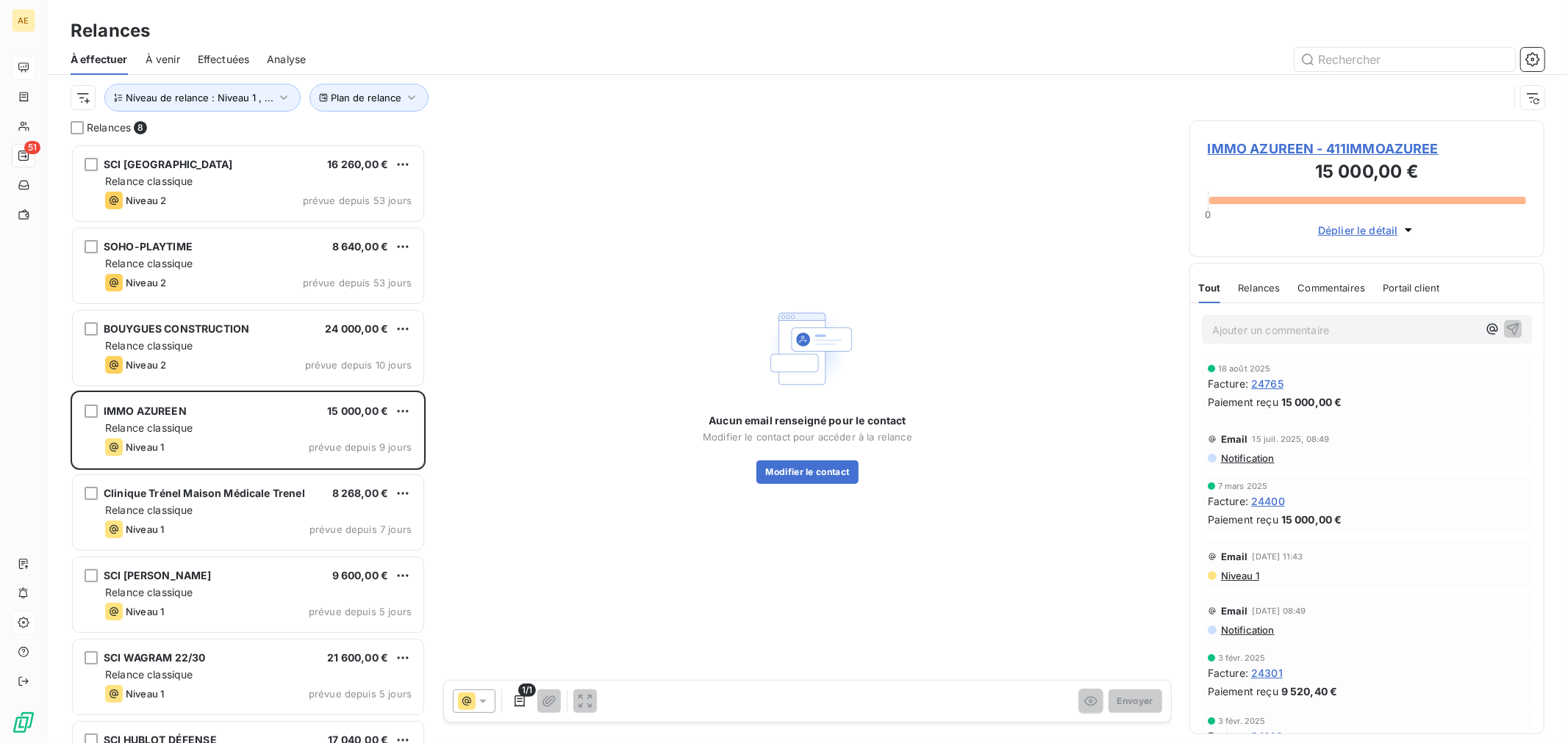
click at [720, 238] on div "Aucun email renseigné pour le contact Modifier le contact pour accéder à la rel…" at bounding box center [807, 393] width 728 height 546
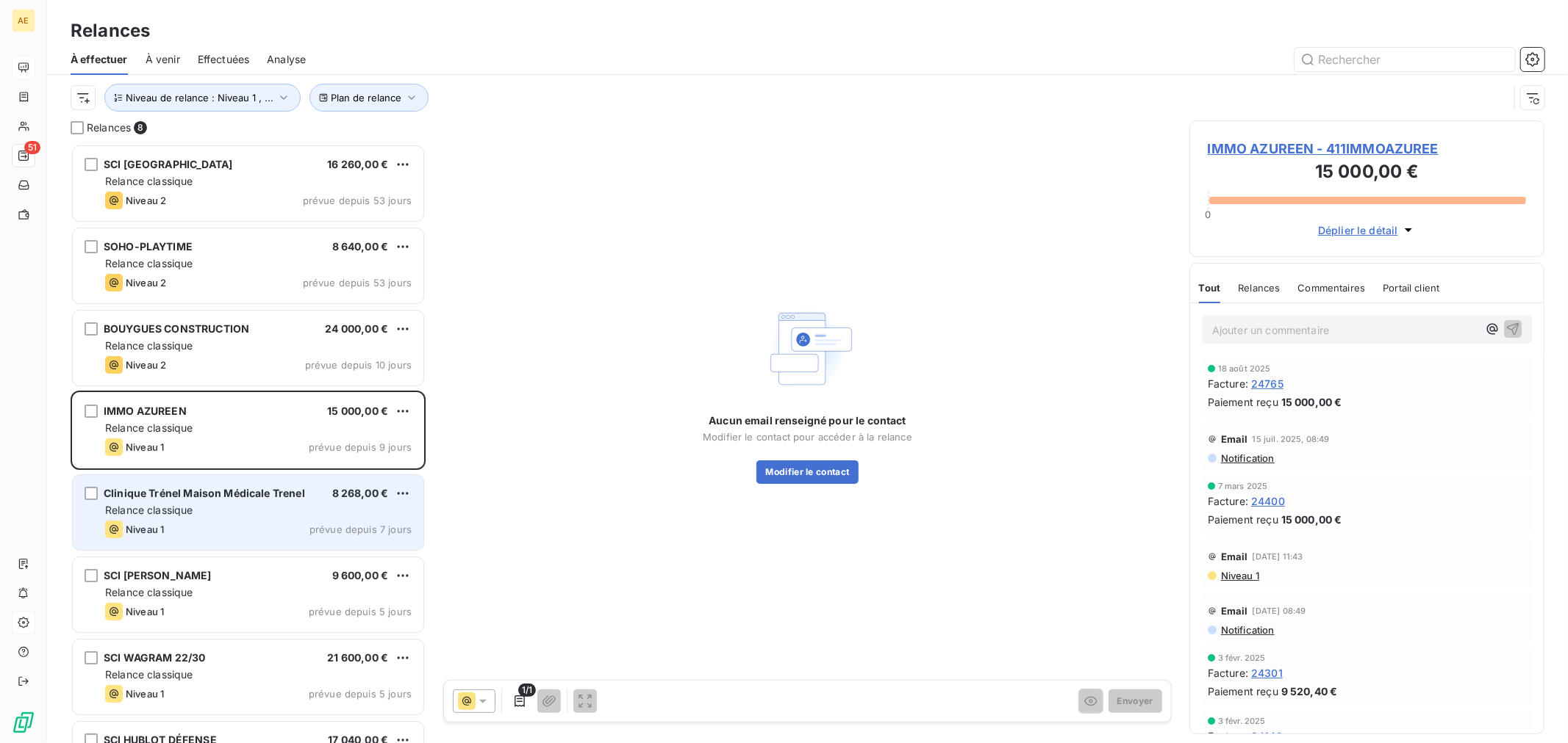
click at [232, 505] on div "Relance classique" at bounding box center [257, 511] width 306 height 15
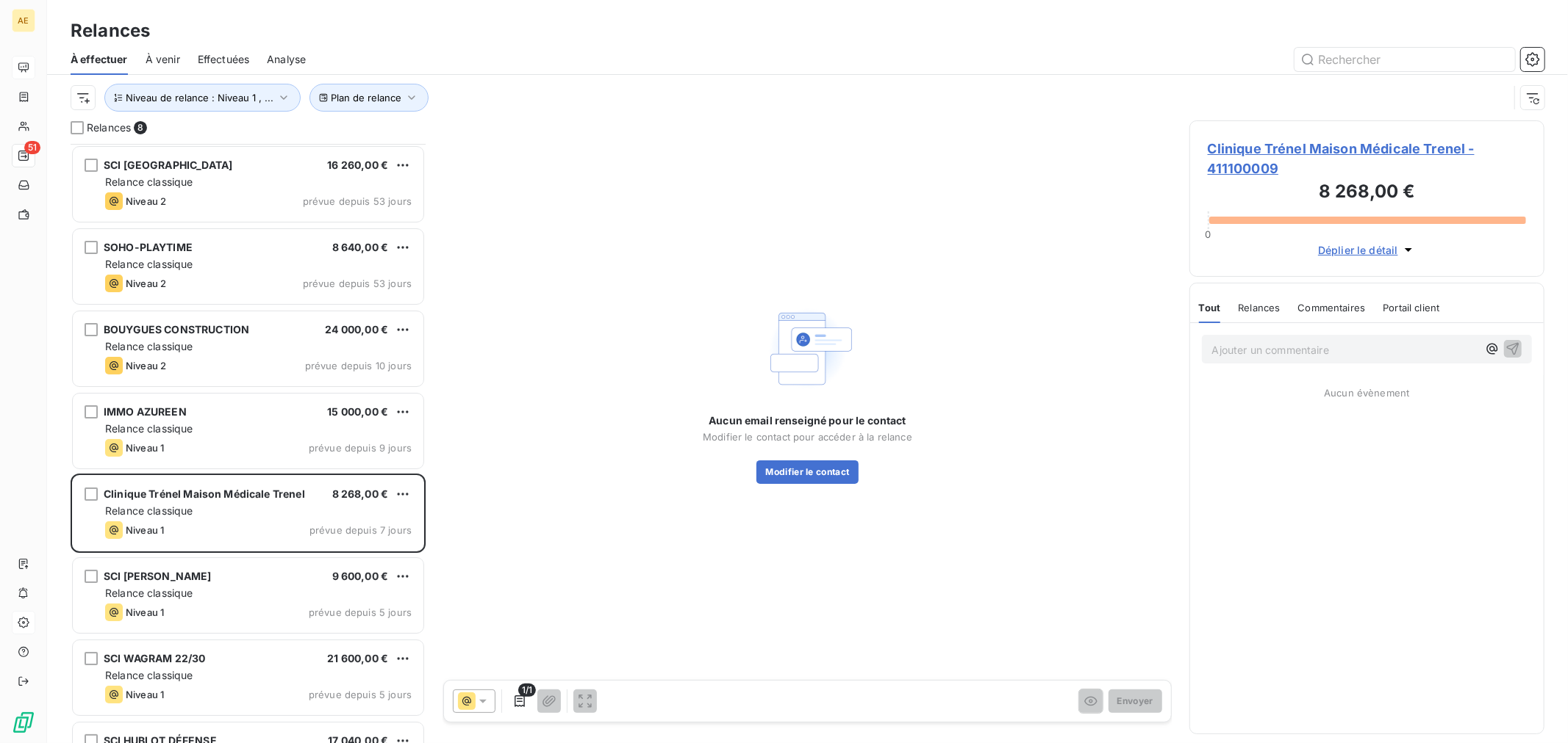
scroll to position [60, 0]
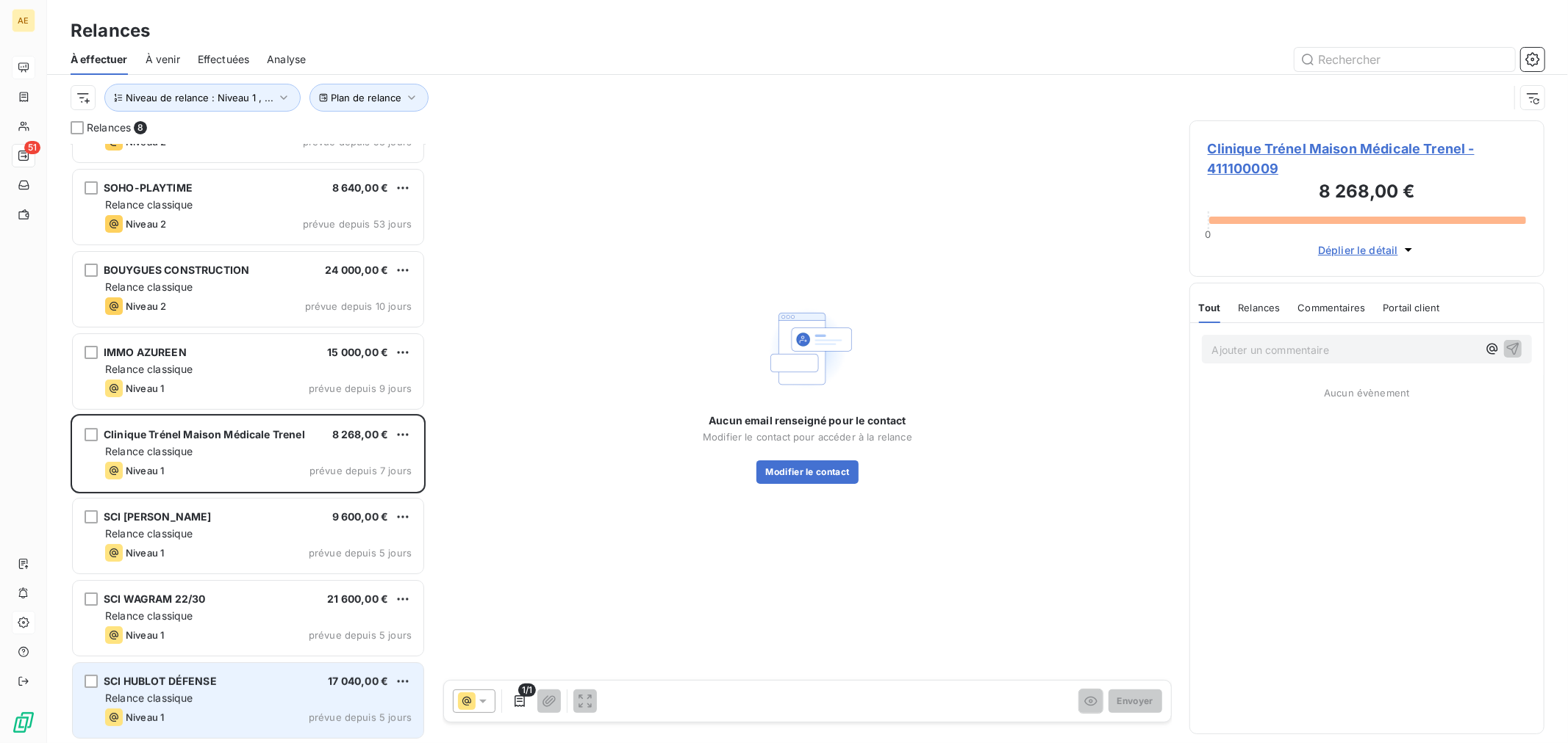
click at [259, 698] on div "Relance classique" at bounding box center [257, 699] width 306 height 15
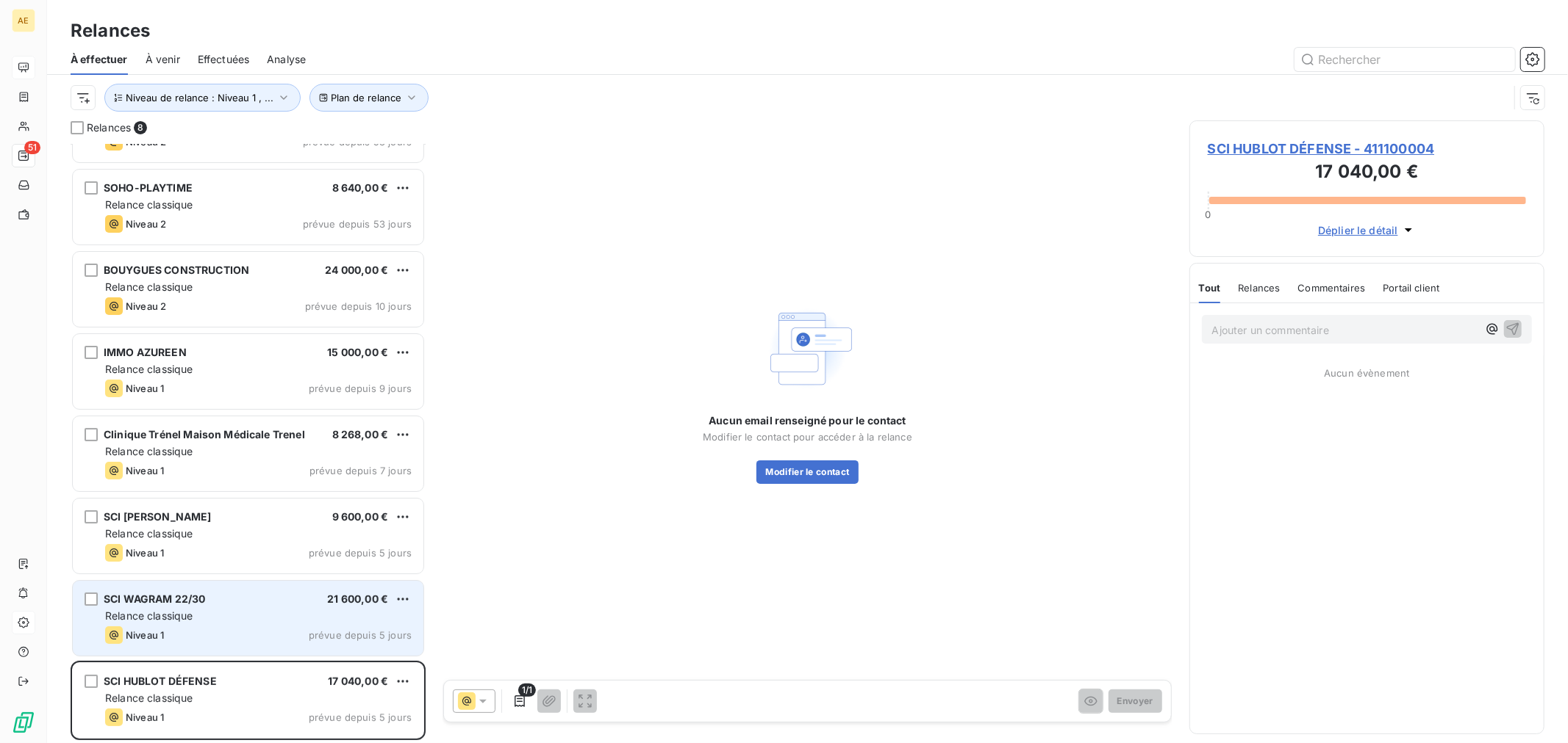
click at [226, 633] on div "Niveau 1 prévue depuis 5 jours" at bounding box center [257, 635] width 306 height 18
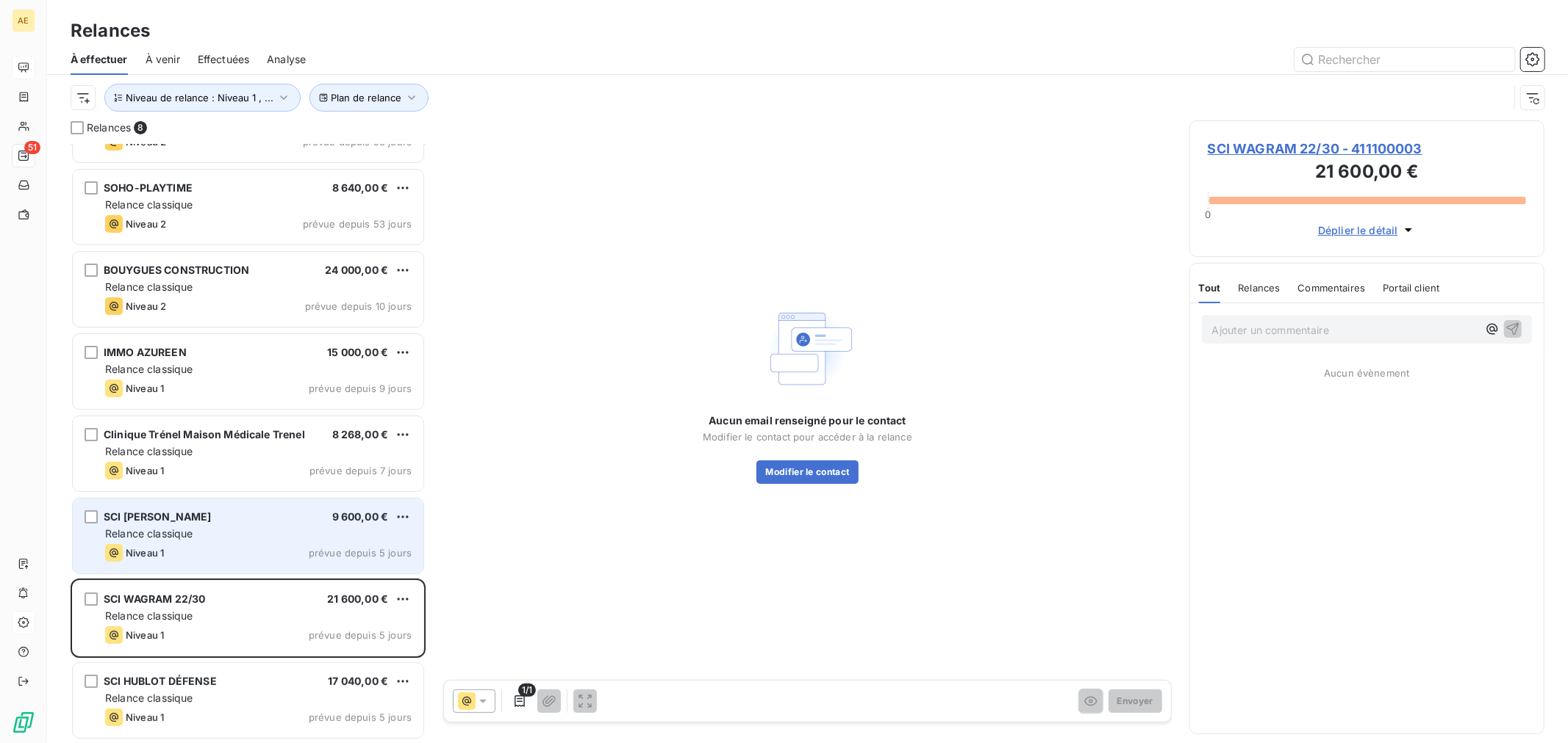
click at [254, 542] on div "SCI [PERSON_NAME] 9 600,00 € Relance classique Niveau 1 prévue depuis 5 jours" at bounding box center [248, 536] width 350 height 75
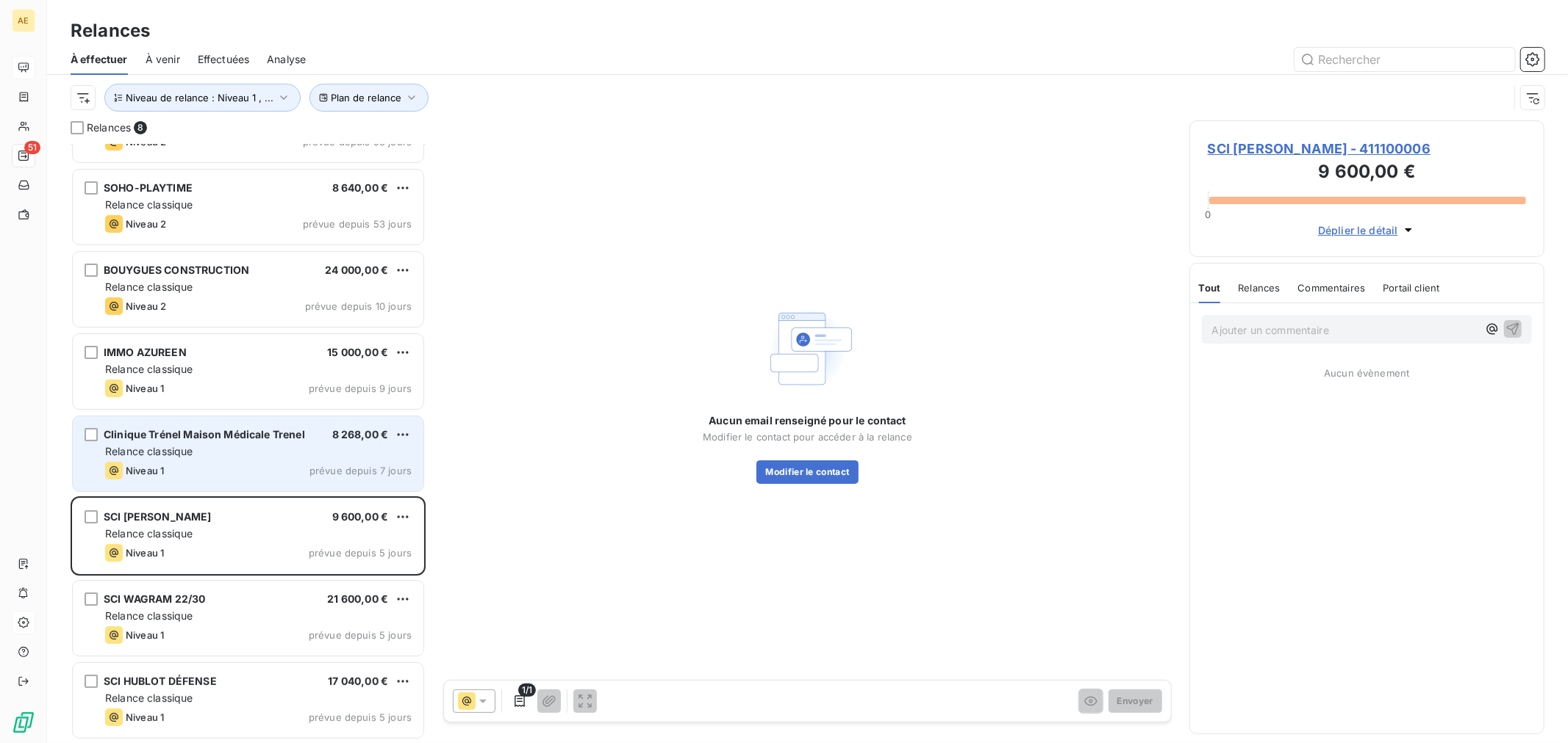
click at [234, 459] on div "Relance classique" at bounding box center [257, 452] width 306 height 15
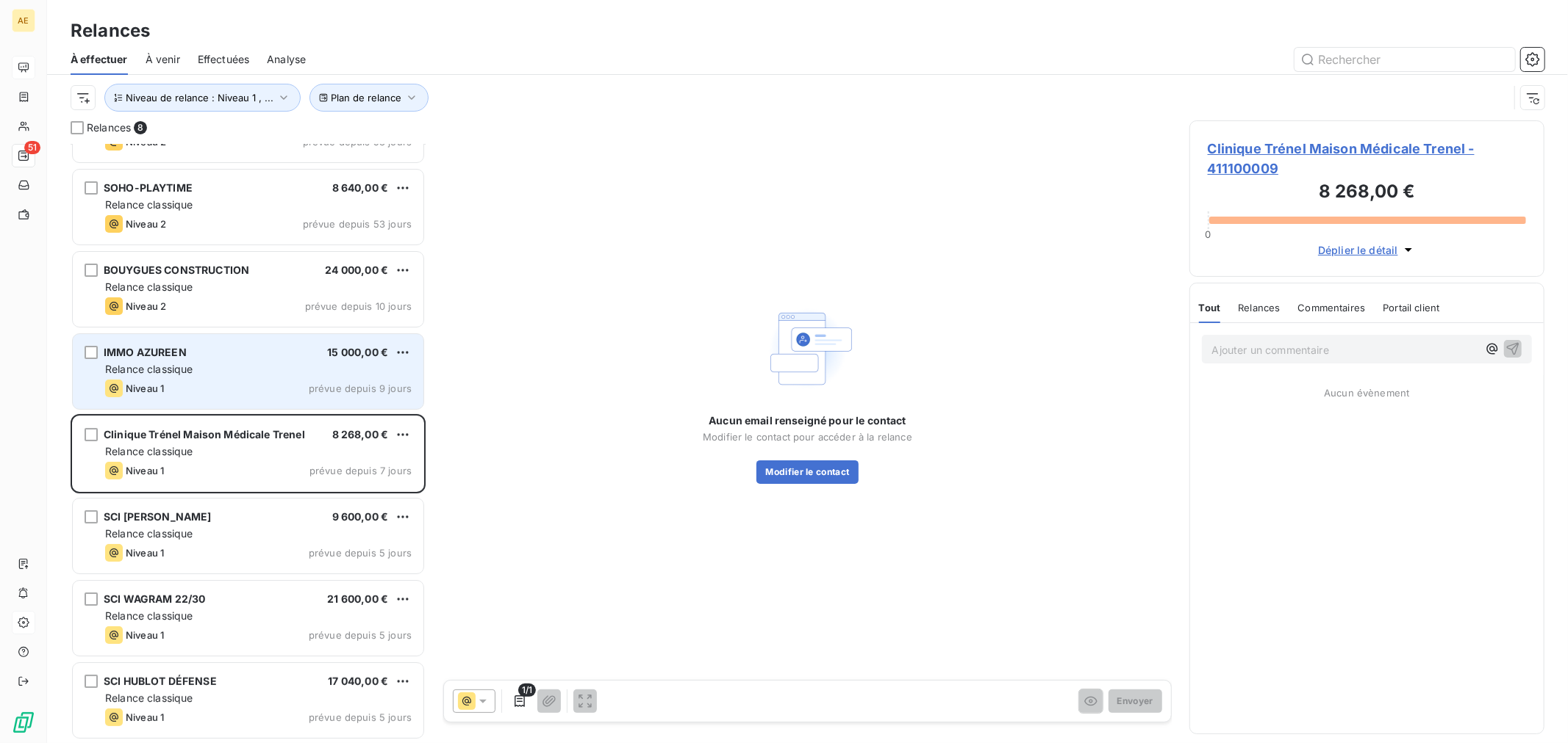
click at [244, 373] on div "Relance classique" at bounding box center [257, 370] width 306 height 15
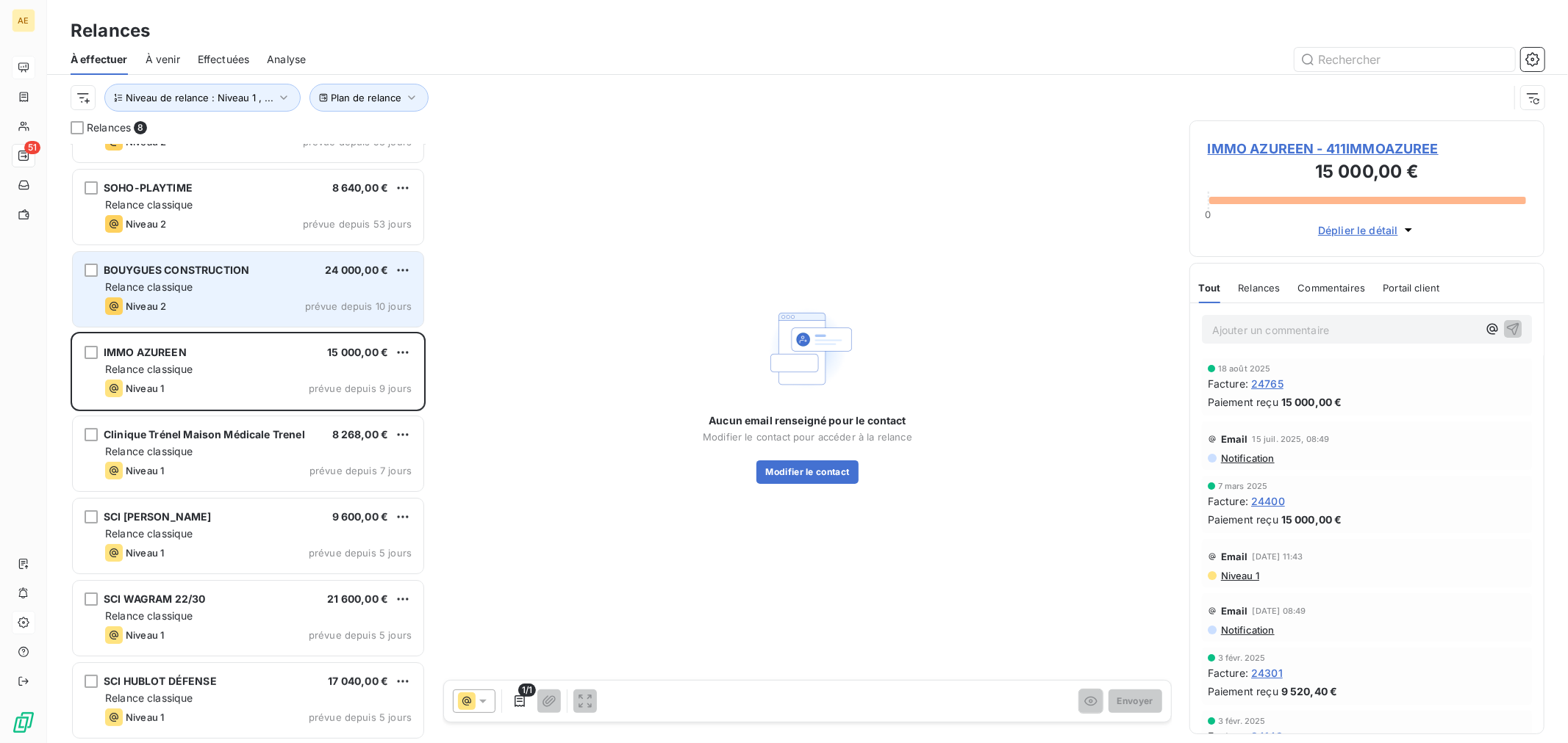
click at [240, 280] on div "Relance classique" at bounding box center [257, 287] width 306 height 15
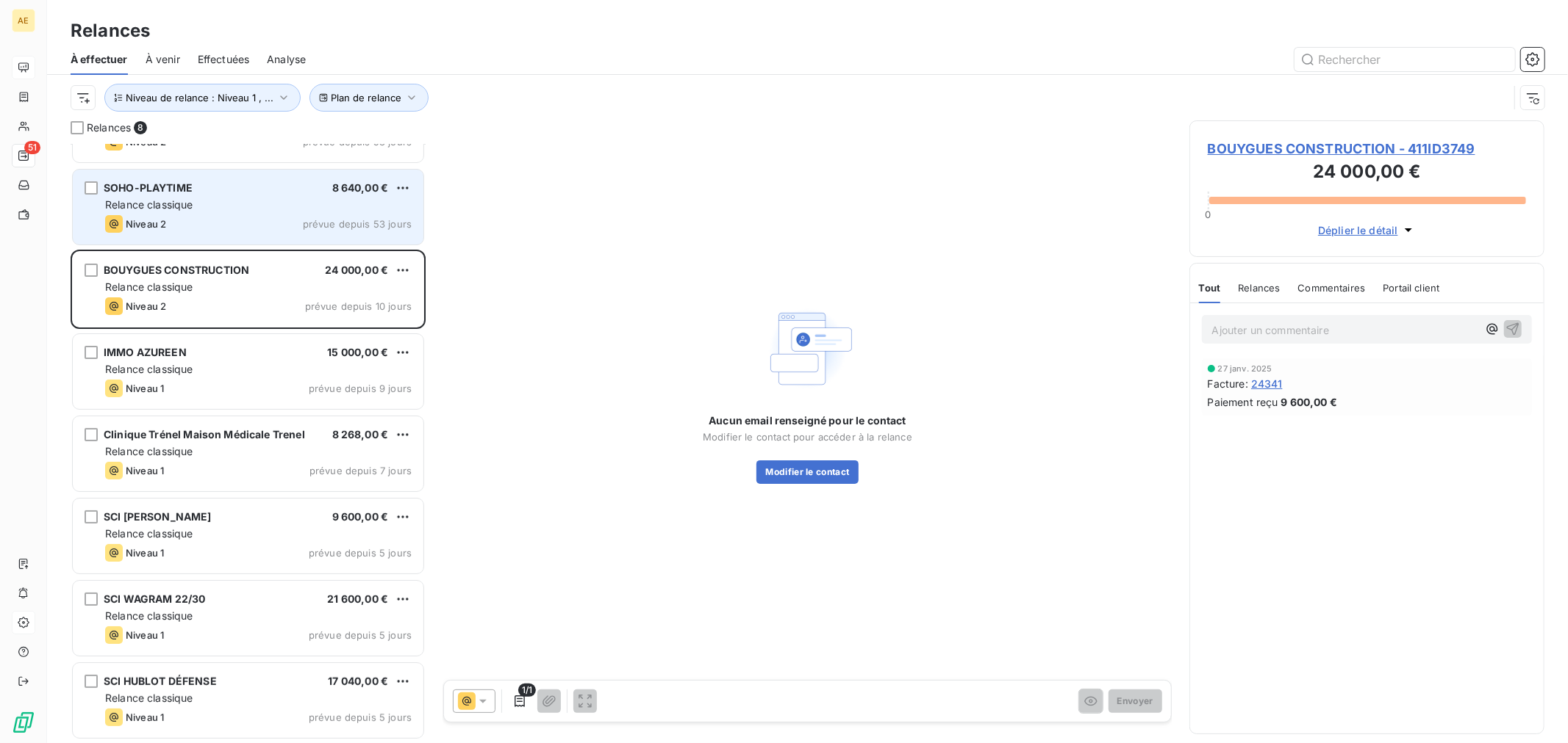
click at [192, 195] on div "SOHO-PLAYTIME" at bounding box center [148, 188] width 89 height 15
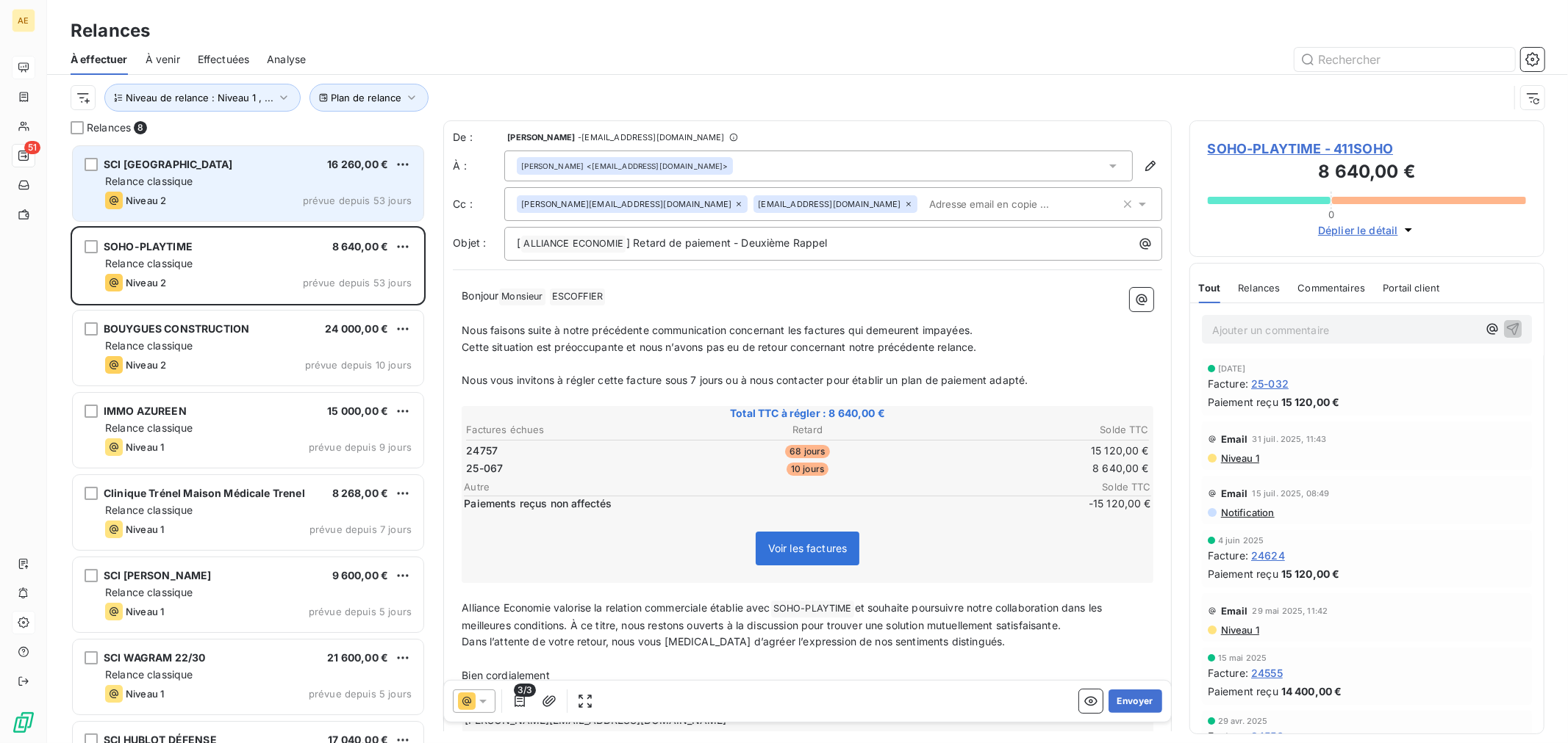
click at [229, 184] on div "Relance classique" at bounding box center [257, 182] width 306 height 15
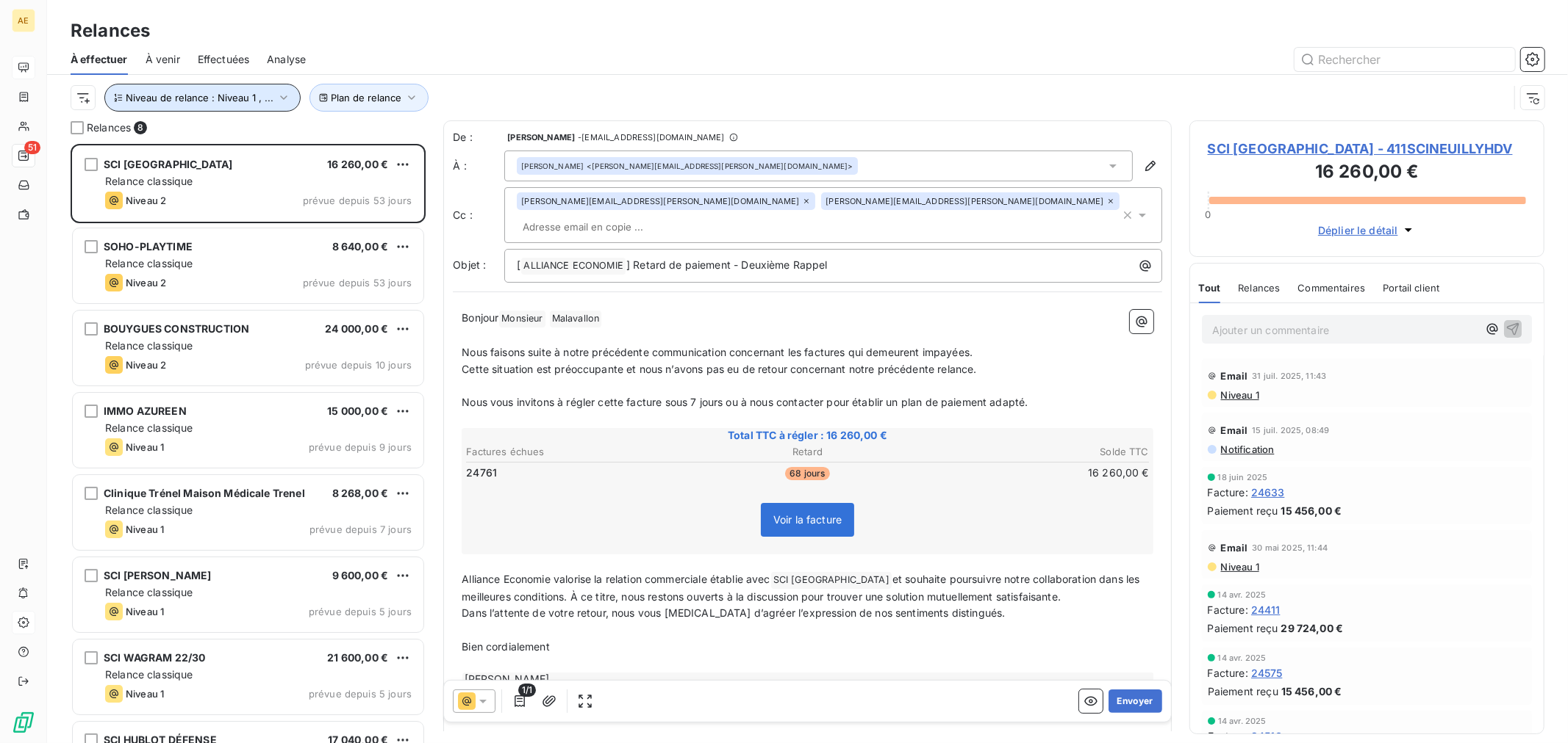
click at [283, 94] on icon "button" at bounding box center [284, 98] width 15 height 15
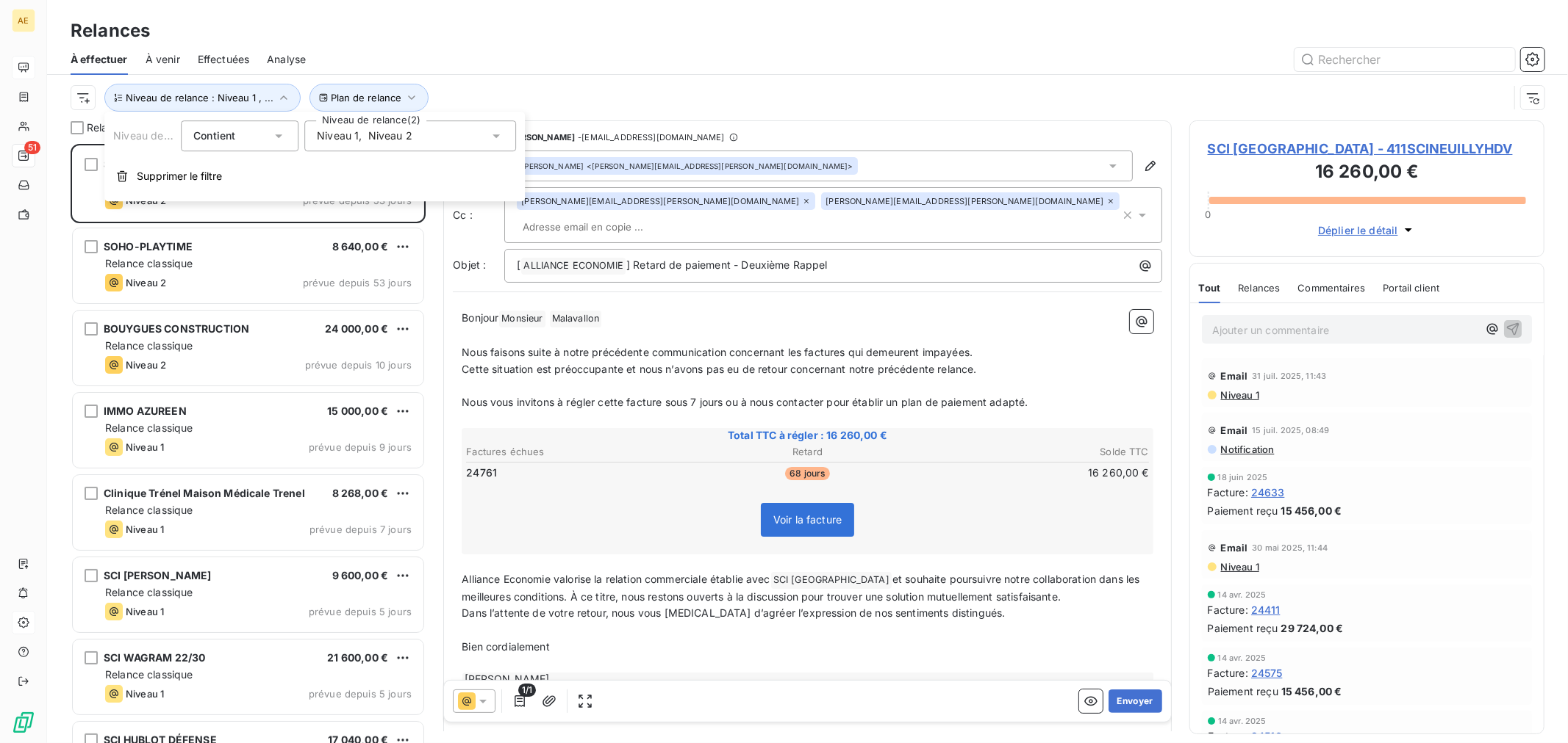
click at [362, 135] on div "Niveau 1 , Niveau 2" at bounding box center [364, 136] width 95 height 15
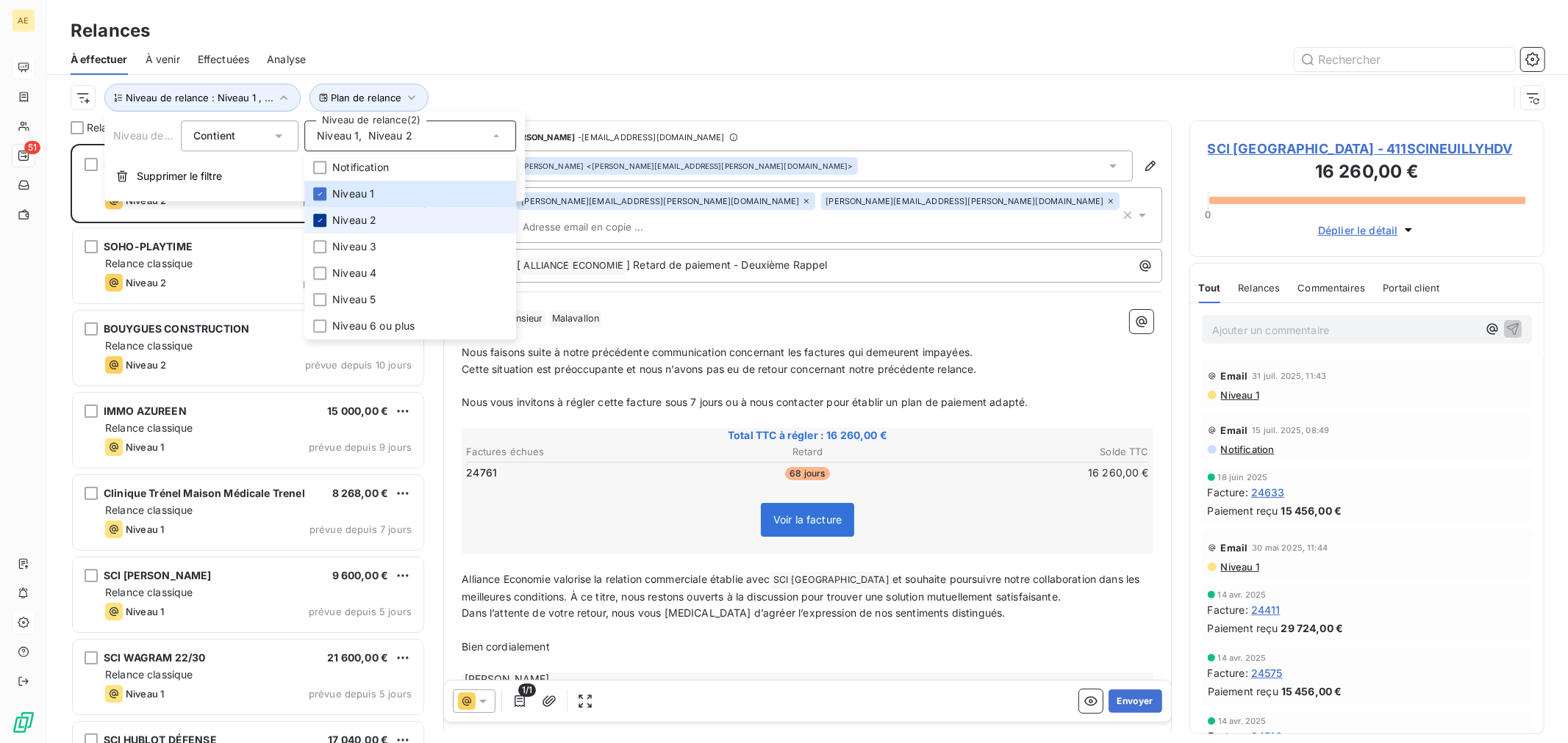
click at [322, 216] on icon at bounding box center [319, 220] width 8 height 8
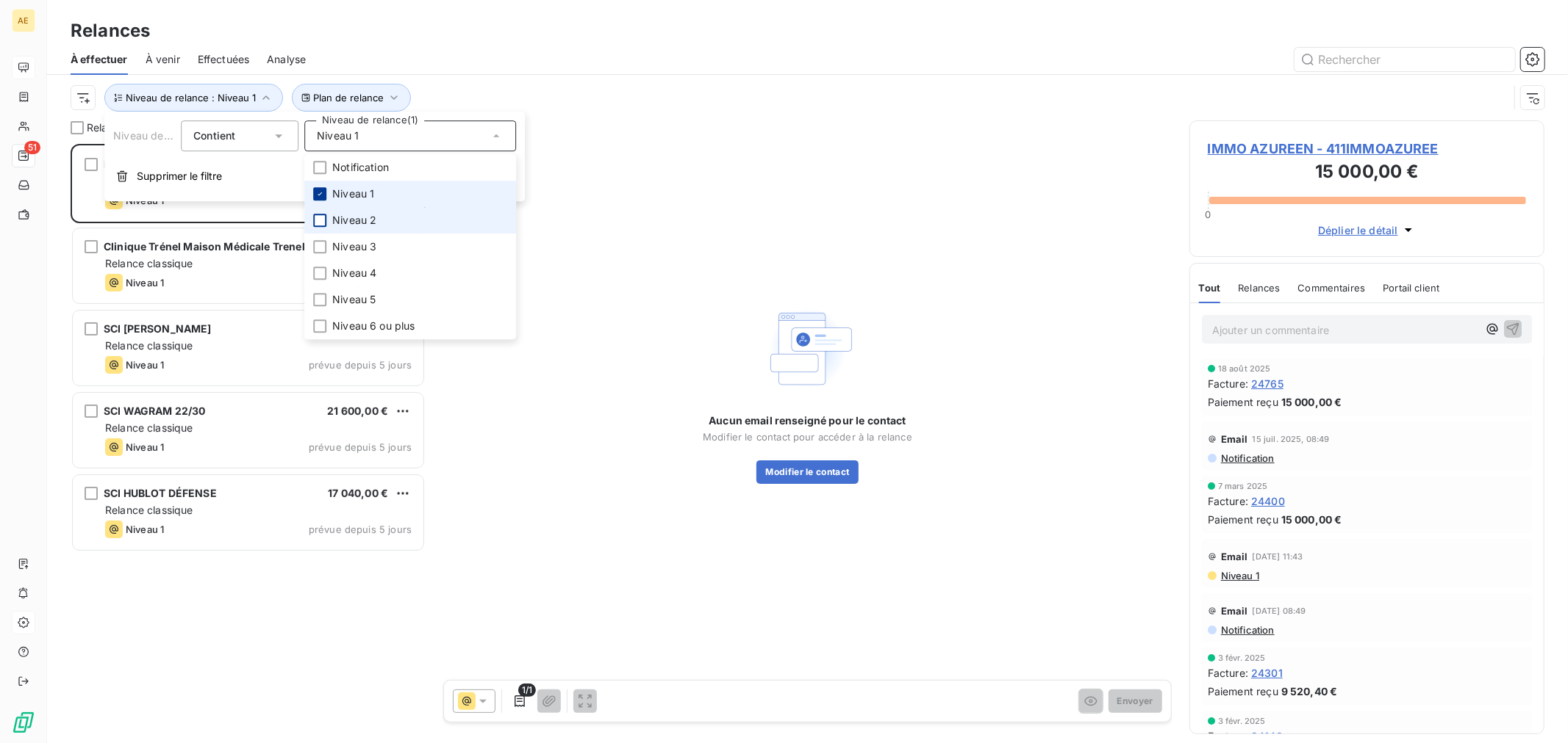
click at [316, 193] on icon at bounding box center [319, 194] width 8 height 8
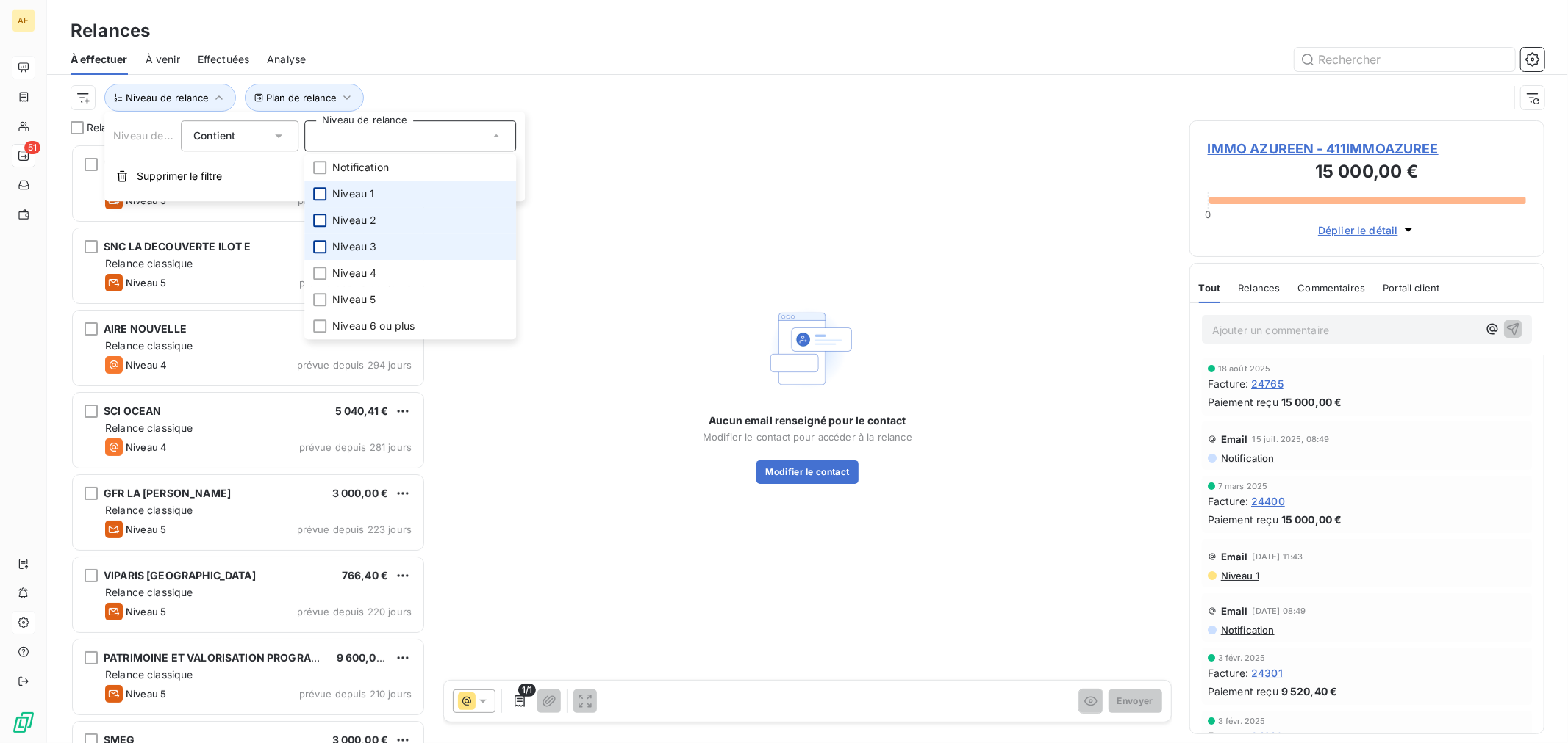
click at [323, 248] on div at bounding box center [319, 247] width 13 height 13
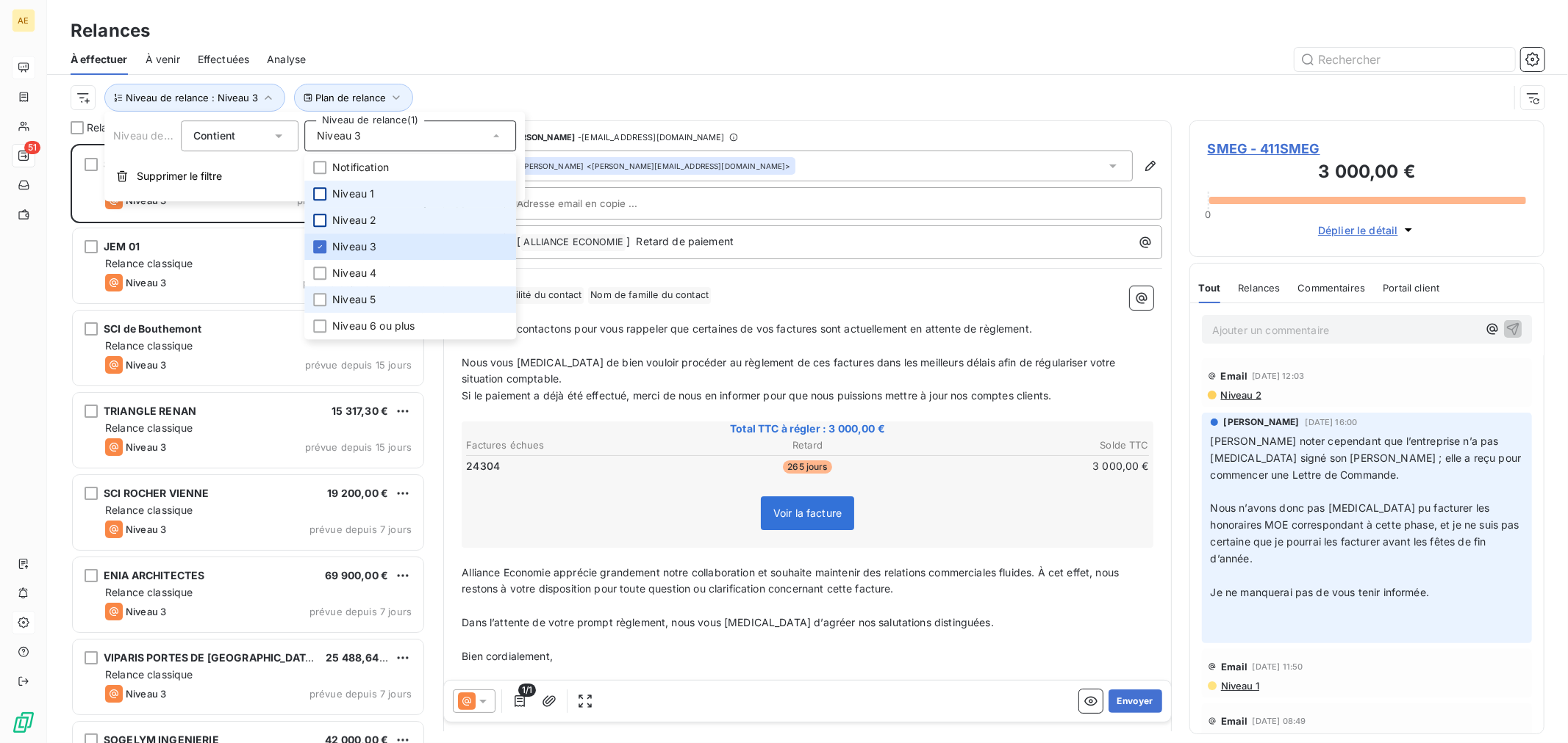
scroll to position [588, 343]
click at [826, 217] on div at bounding box center [833, 203] width 658 height 33
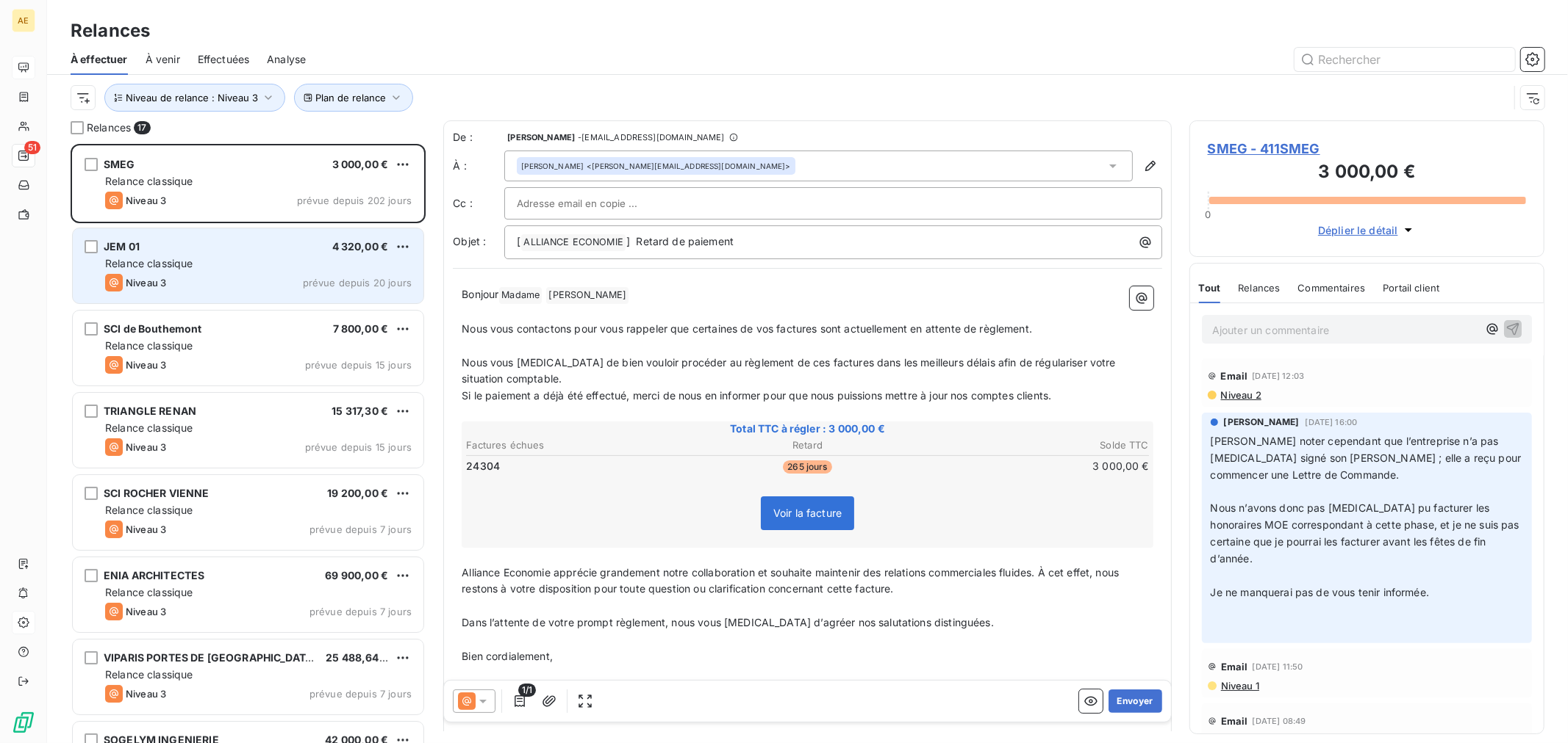
click at [259, 286] on div "Niveau 3 prévue depuis 20 jours" at bounding box center [257, 283] width 306 height 18
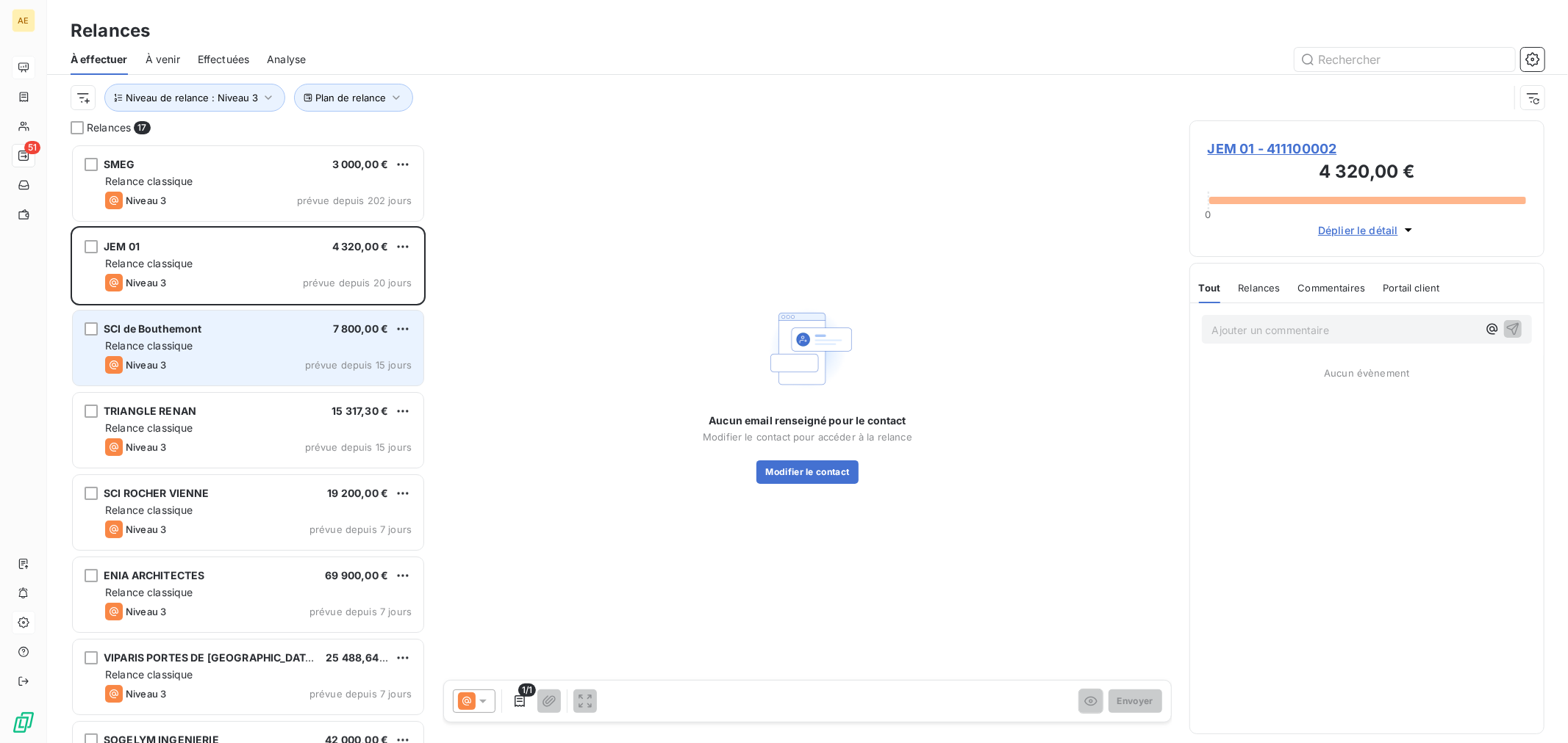
click at [223, 354] on div "SCI de Bouthemont 7 800,00 € Relance classique Niveau 3 prévue depuis 15 jours" at bounding box center [248, 348] width 350 height 75
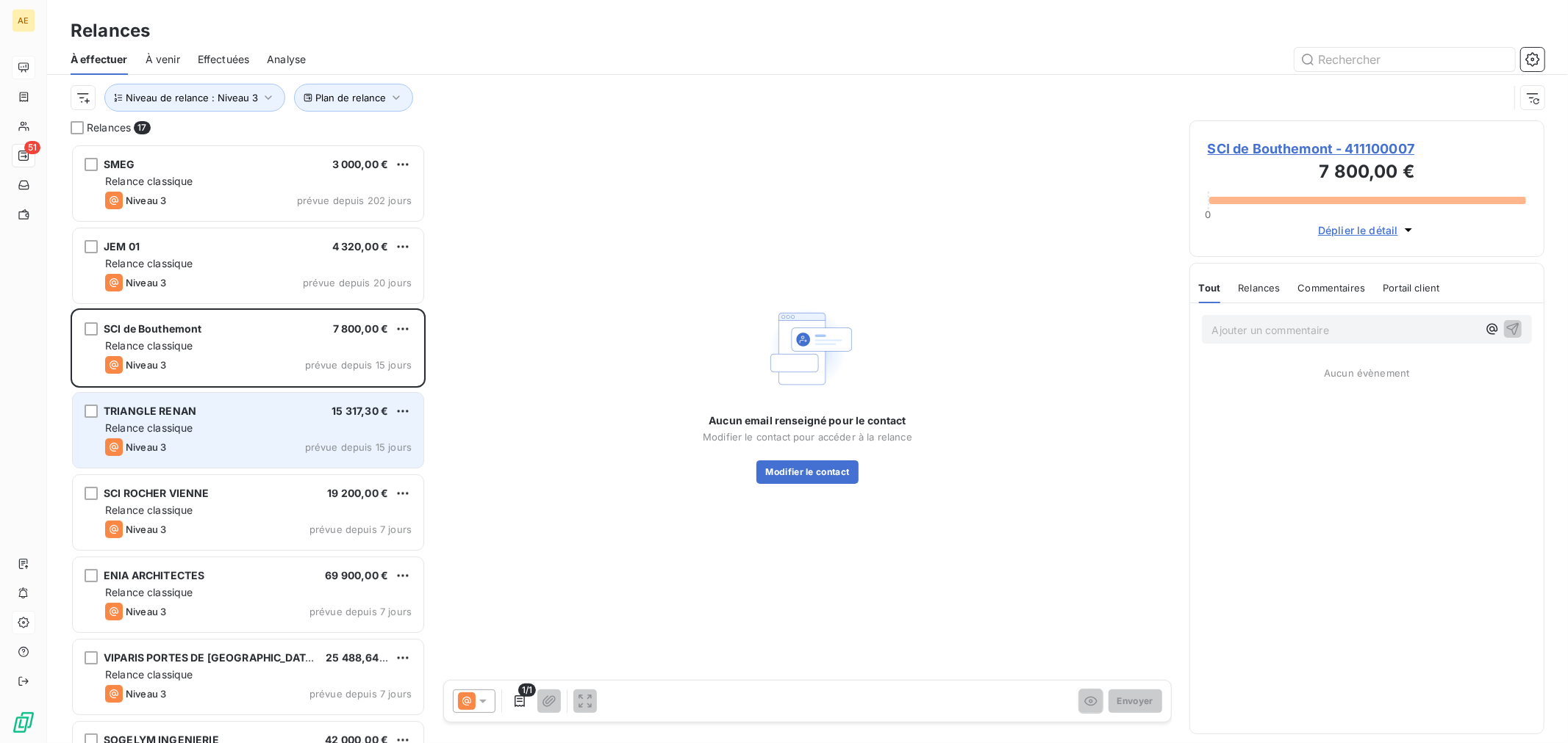
click at [212, 425] on div "Relance classique" at bounding box center [257, 429] width 306 height 15
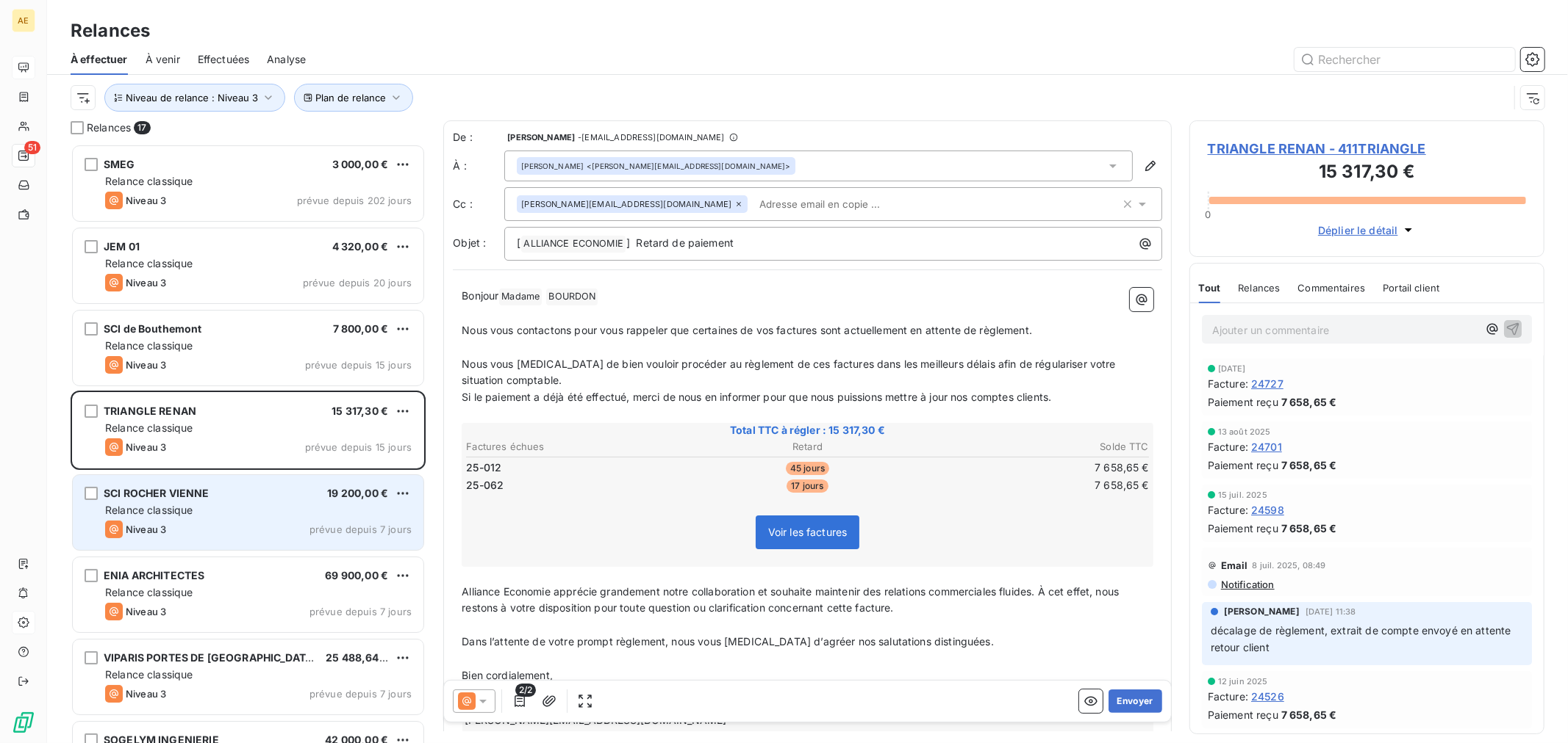
click at [242, 504] on div "Relance classique" at bounding box center [257, 511] width 306 height 15
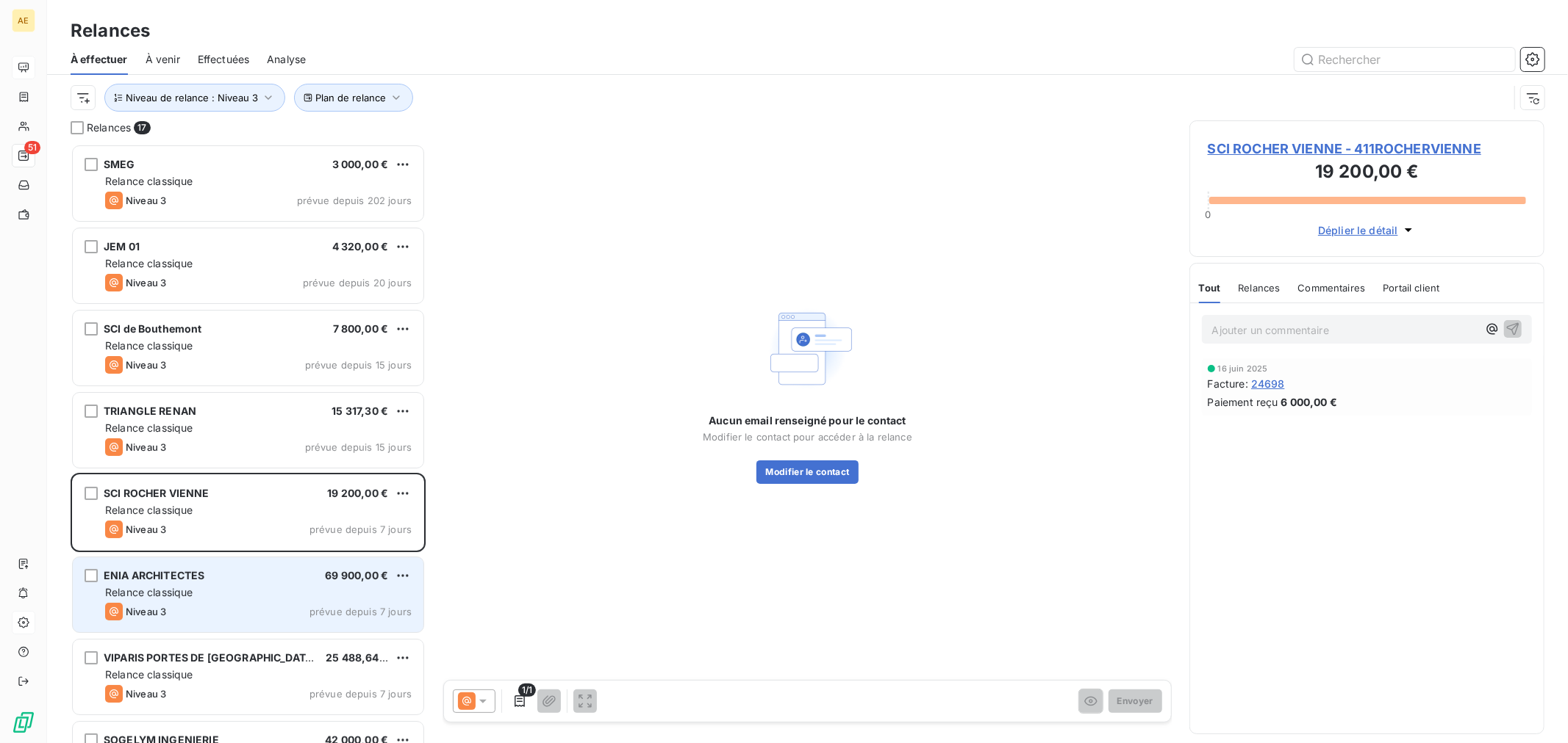
click at [250, 605] on div "Niveau 3 prévue depuis 7 jours" at bounding box center [257, 612] width 306 height 18
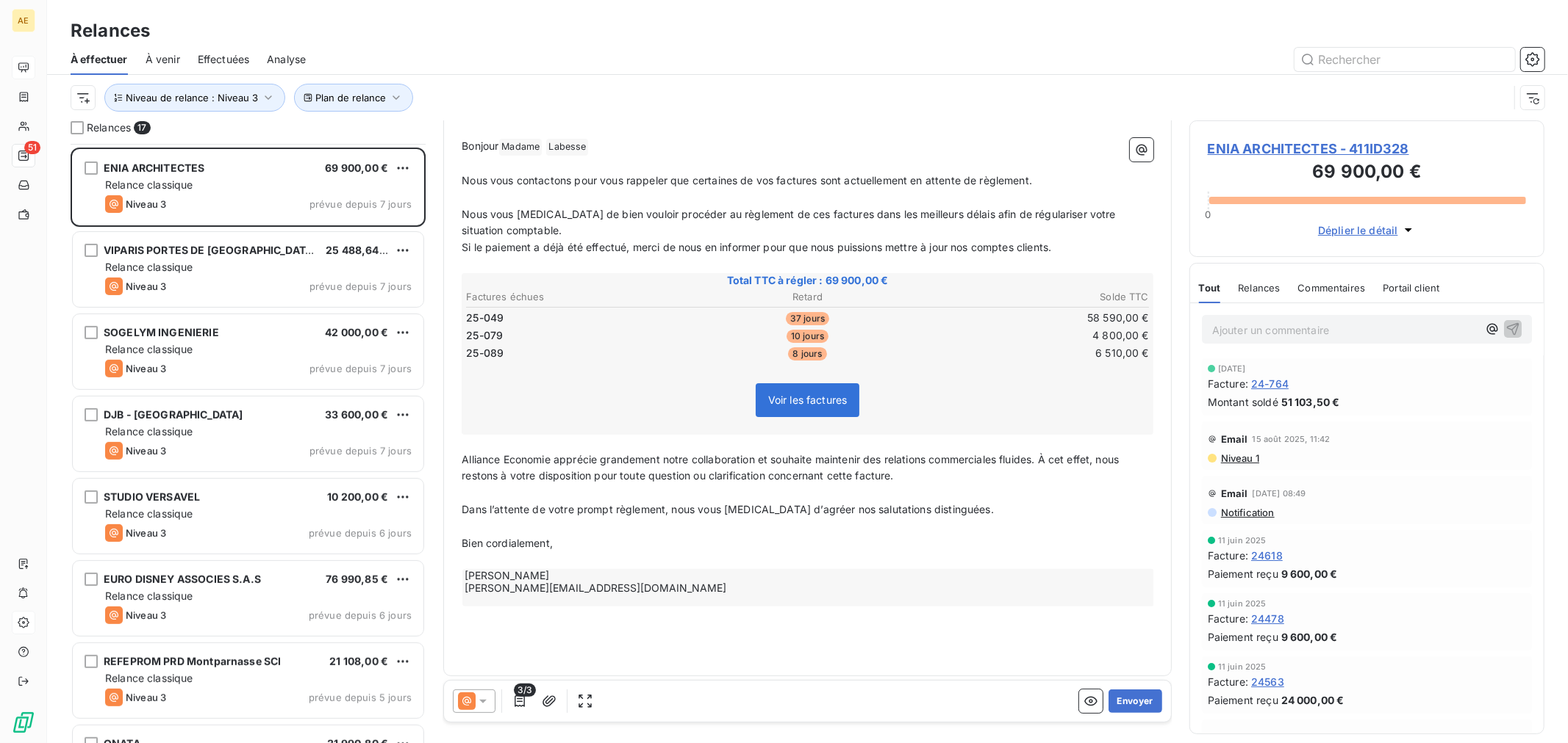
scroll to position [490, 0]
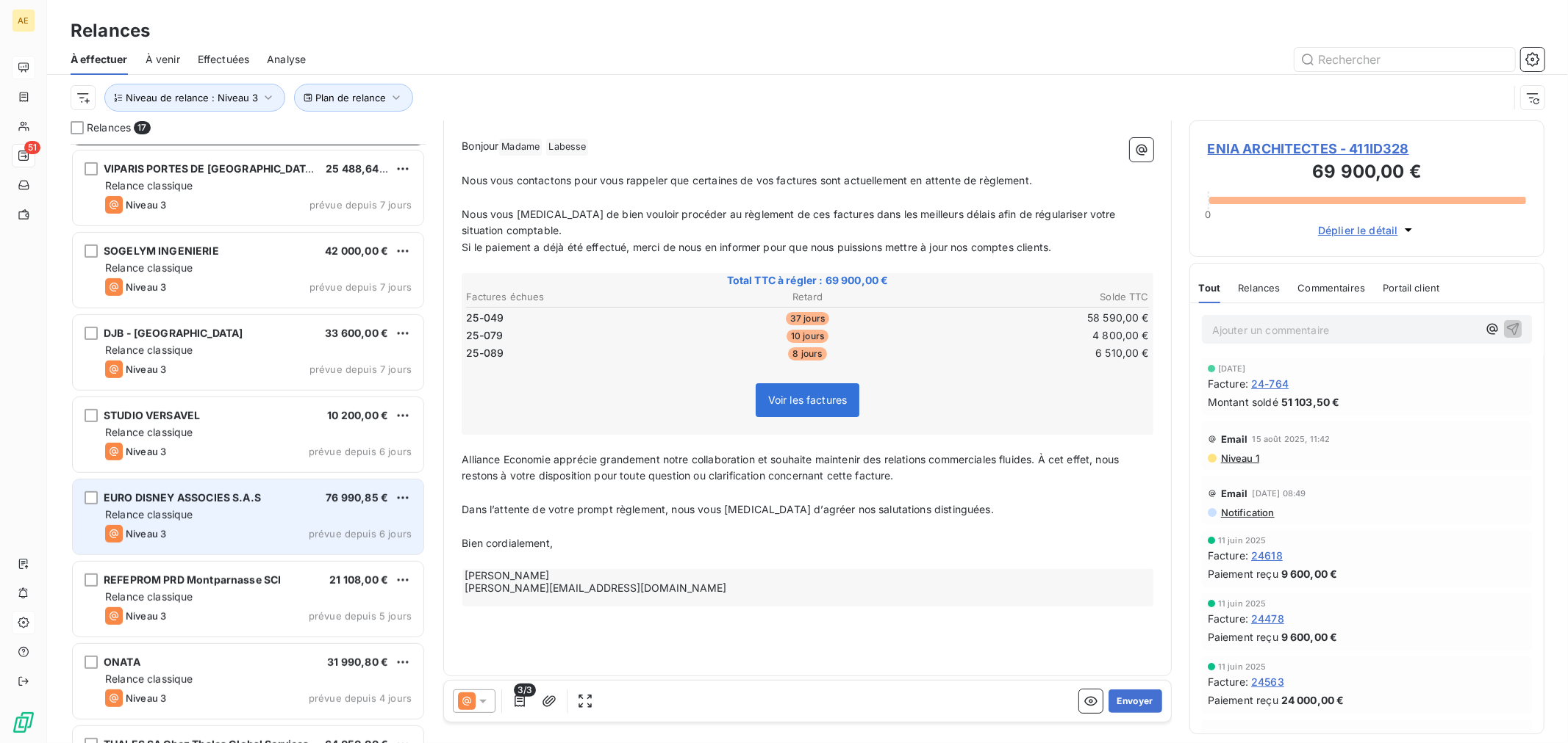
click at [300, 505] on div "EURO DISNEY ASSOCIES S.A.S 76 990,85 € Relance classique Niveau 3 prévue depuis…" at bounding box center [248, 517] width 350 height 75
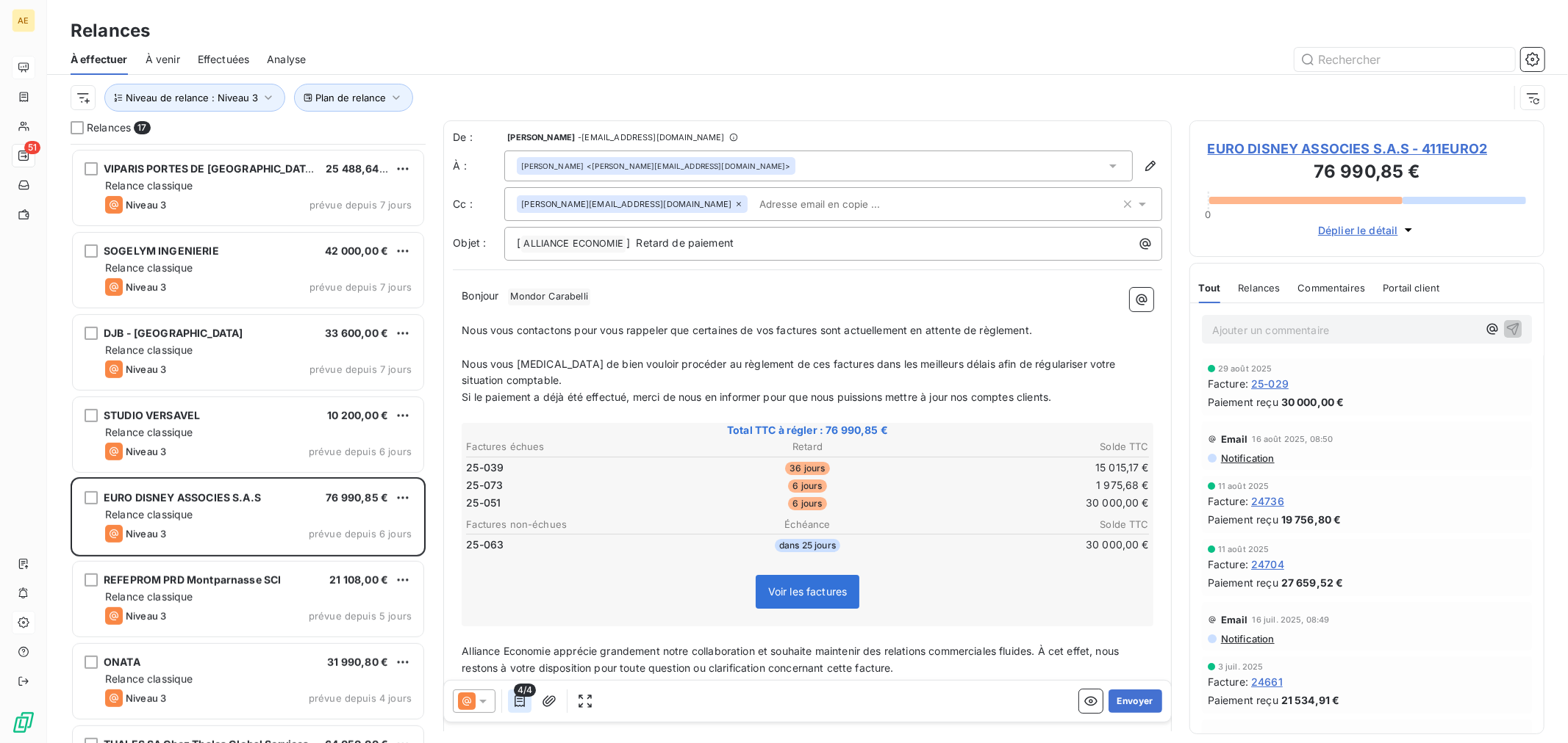
click at [520, 701] on icon "button" at bounding box center [520, 702] width 15 height 15
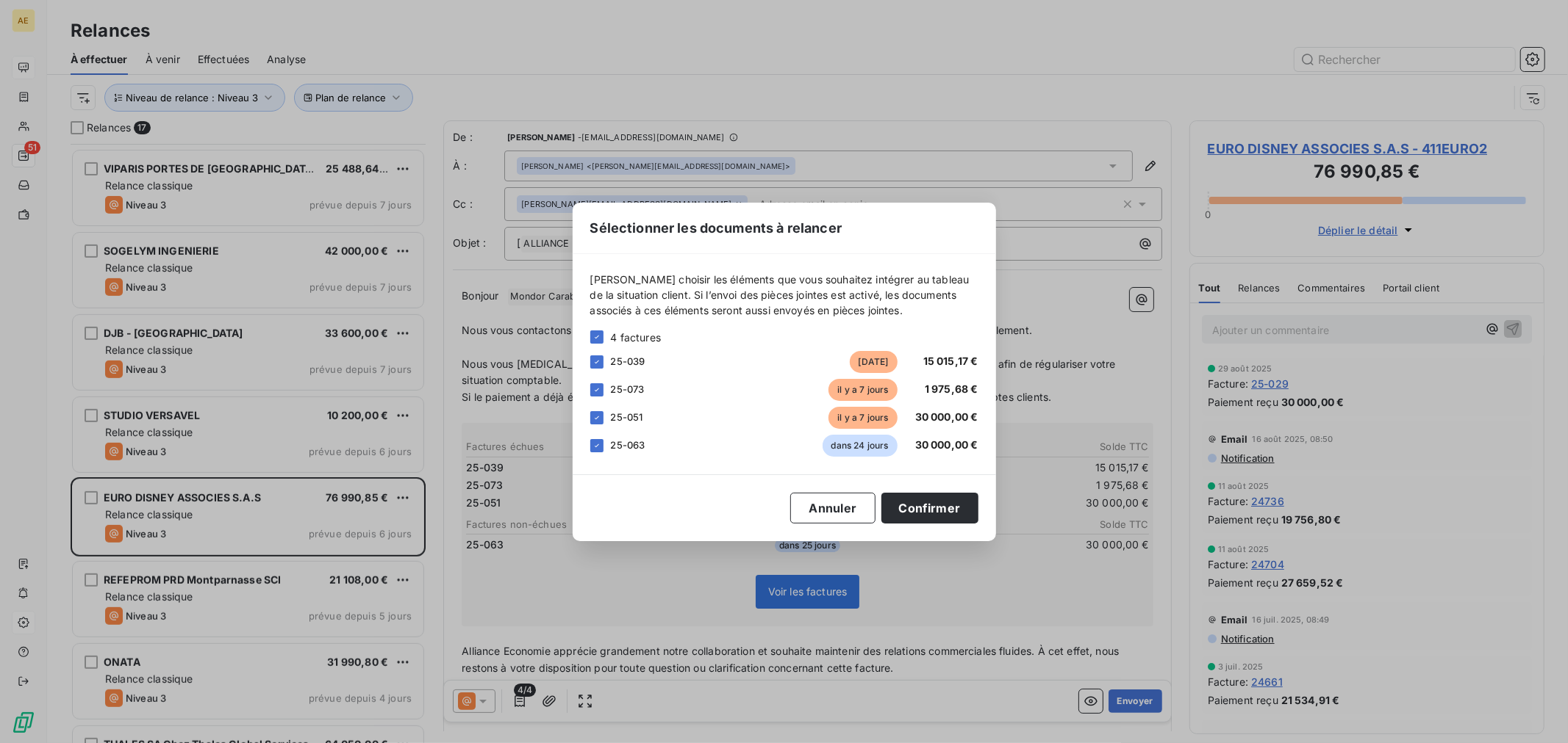
drag, startPoint x: 974, startPoint y: 590, endPoint x: 952, endPoint y: 595, distance: 22.6
click at [974, 590] on div "Sélectionner les documents à relancer [PERSON_NAME] choisir les éléments que vo…" at bounding box center [784, 372] width 1568 height 743
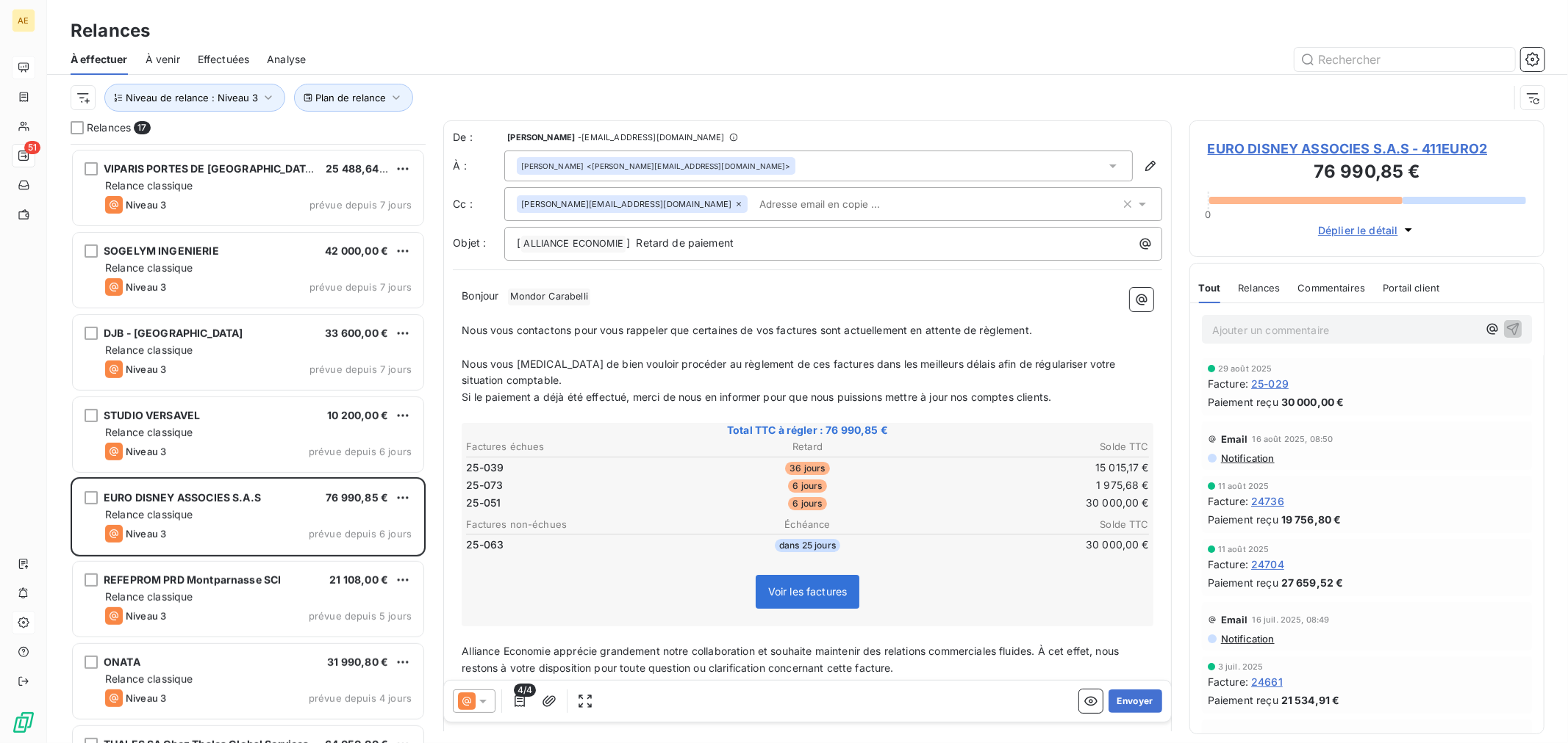
click at [795, 586] on span "Voir les factures" at bounding box center [807, 591] width 80 height 12
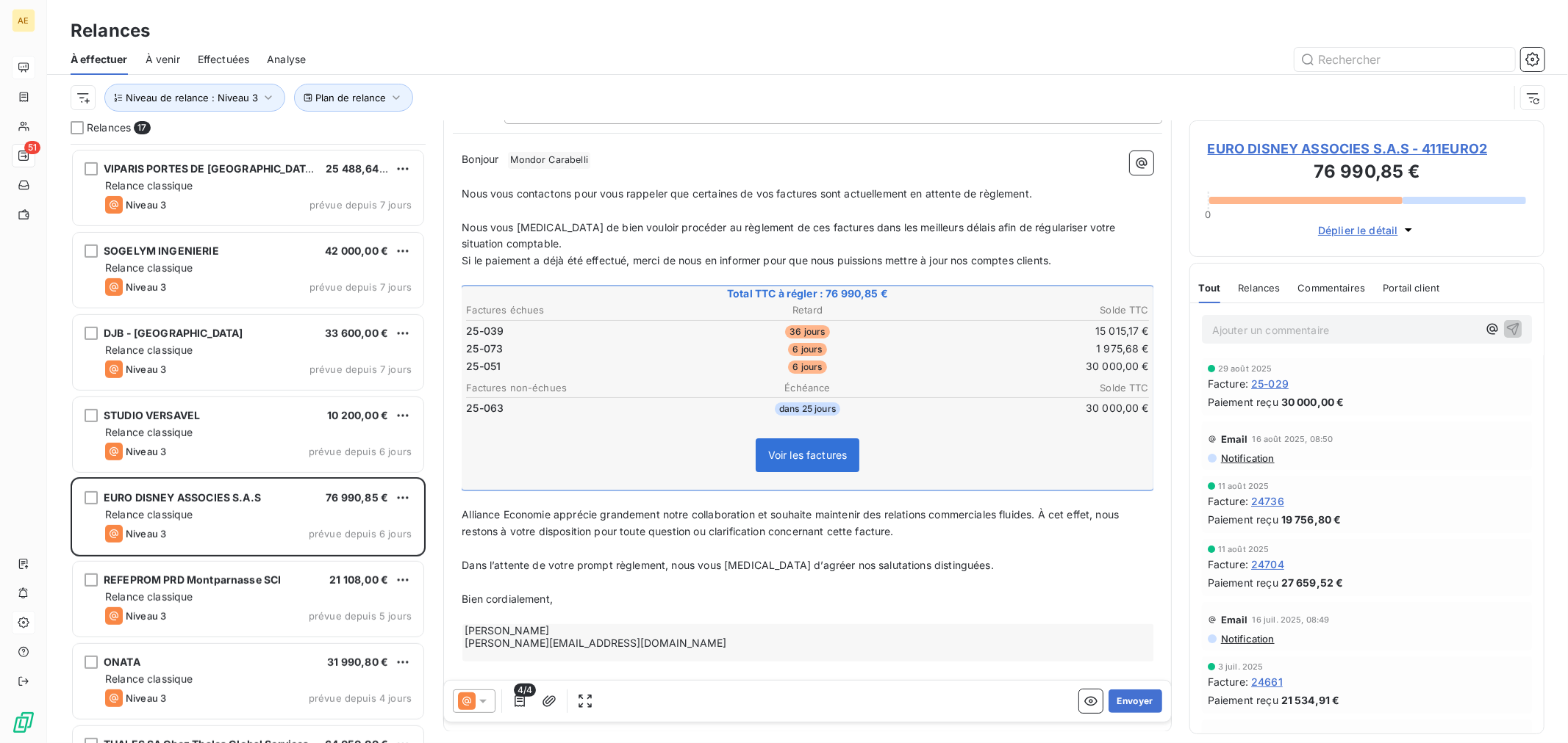
scroll to position [164, 0]
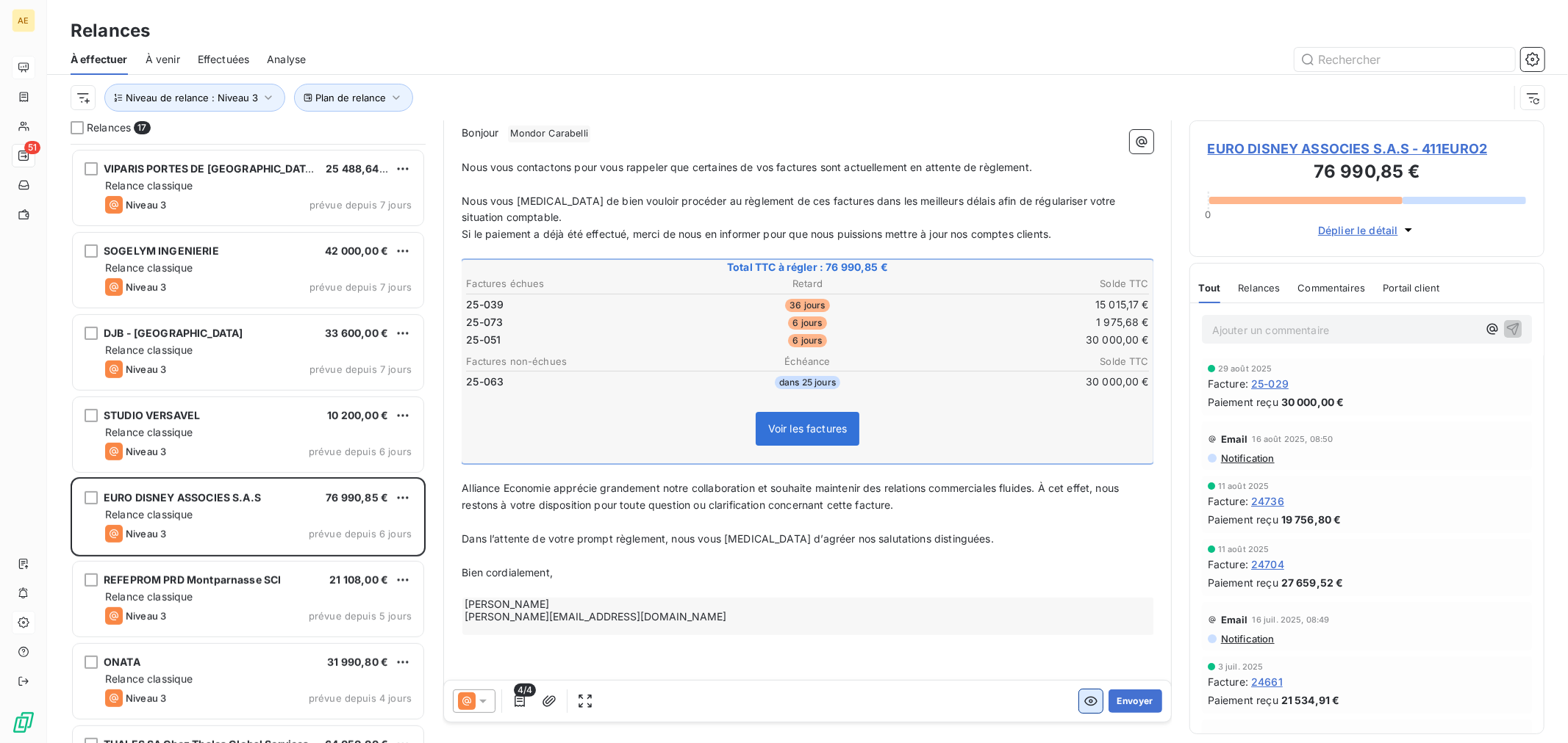
click at [1083, 704] on icon "button" at bounding box center [1091, 702] width 15 height 15
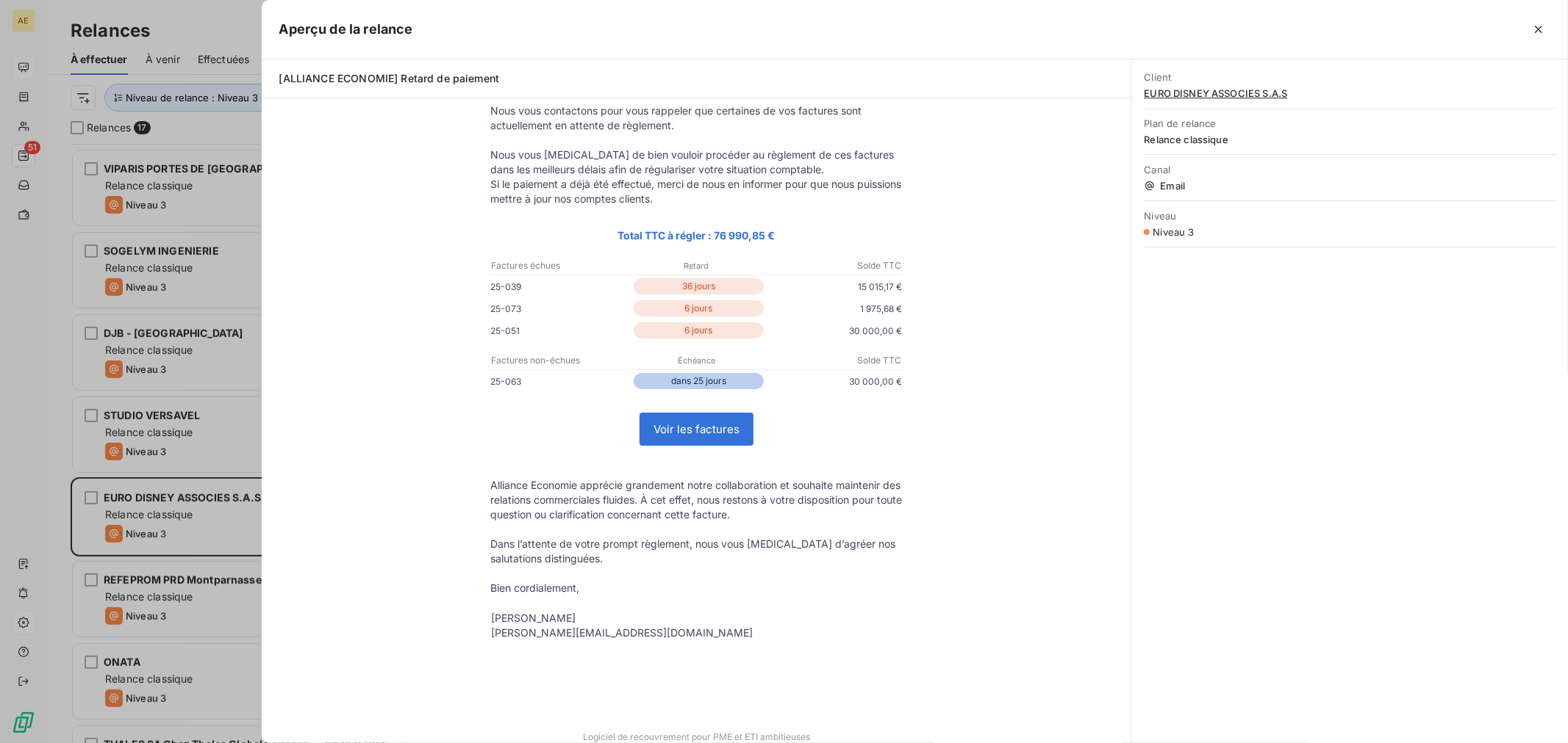
scroll to position [165, 0]
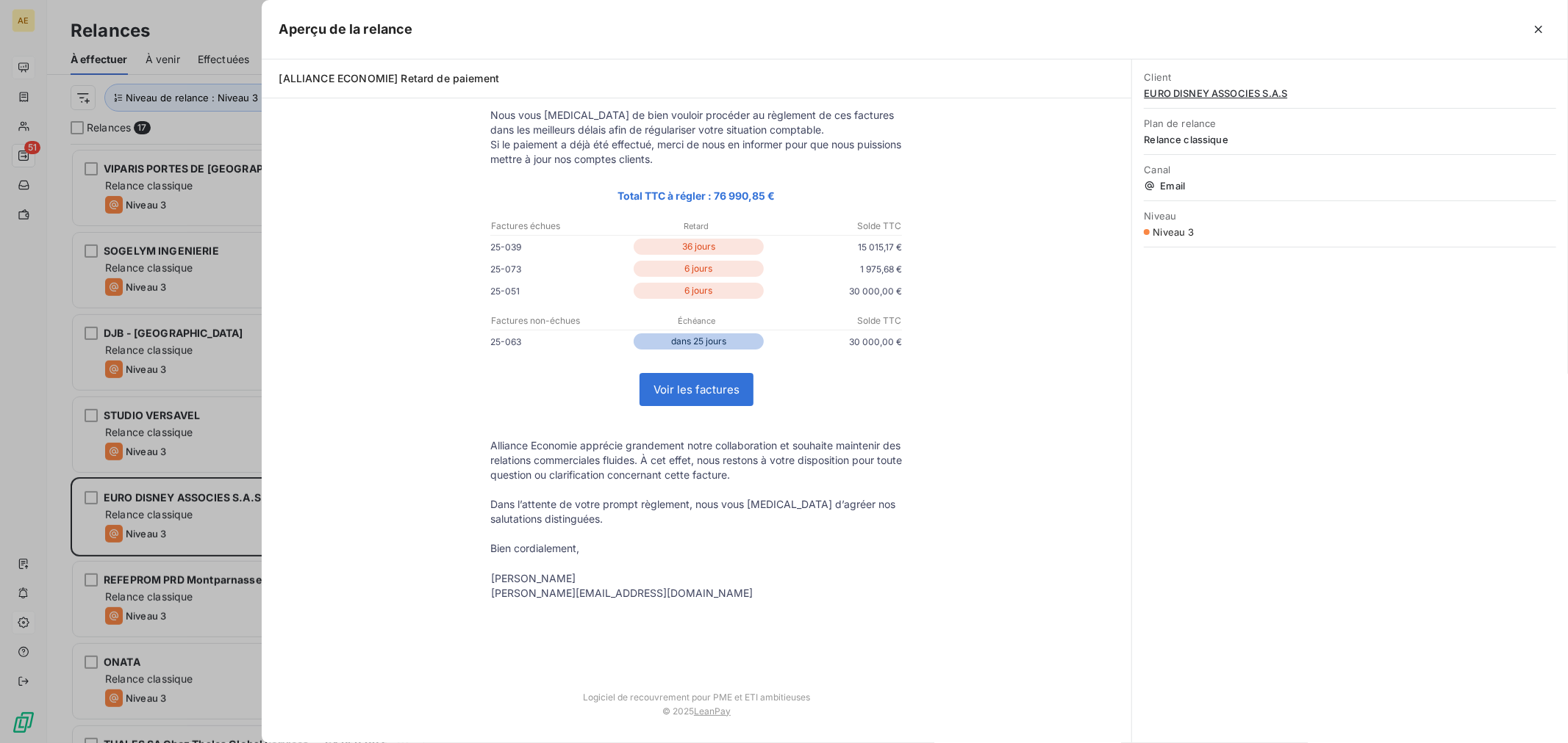
click at [679, 380] on link "Voir les factures" at bounding box center [696, 390] width 112 height 32
click at [1538, 25] on icon "button" at bounding box center [1538, 30] width 15 height 15
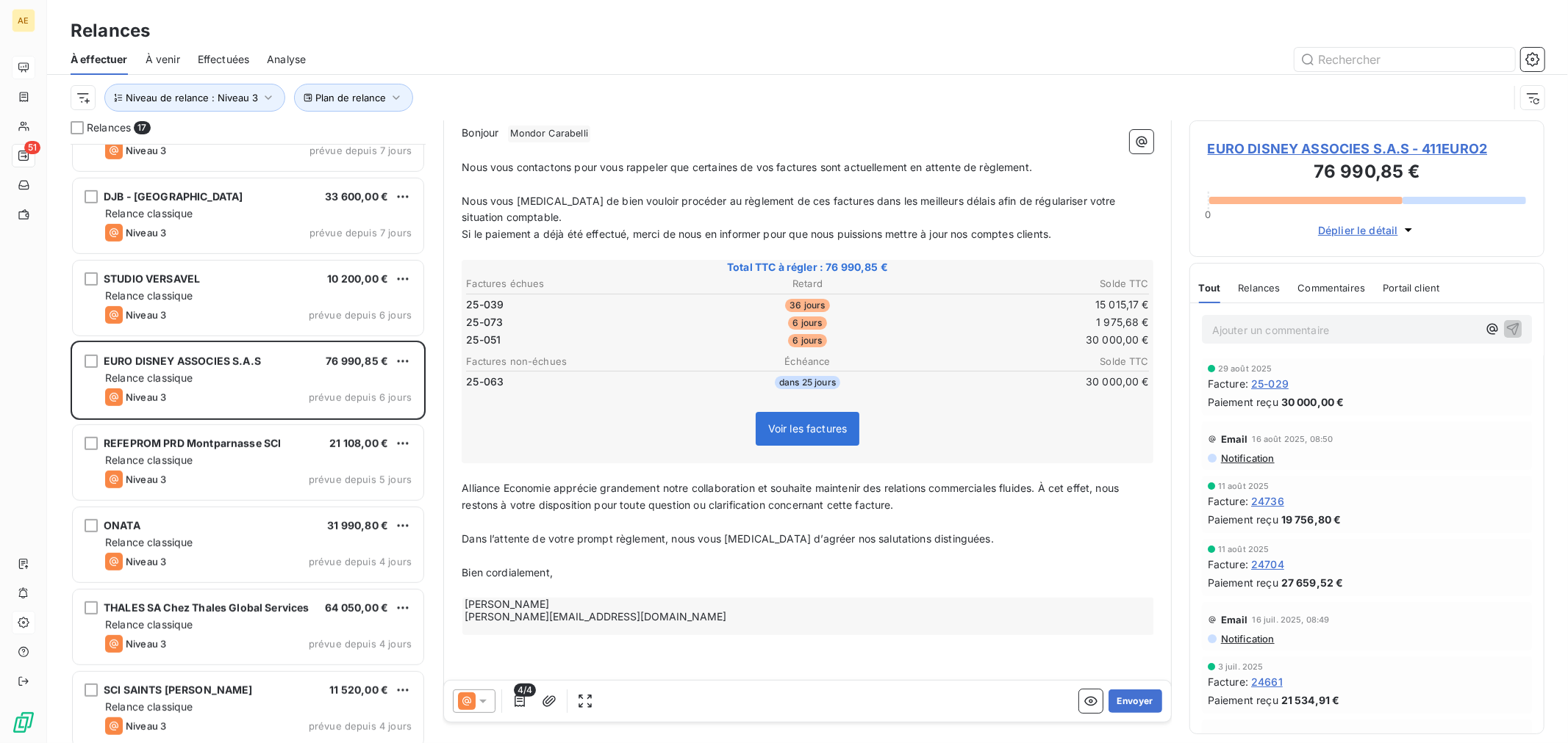
scroll to position [801, 0]
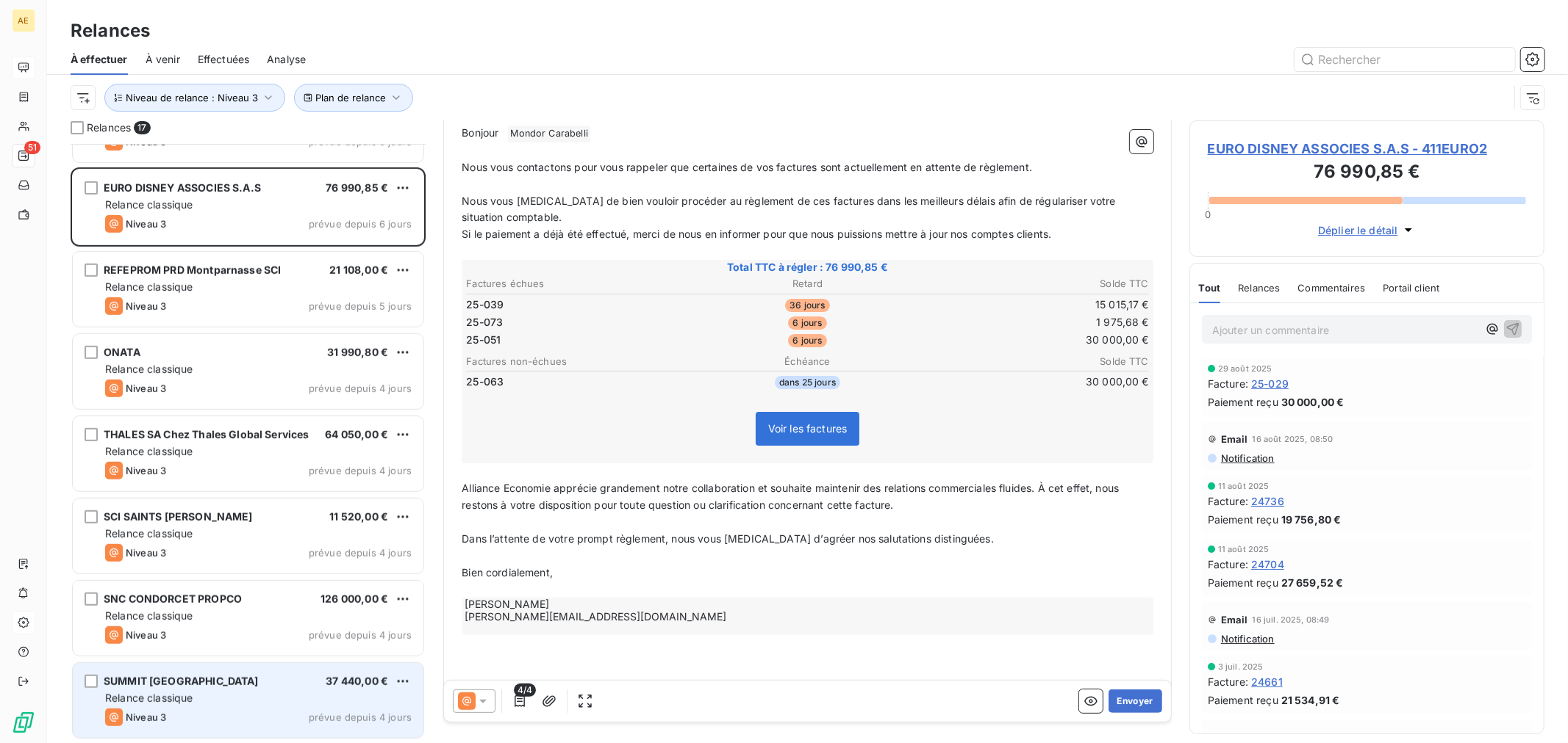
click at [179, 703] on span "Relance classique" at bounding box center [149, 698] width 88 height 12
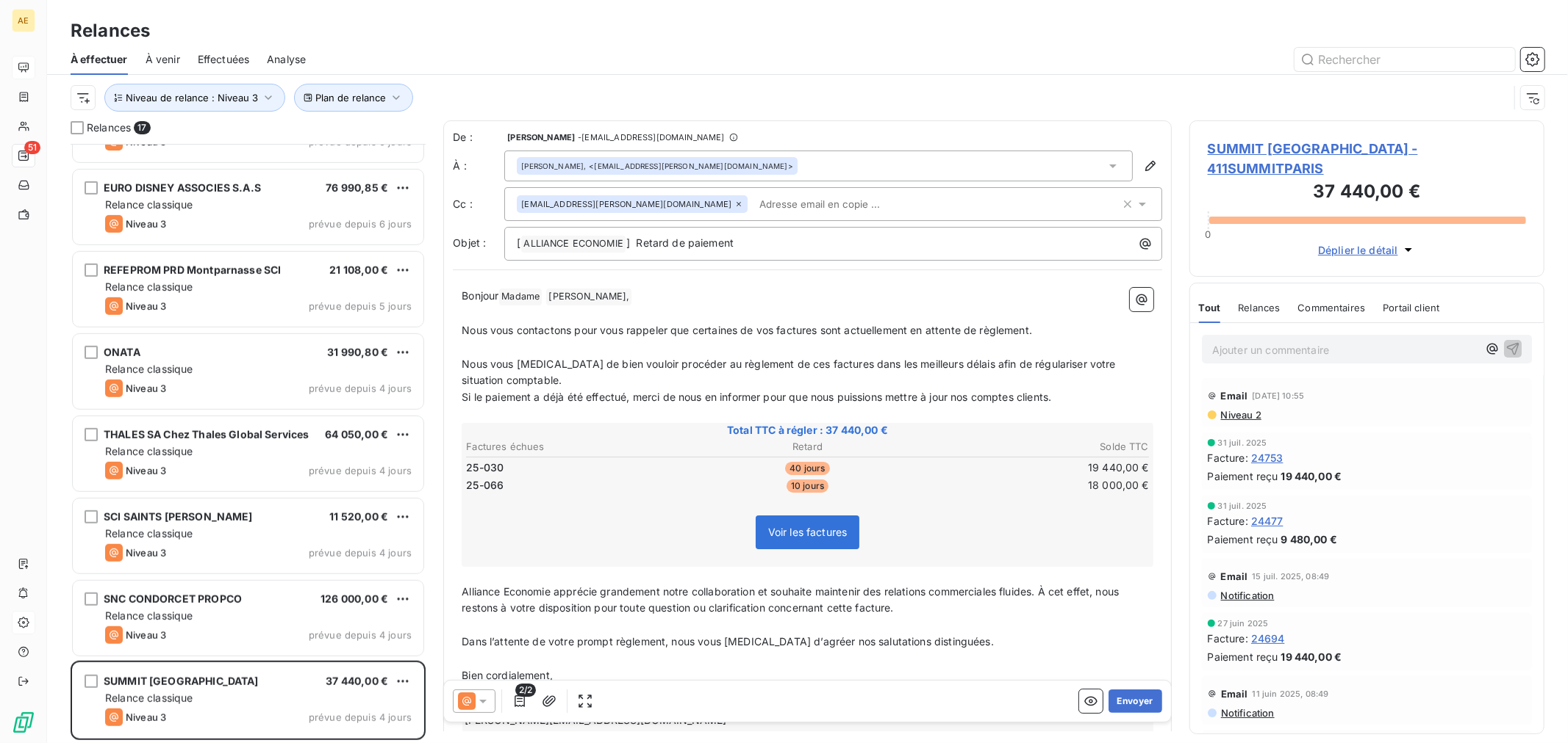
click at [734, 203] on icon at bounding box center [738, 204] width 8 height 8
click at [781, 327] on span "Nous vous contactons pour vous rappeler que certaines de vos factures sont actu…" at bounding box center [746, 328] width 570 height 12
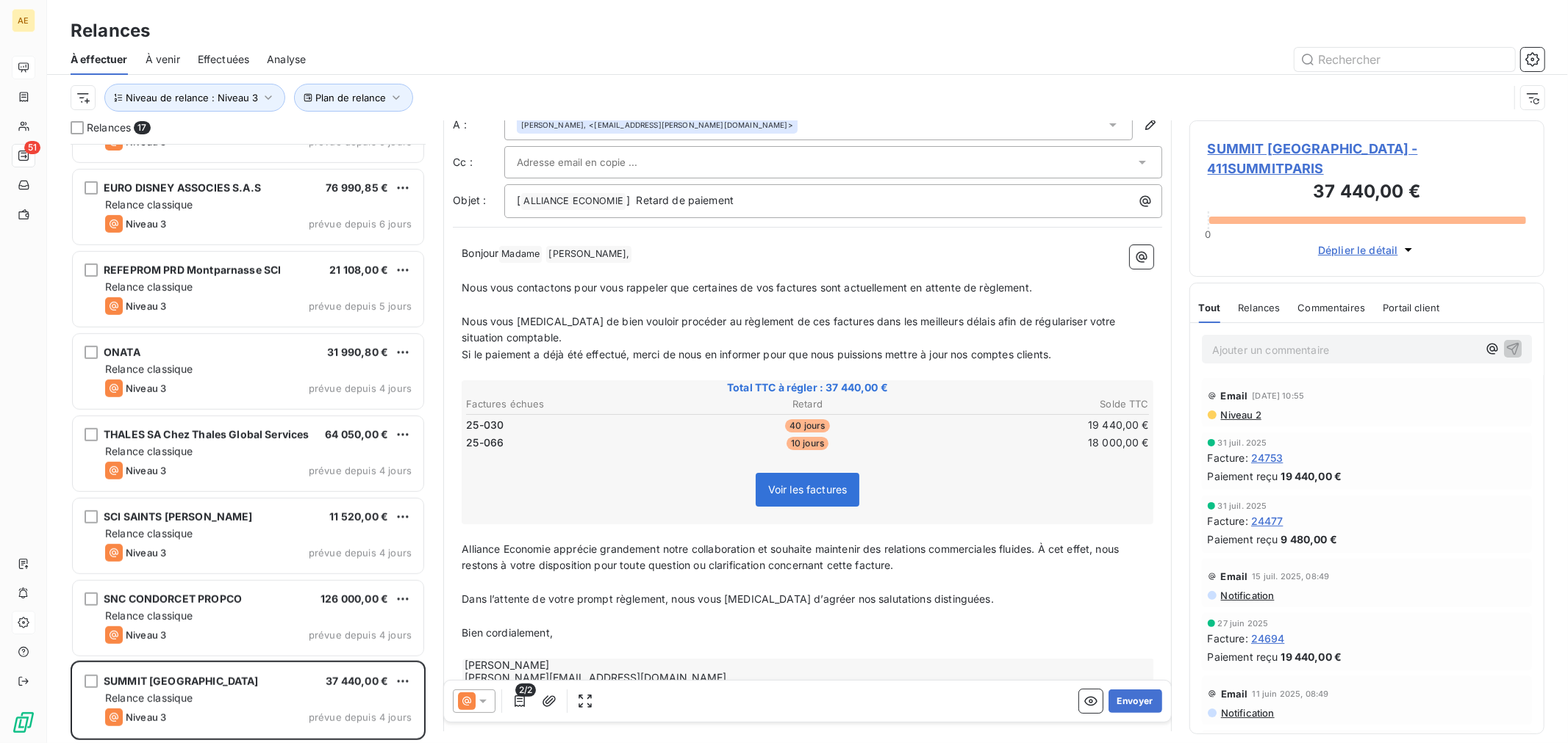
scroll to position [82, 0]
